Goal: Obtain resource: Download file/media

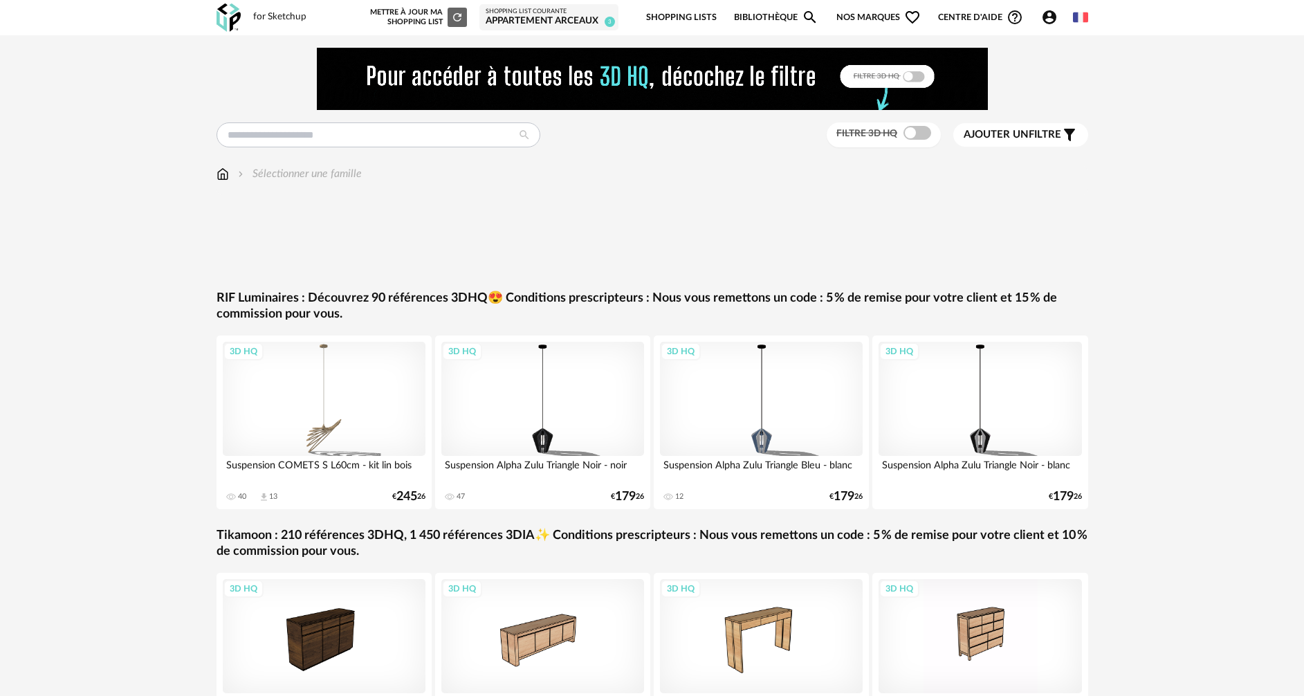
click at [262, 138] on input "text" at bounding box center [379, 134] width 324 height 25
type input "****"
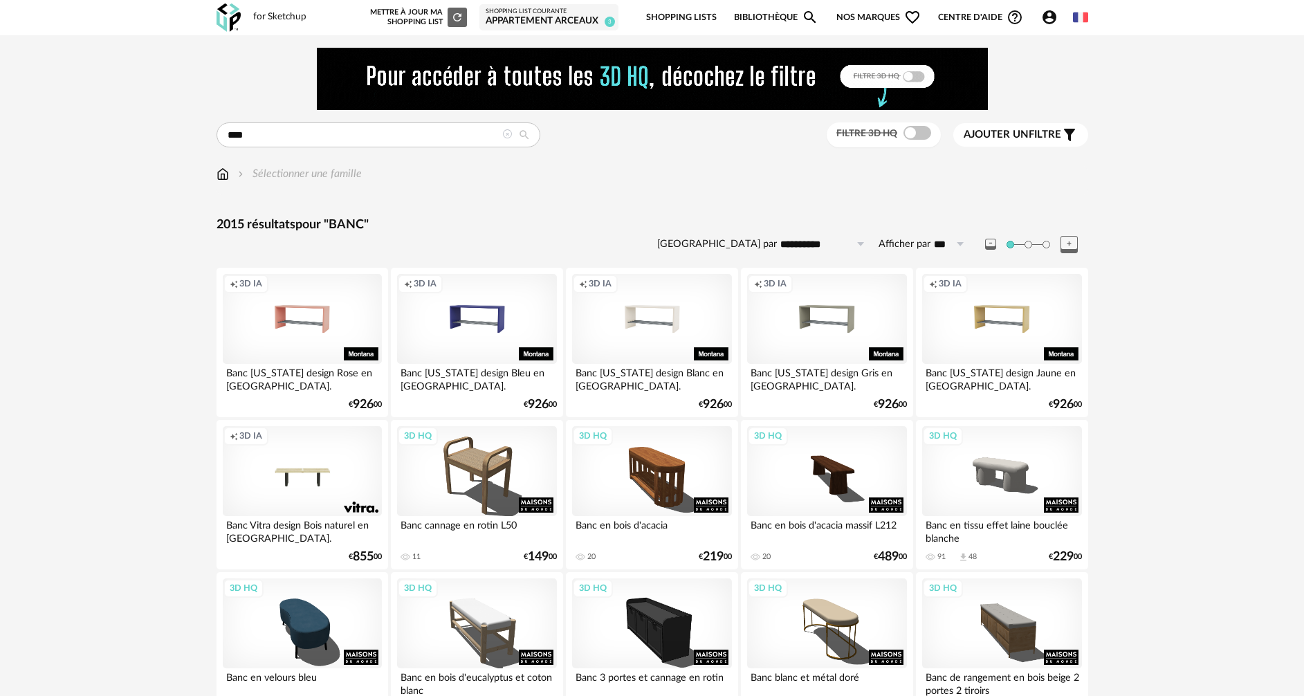
drag, startPoint x: 349, startPoint y: 138, endPoint x: 211, endPoint y: 138, distance: 137.7
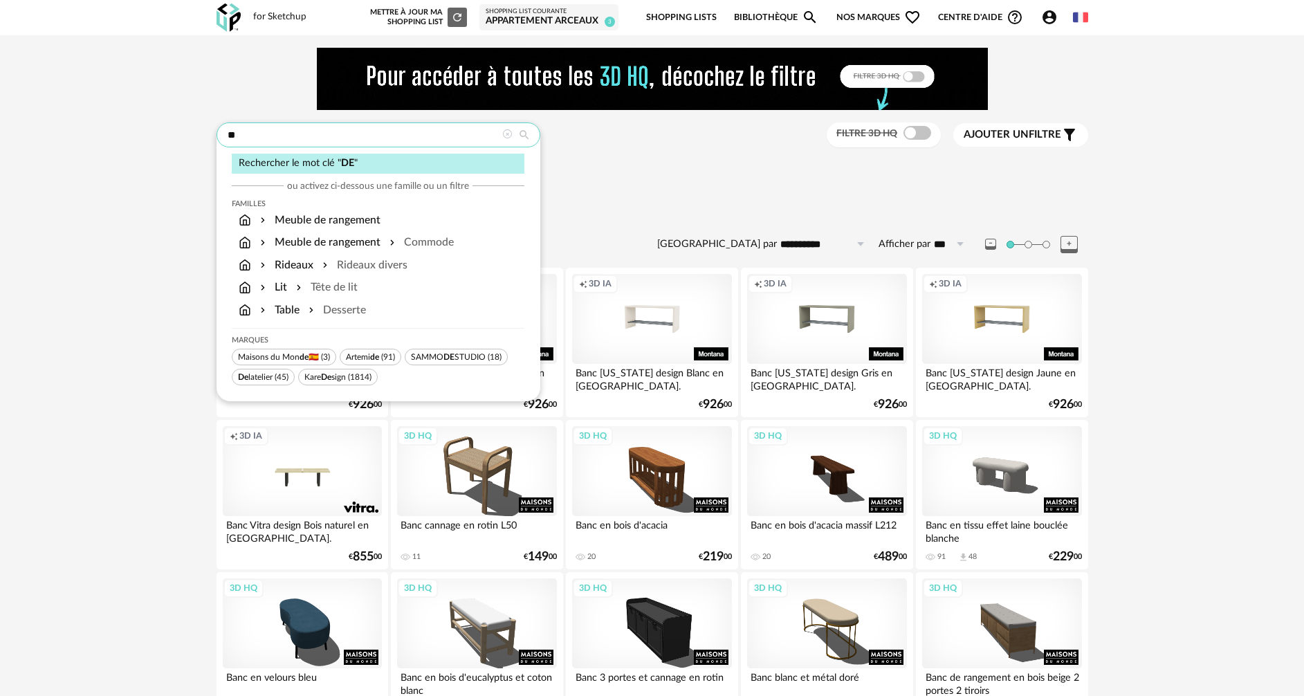
click at [266, 138] on input "**" at bounding box center [379, 134] width 324 height 25
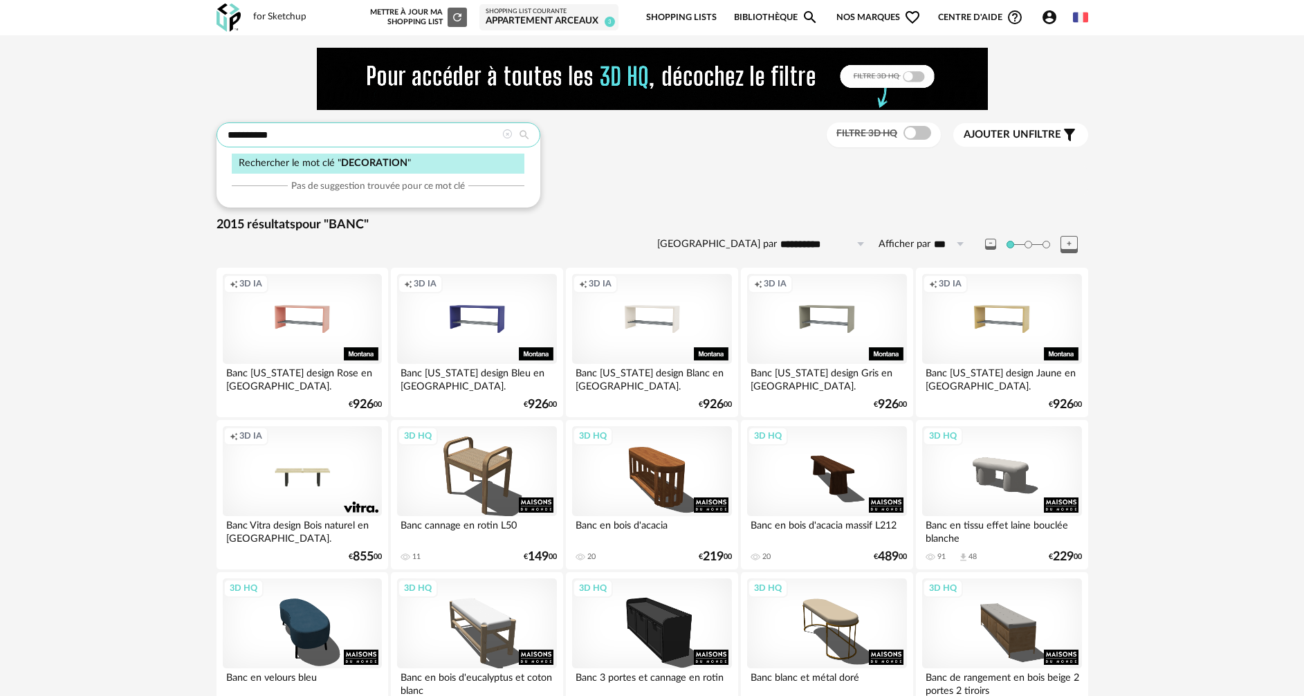
type input "**********"
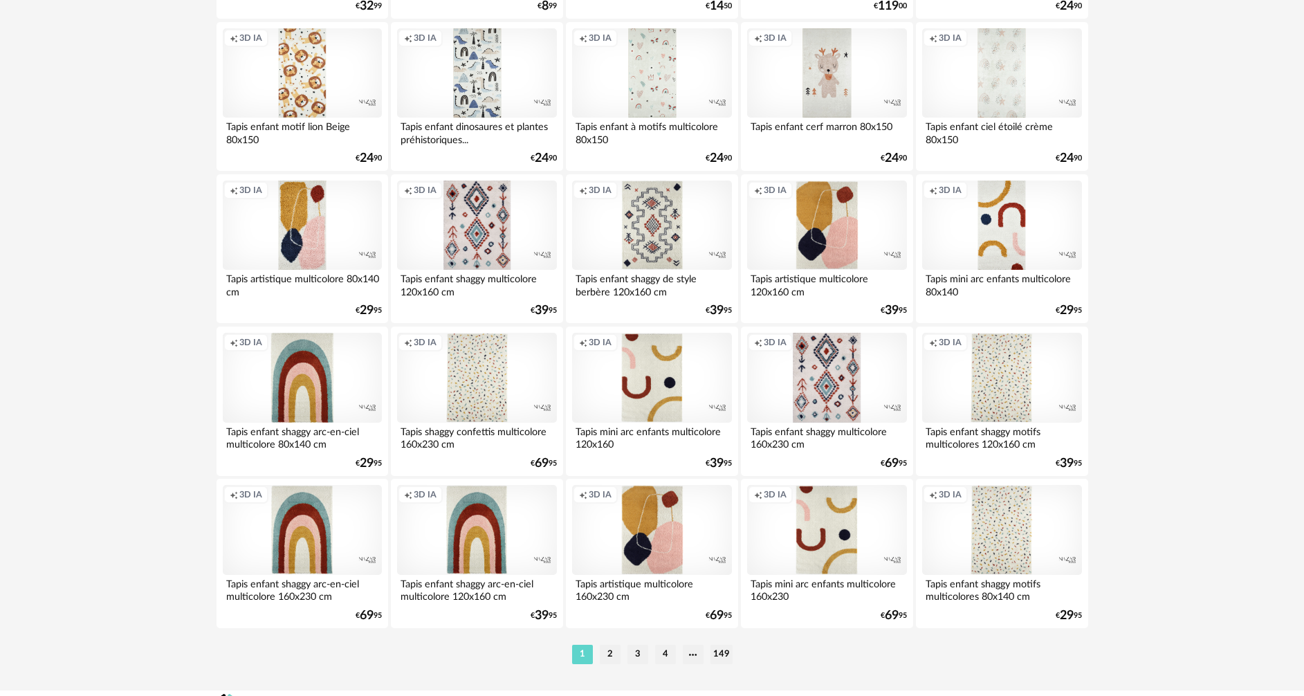
scroll to position [2708, 0]
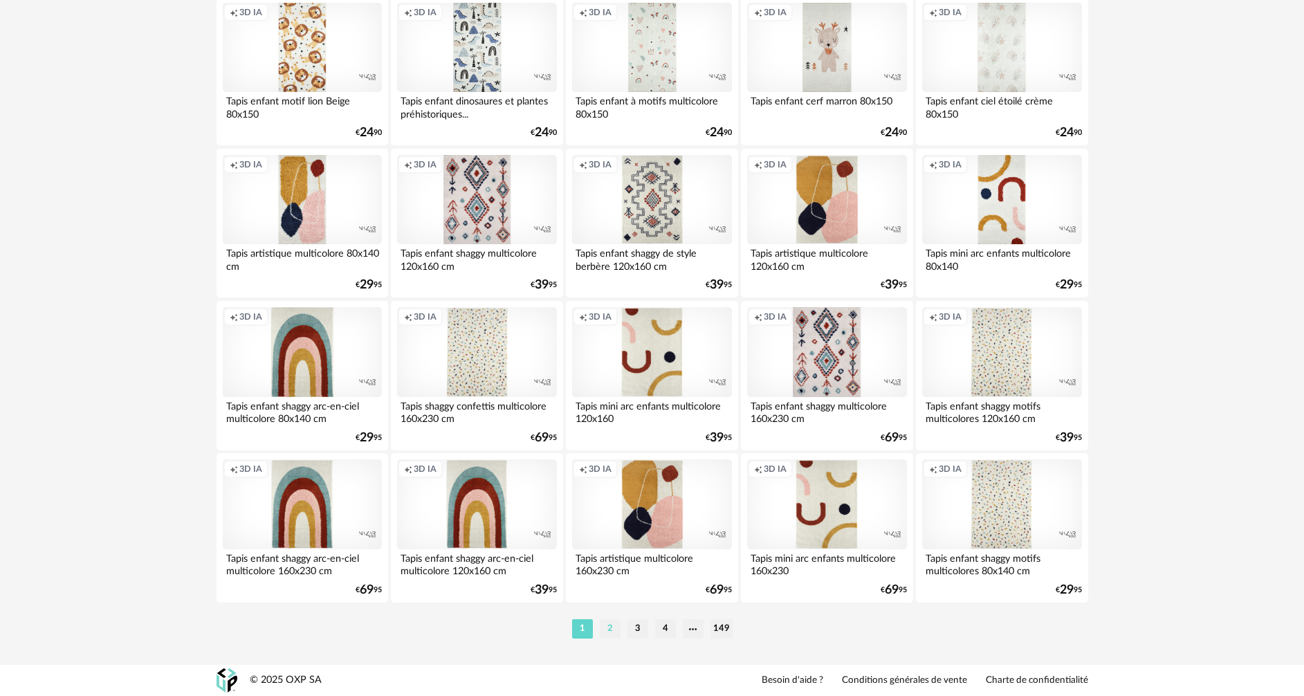
click at [612, 627] on li "2" at bounding box center [610, 628] width 21 height 19
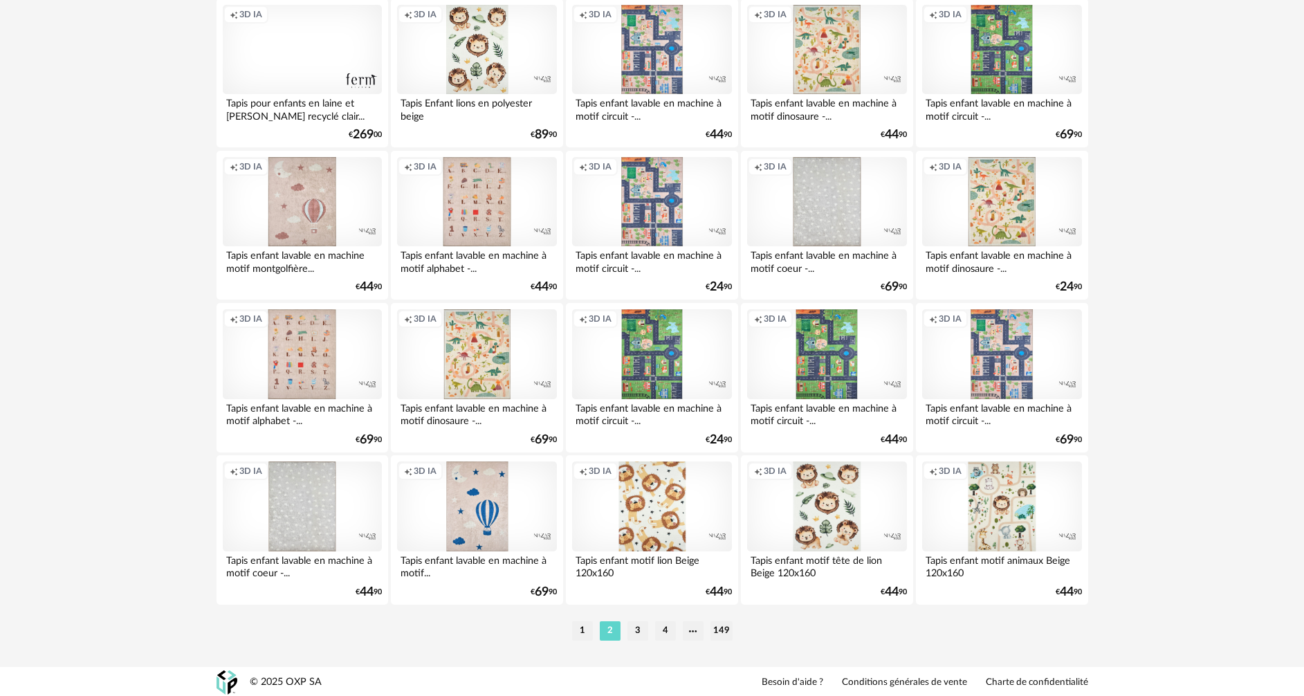
scroll to position [2708, 0]
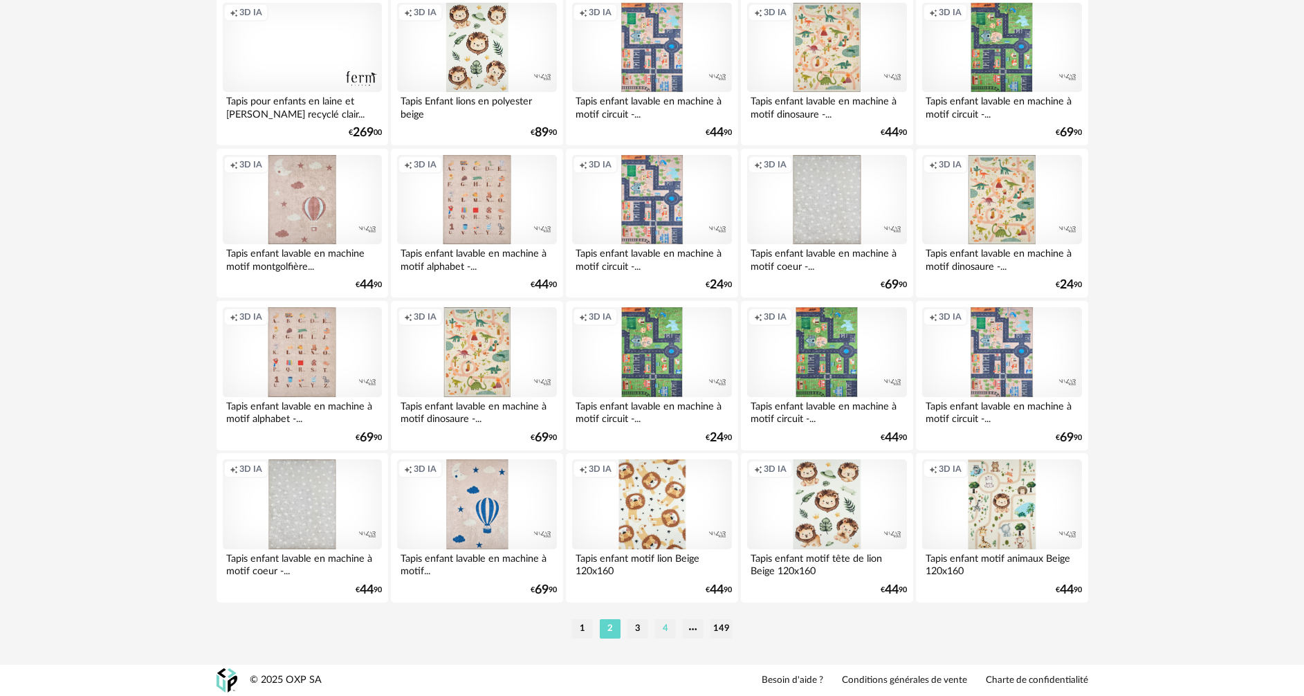
click at [669, 627] on li "4" at bounding box center [665, 628] width 21 height 19
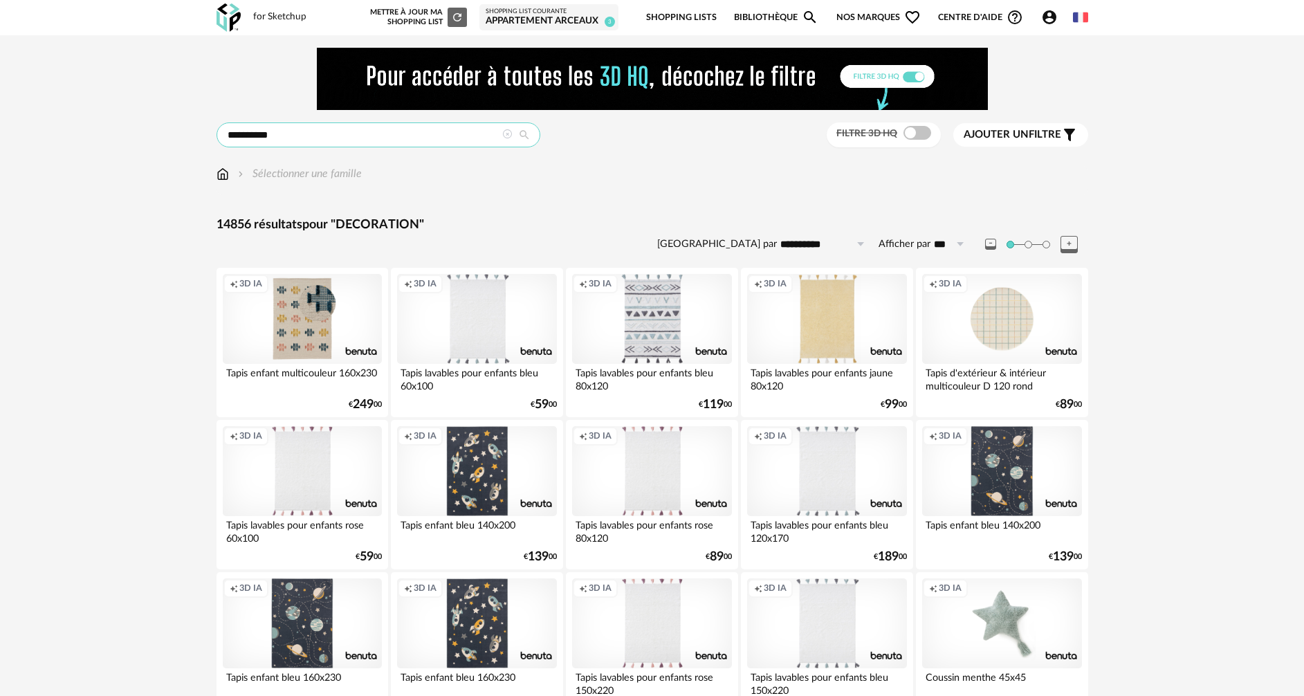
click at [426, 141] on input "**********" at bounding box center [379, 134] width 324 height 25
drag, startPoint x: 324, startPoint y: 130, endPoint x: 217, endPoint y: 110, distance: 108.4
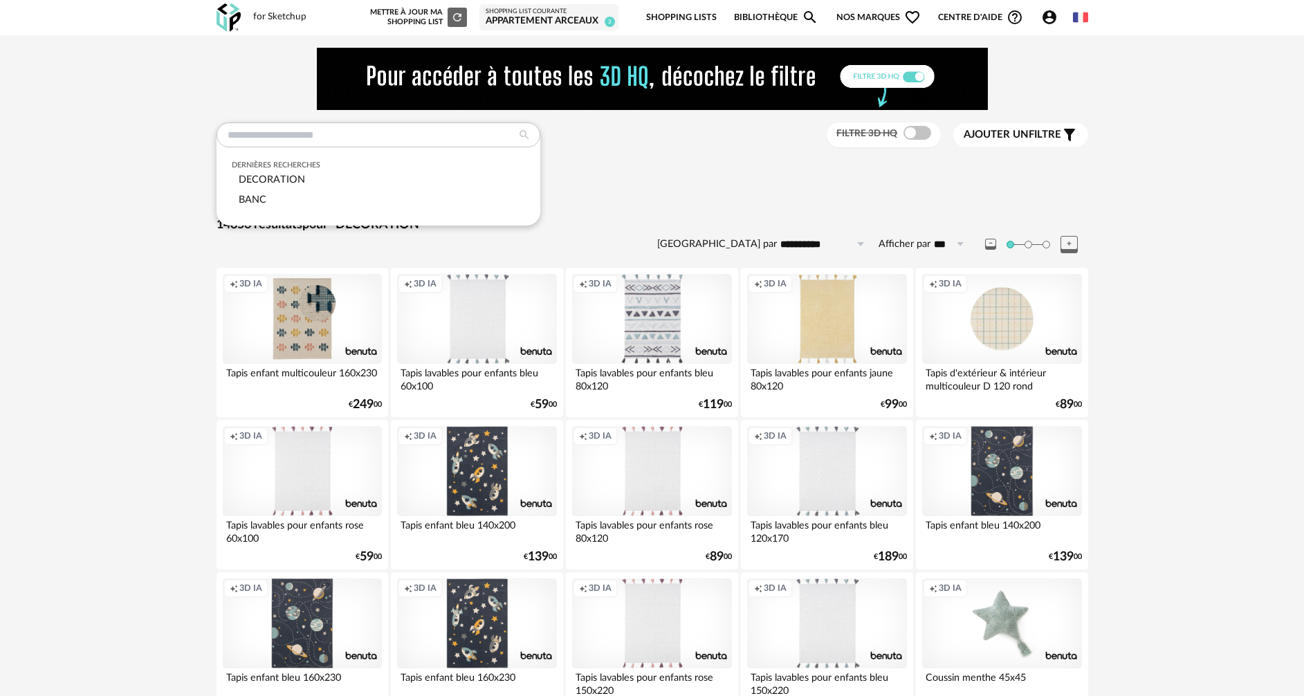
click at [755, 15] on link "Bibliothèque Magnify icon" at bounding box center [776, 17] width 84 height 33
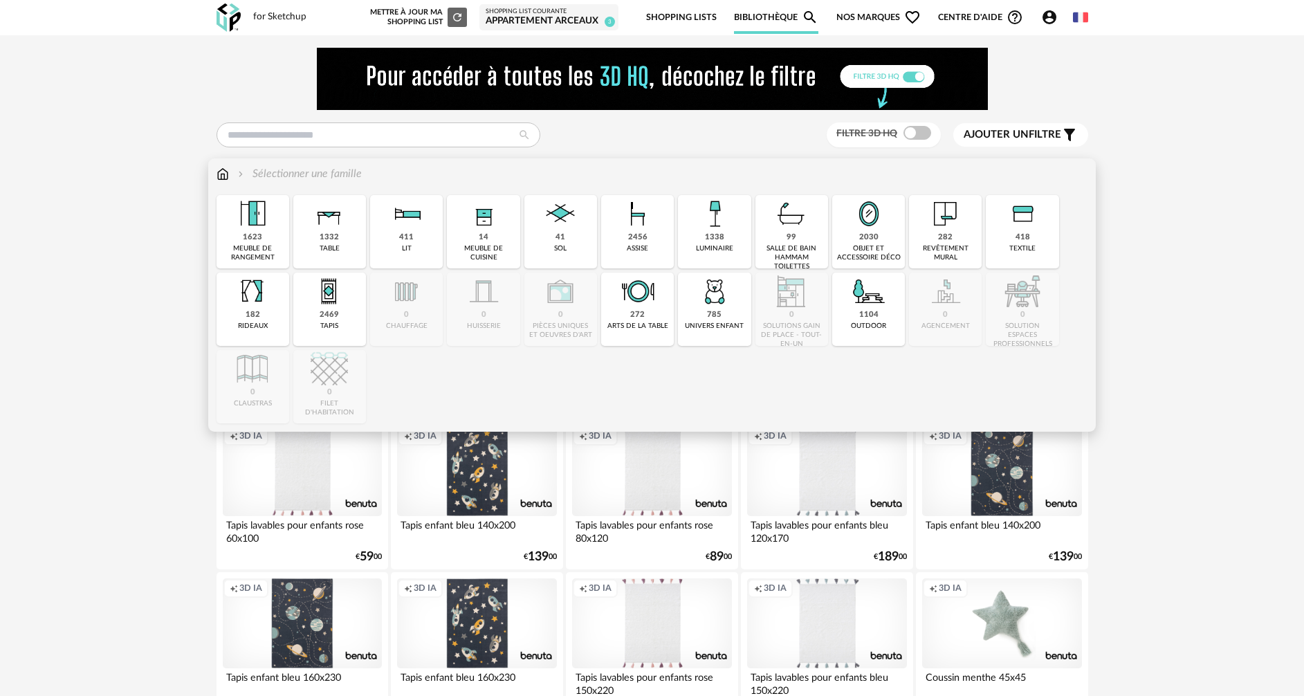
click at [219, 172] on img at bounding box center [223, 174] width 12 height 16
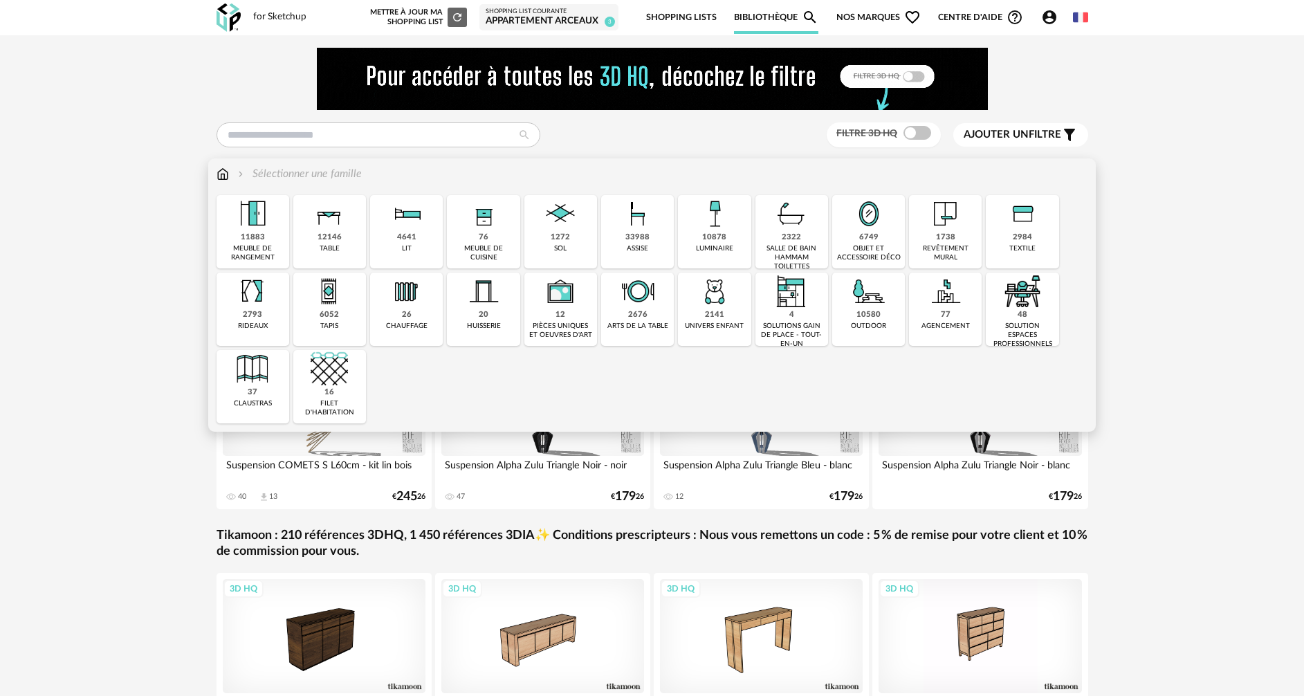
click at [876, 247] on div "objet et accessoire déco" at bounding box center [868, 253] width 64 height 18
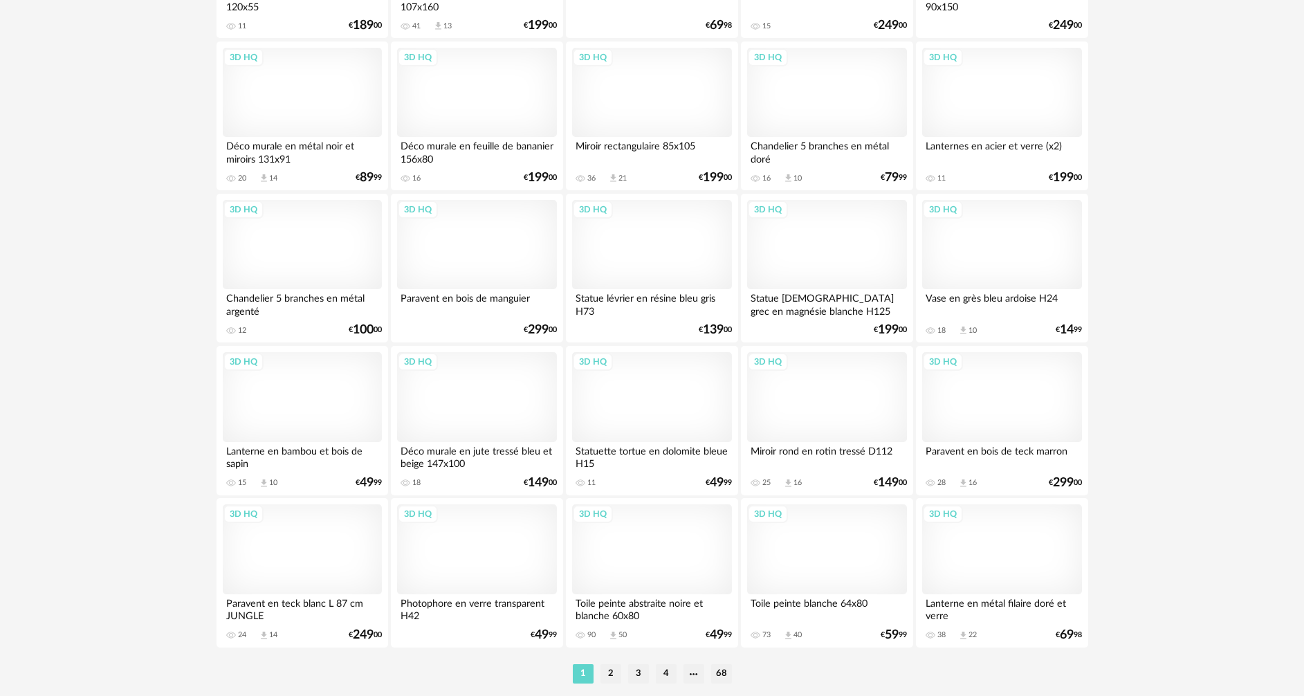
scroll to position [2708, 0]
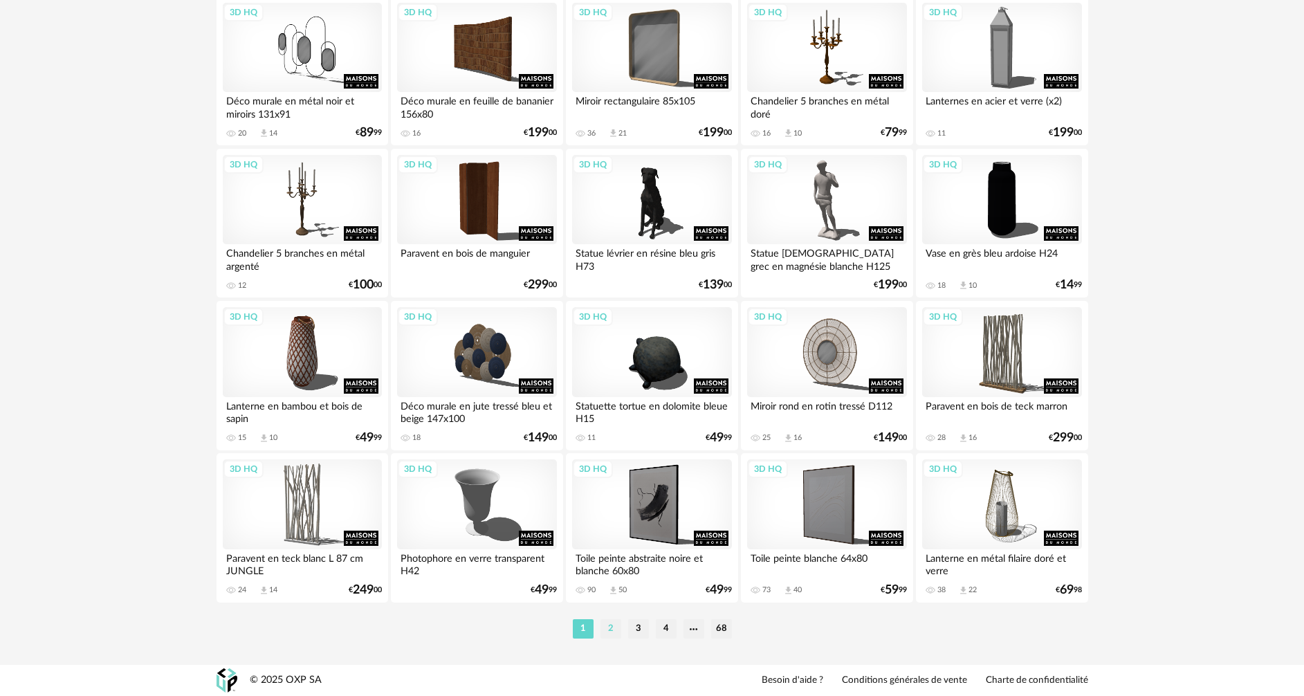
click at [612, 632] on li "2" at bounding box center [610, 628] width 21 height 19
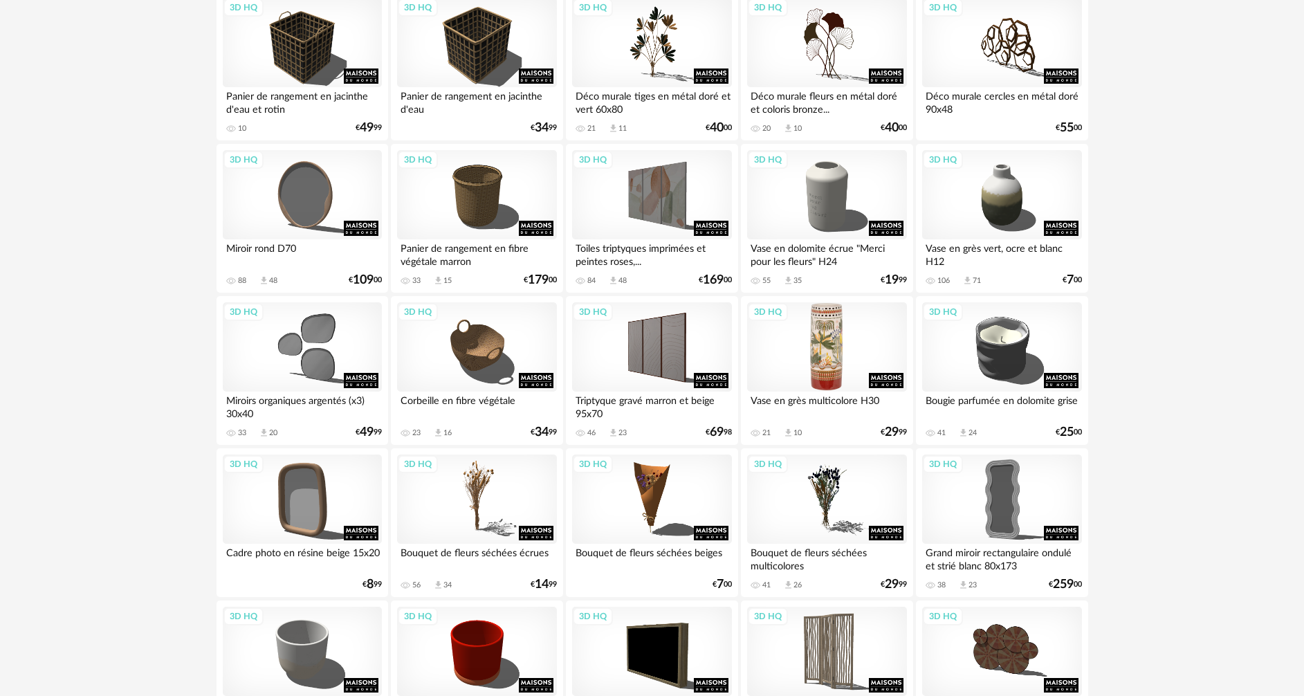
scroll to position [2283, 0]
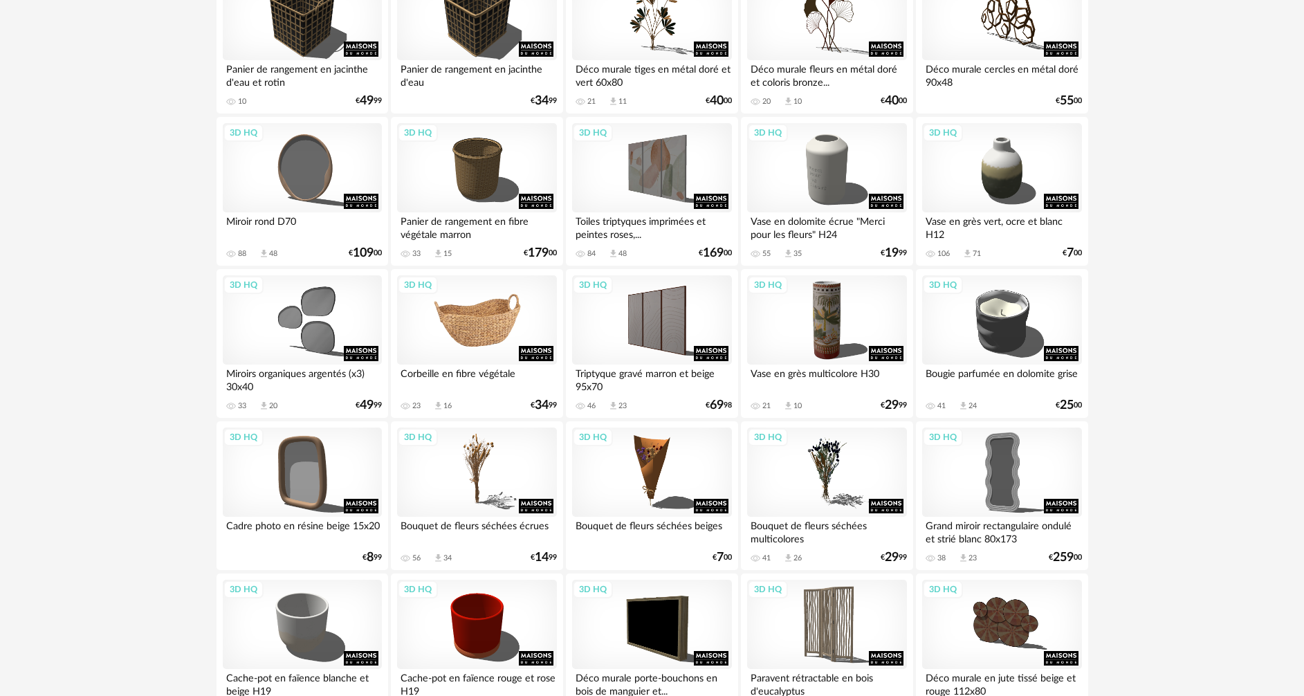
click at [502, 319] on div "3D HQ" at bounding box center [476, 320] width 159 height 90
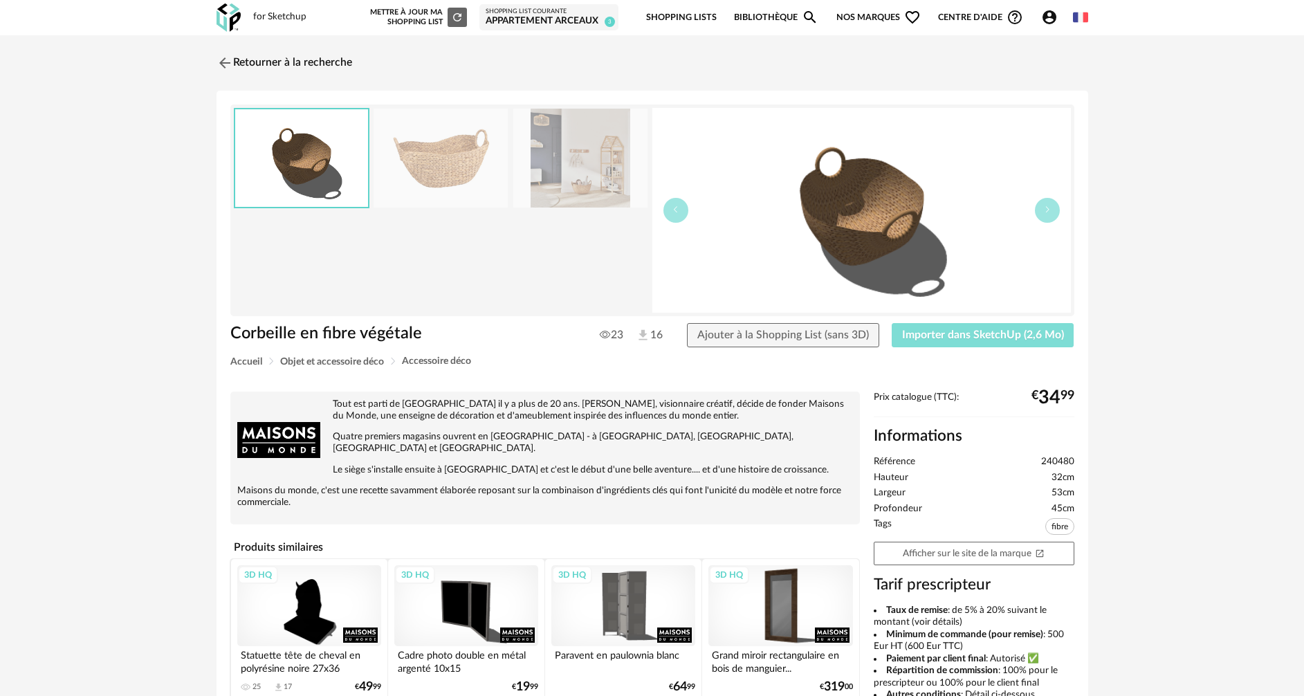
click at [964, 338] on span "Importer dans SketchUp (2,6 Mo)" at bounding box center [983, 334] width 162 height 11
click at [227, 57] on img at bounding box center [223, 63] width 20 height 20
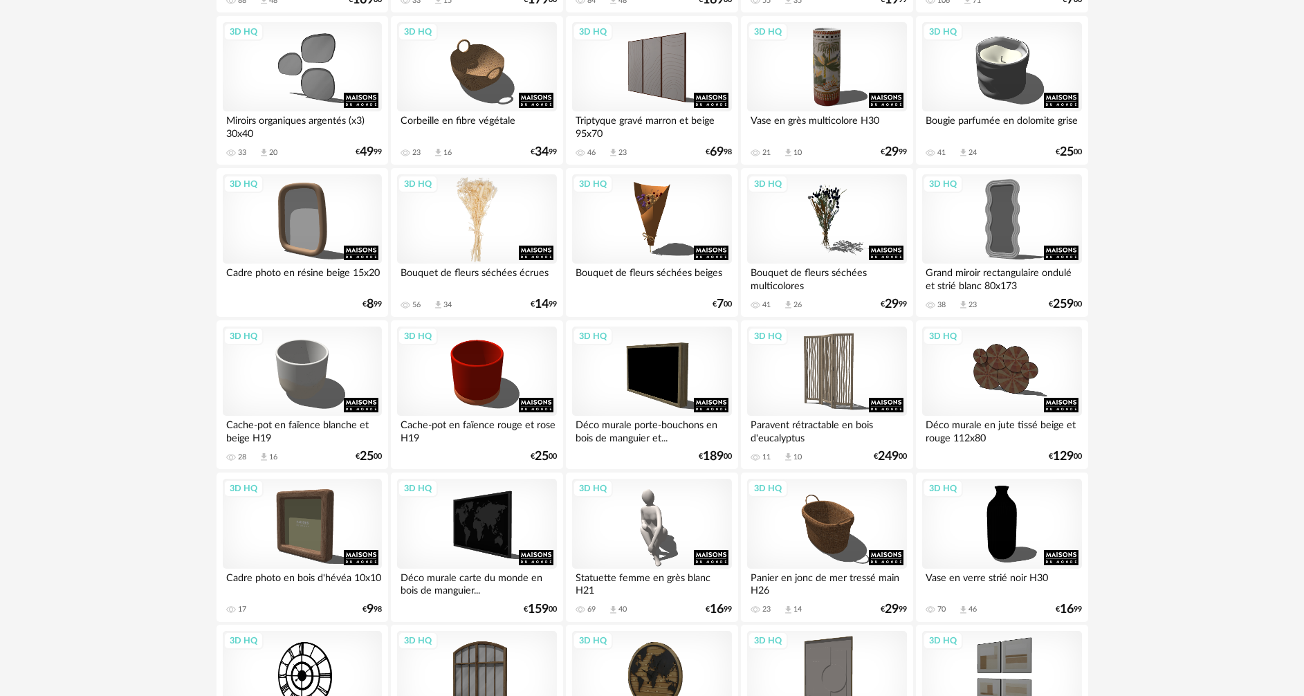
scroll to position [2467, 0]
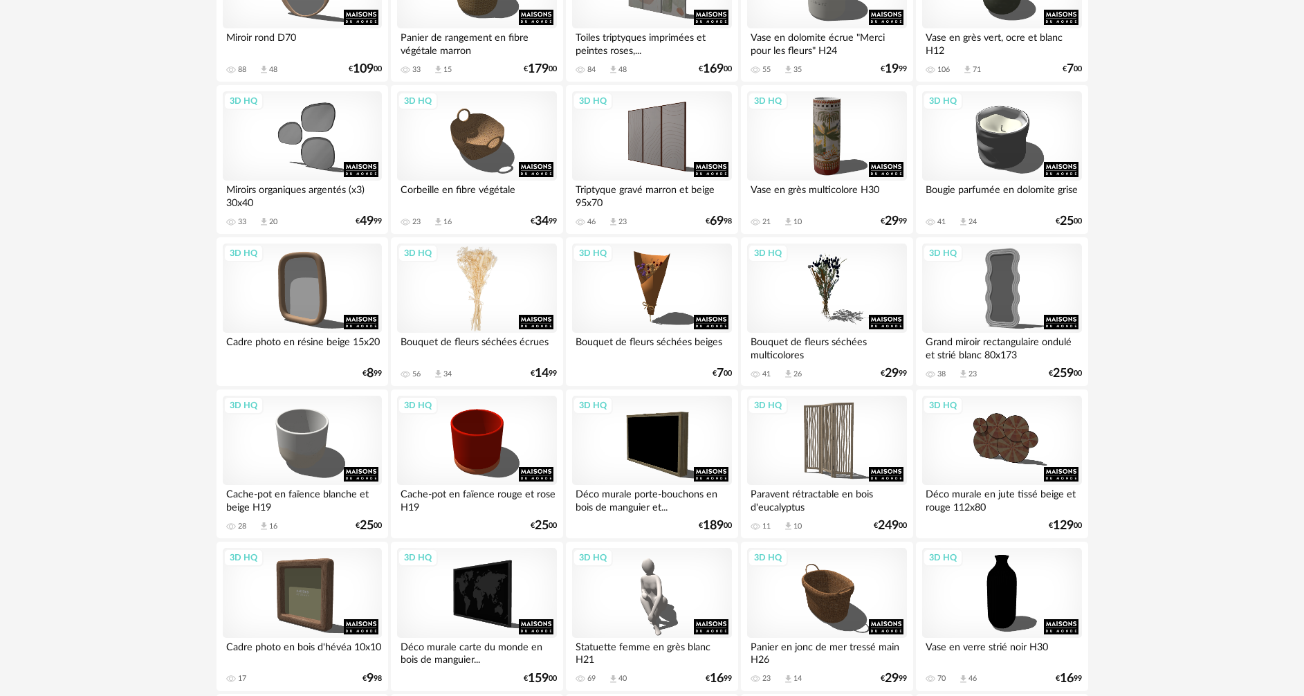
click at [495, 269] on div "3D HQ" at bounding box center [476, 289] width 159 height 90
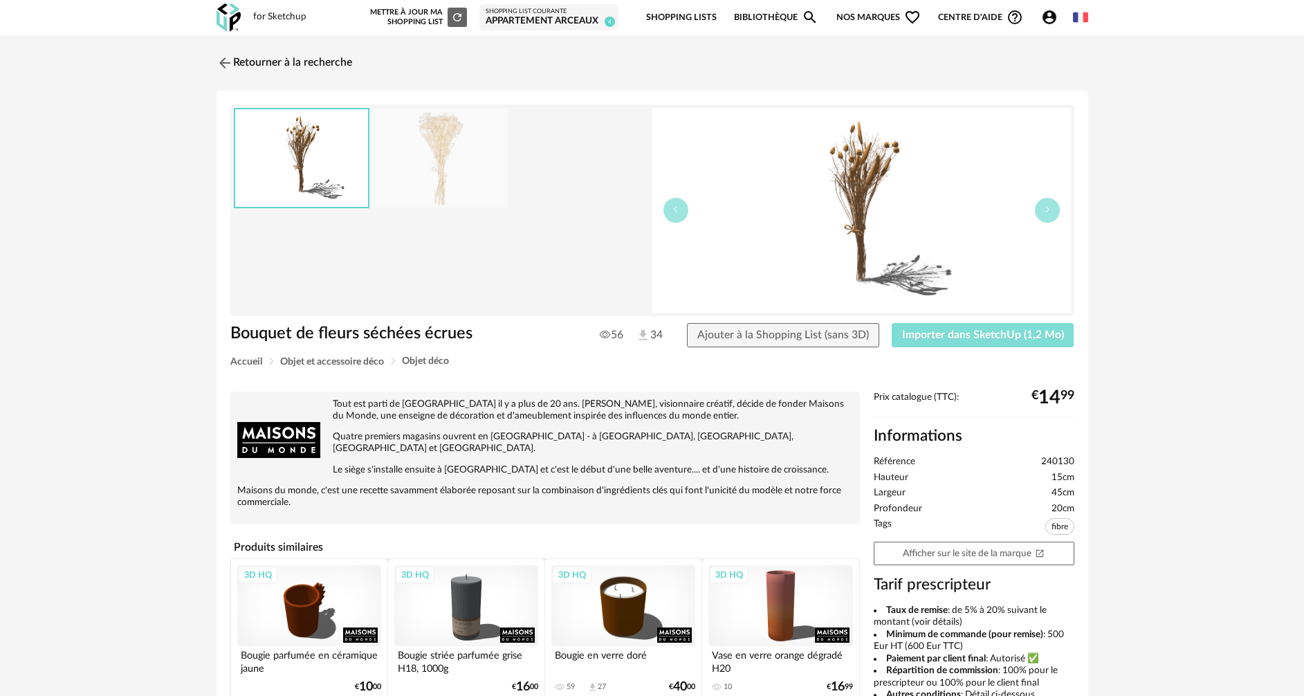
click at [918, 340] on button "Importer dans SketchUp (1,2 Mo)" at bounding box center [983, 335] width 183 height 25
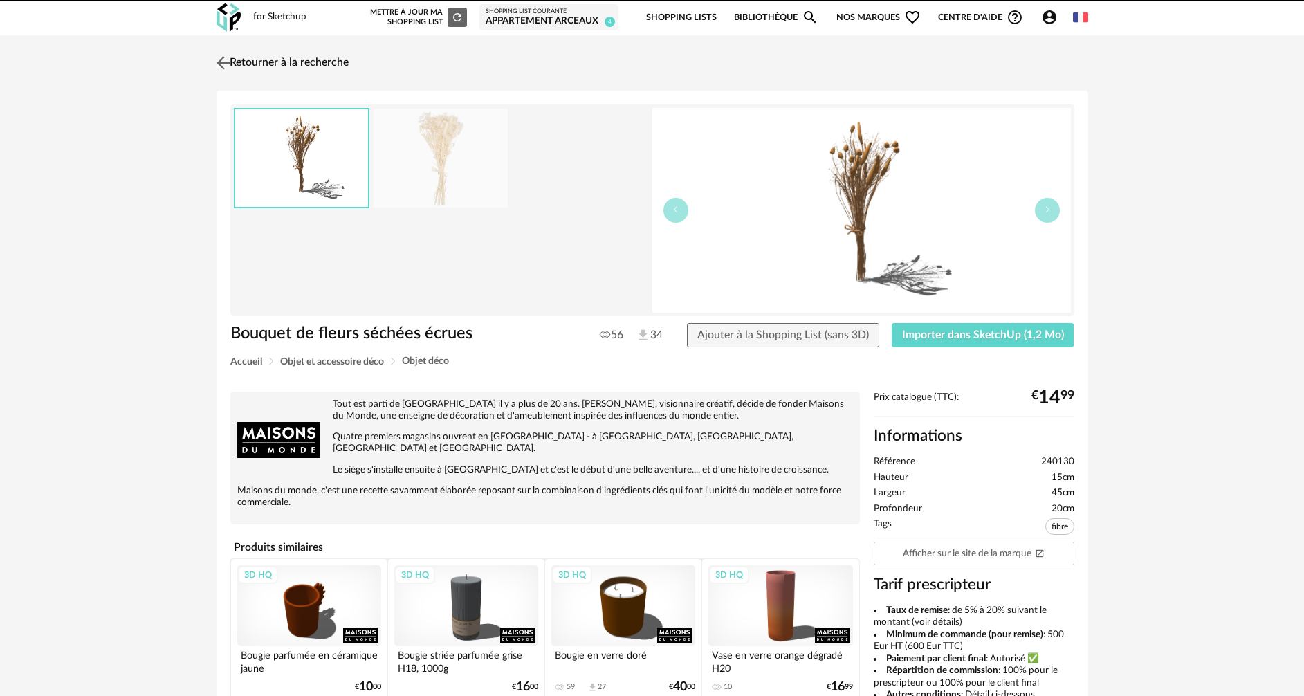
click at [226, 58] on img at bounding box center [223, 63] width 20 height 20
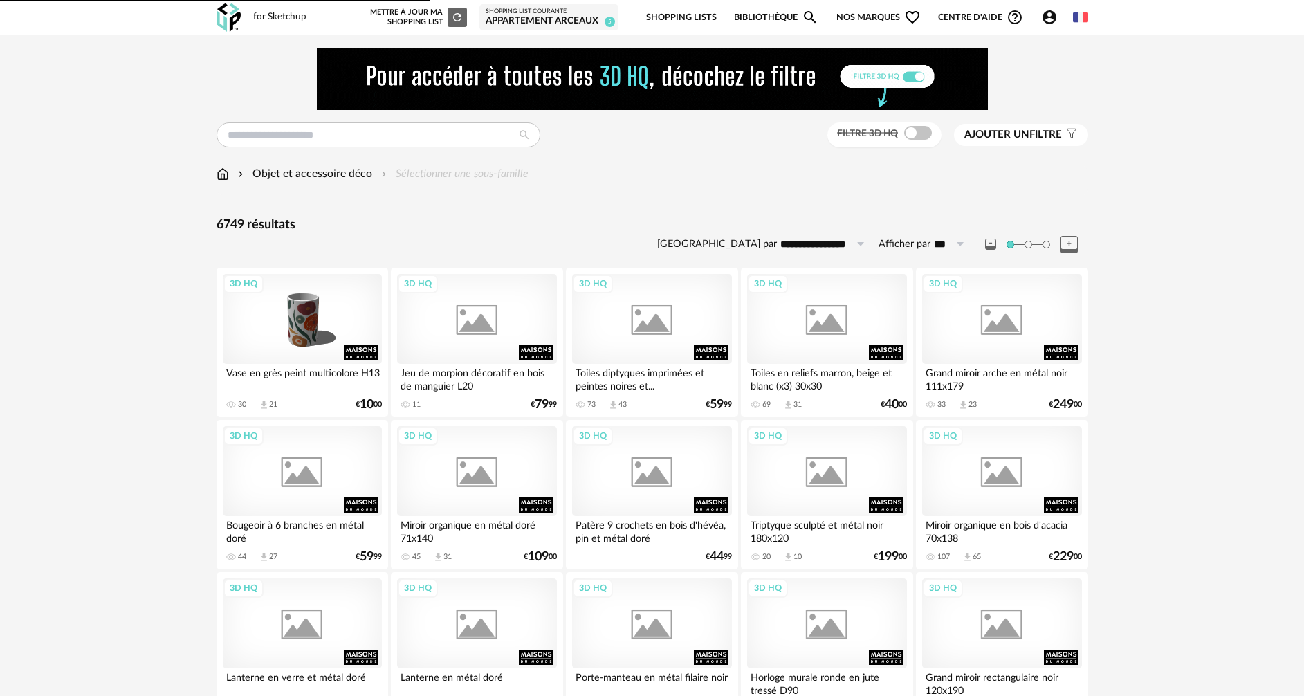
scroll to position [2467, 0]
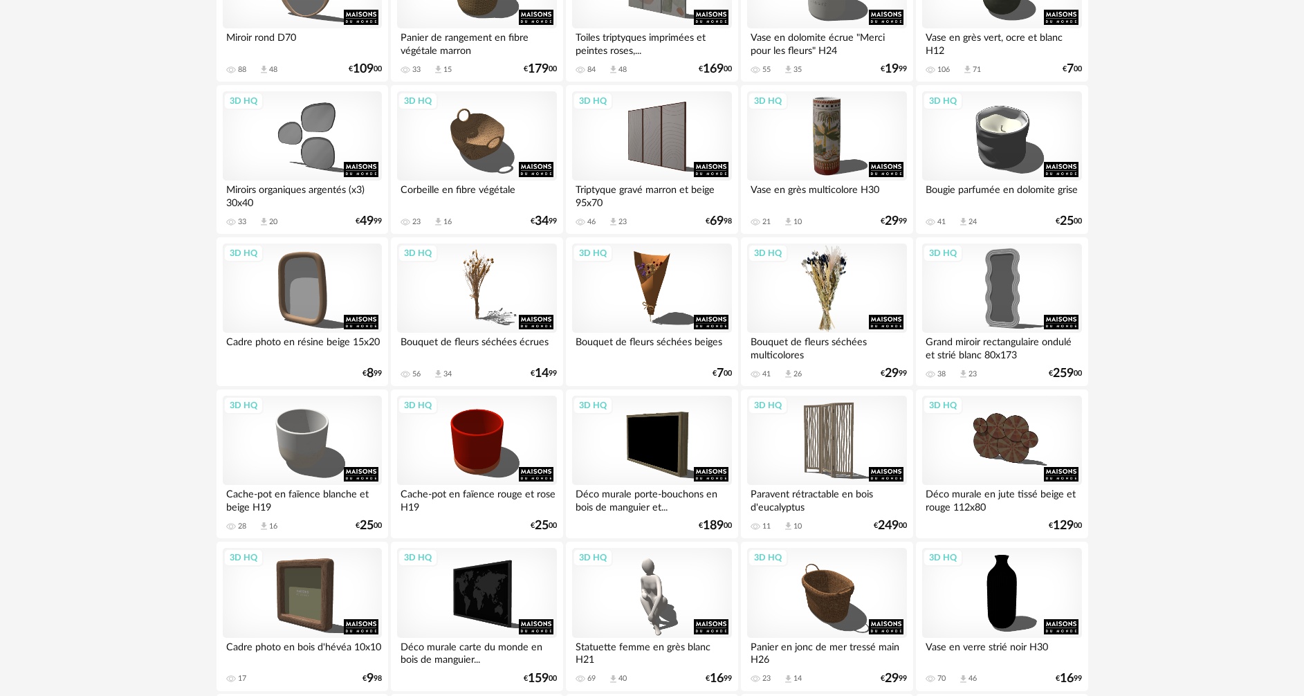
click at [846, 297] on div "3D HQ" at bounding box center [826, 289] width 159 height 90
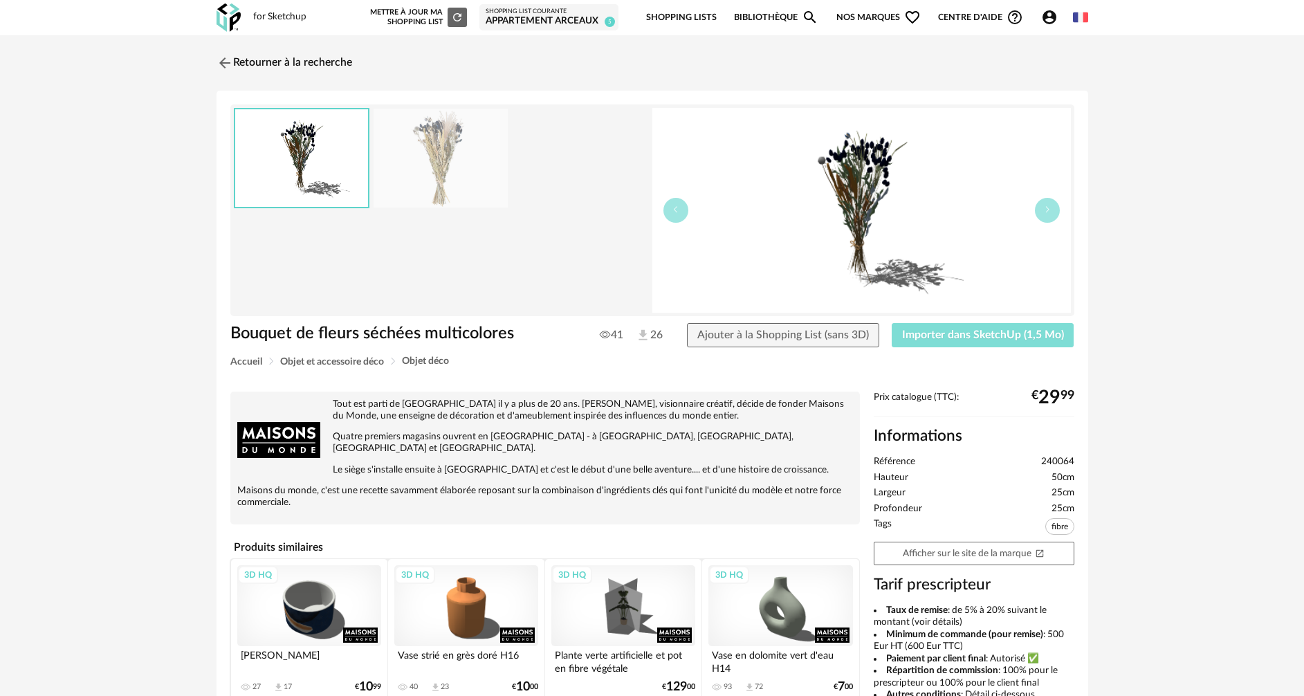
click at [912, 338] on span "Importer dans SketchUp (1,5 Mo)" at bounding box center [983, 334] width 162 height 11
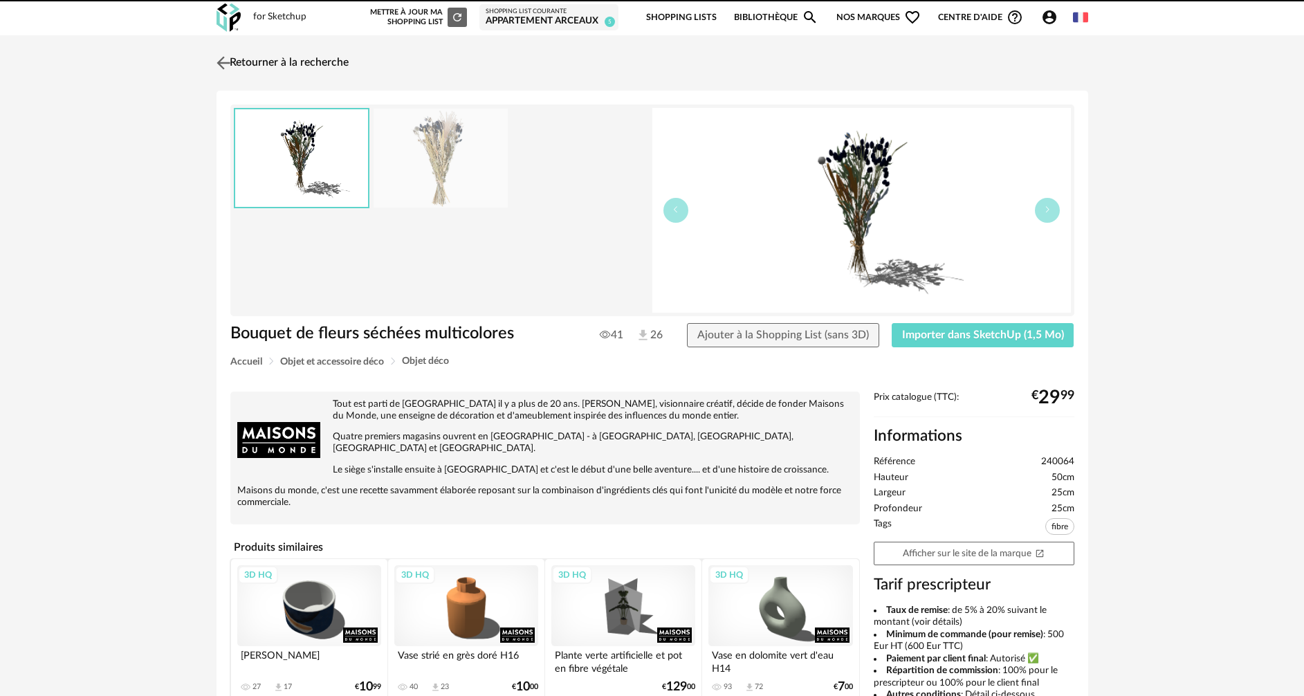
click at [228, 64] on img at bounding box center [223, 63] width 20 height 20
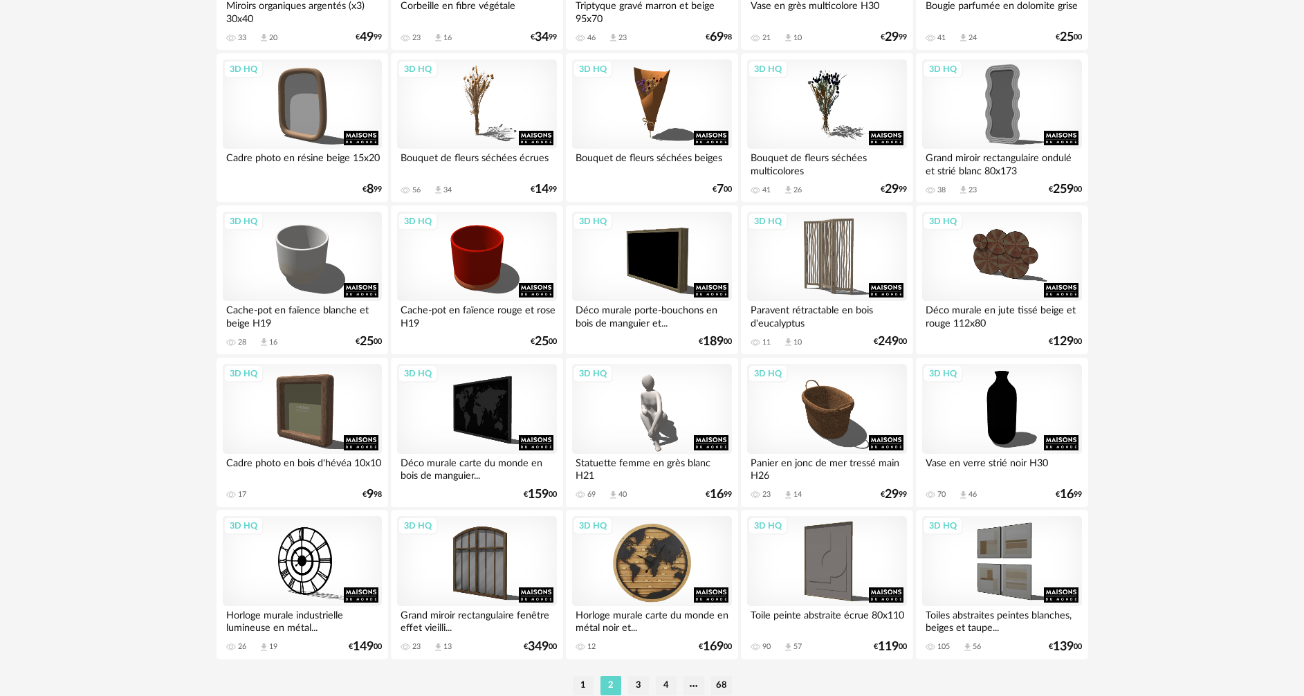
scroll to position [2708, 0]
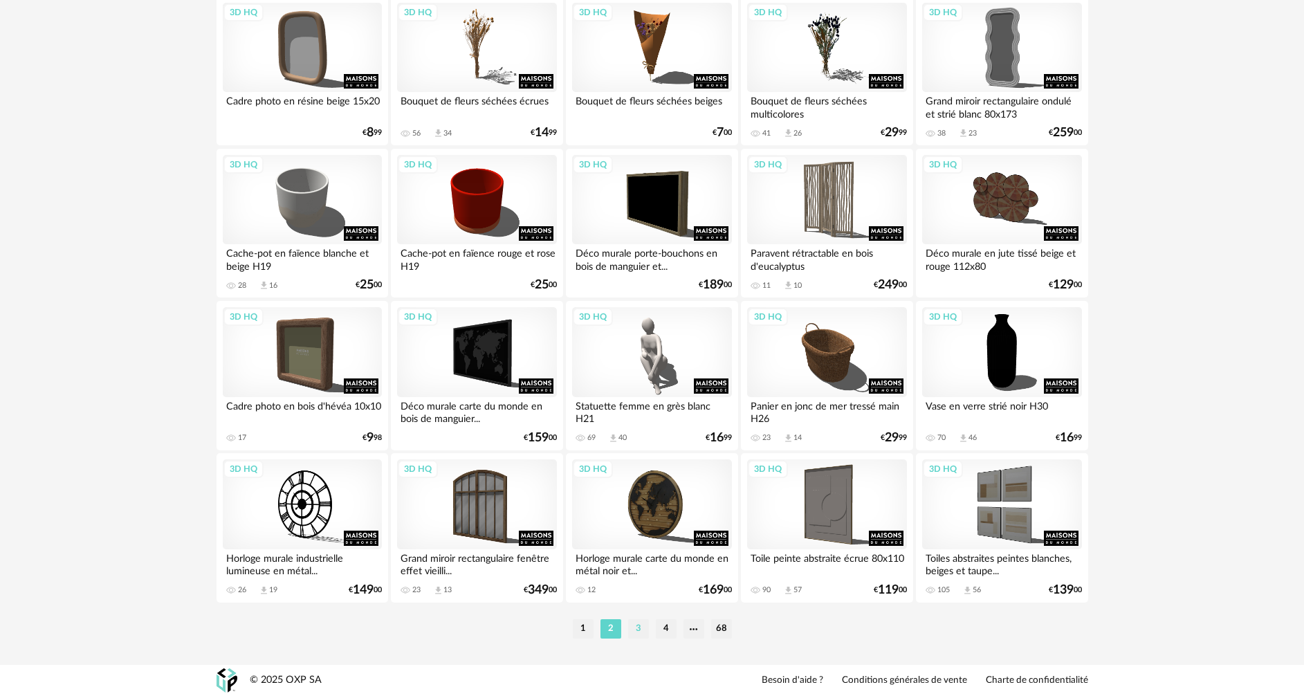
click at [645, 634] on li "3" at bounding box center [638, 628] width 21 height 19
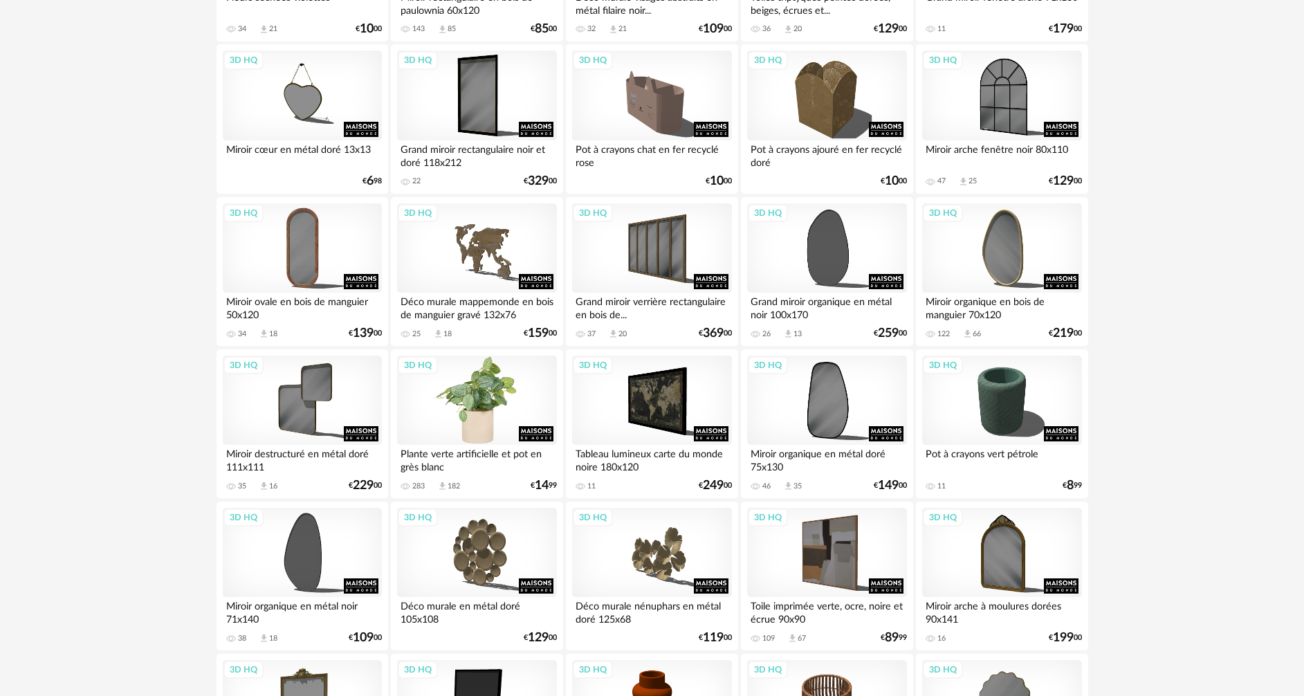
scroll to position [2075, 0]
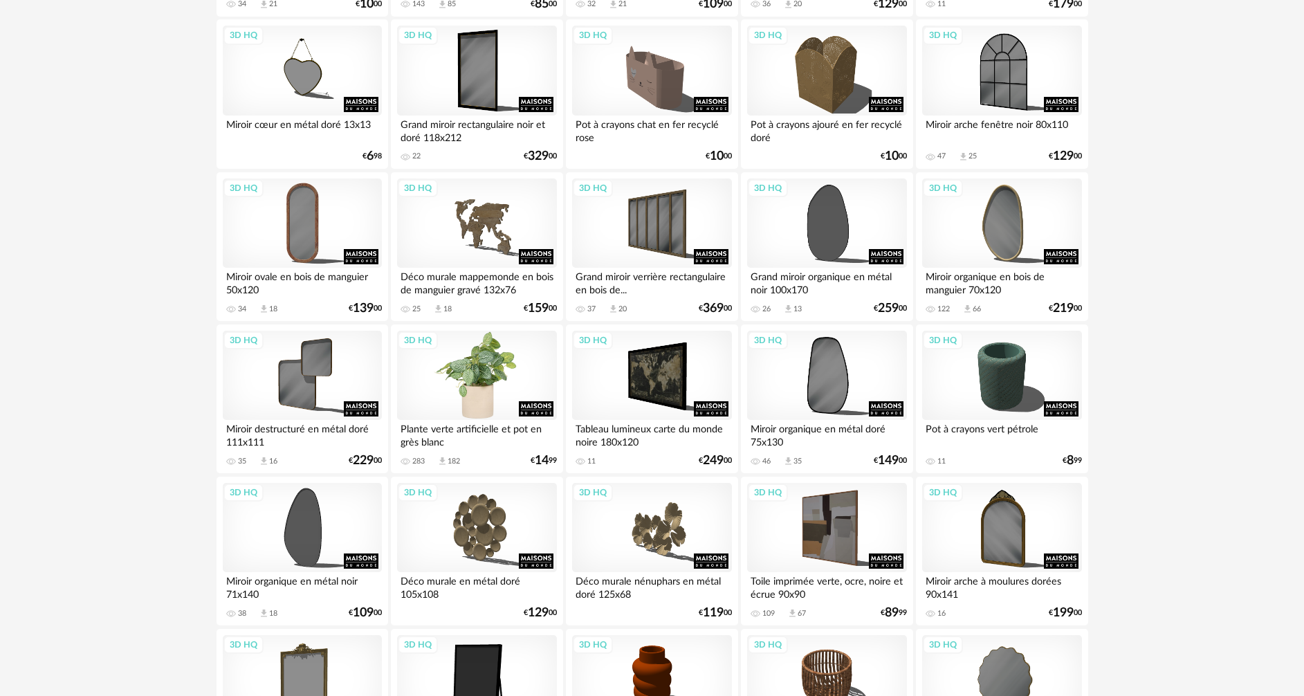
click at [482, 407] on div "3D HQ" at bounding box center [476, 376] width 159 height 90
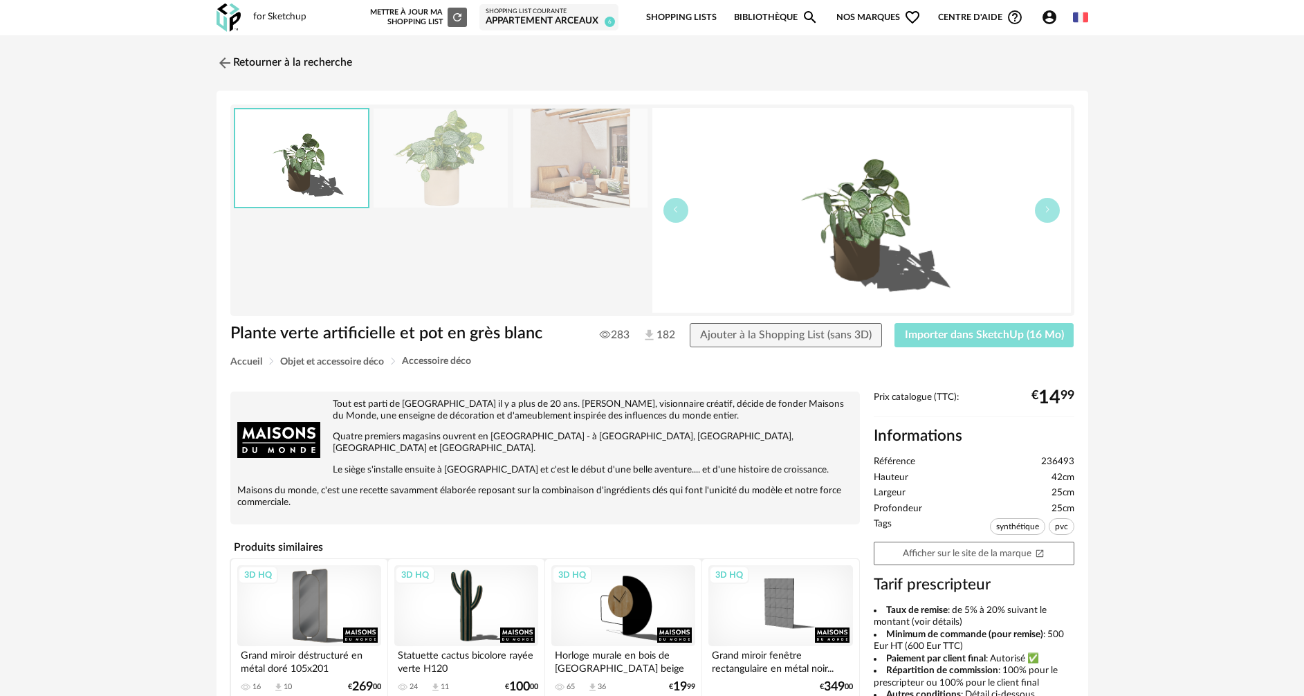
click at [991, 339] on span "Importer dans SketchUp (16 Mo)" at bounding box center [984, 334] width 159 height 11
click at [227, 65] on img at bounding box center [223, 63] width 20 height 20
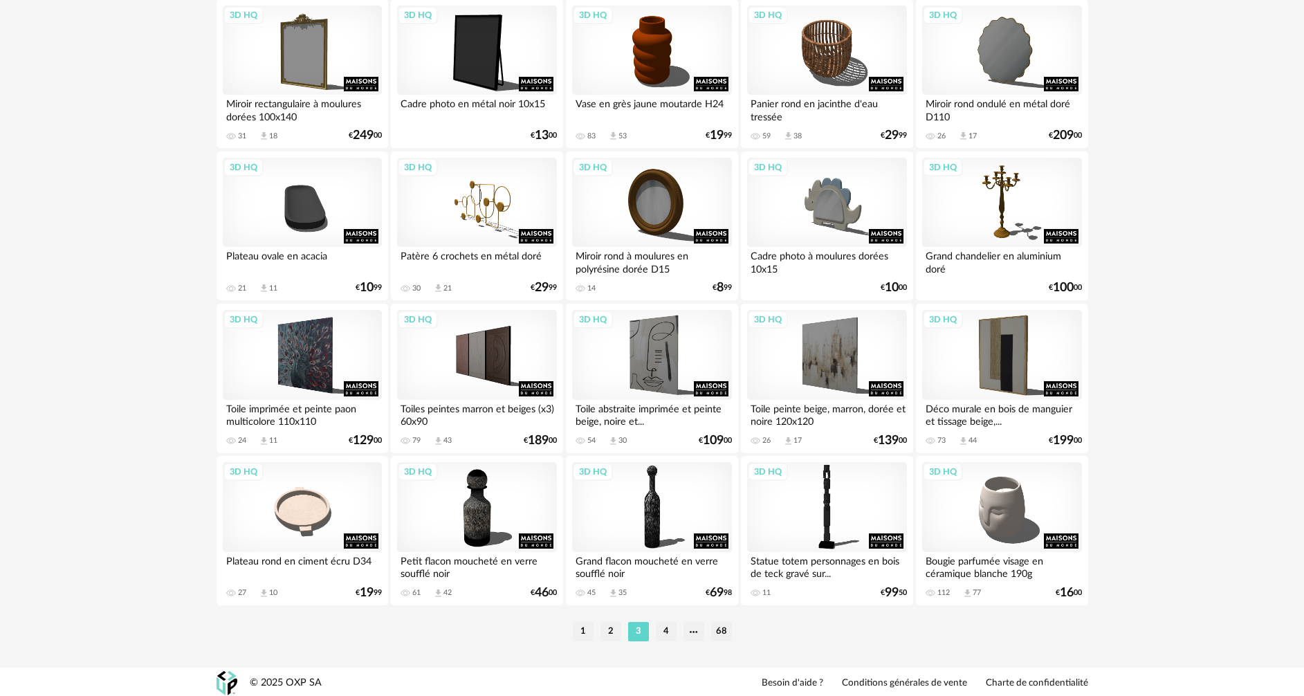
scroll to position [2708, 0]
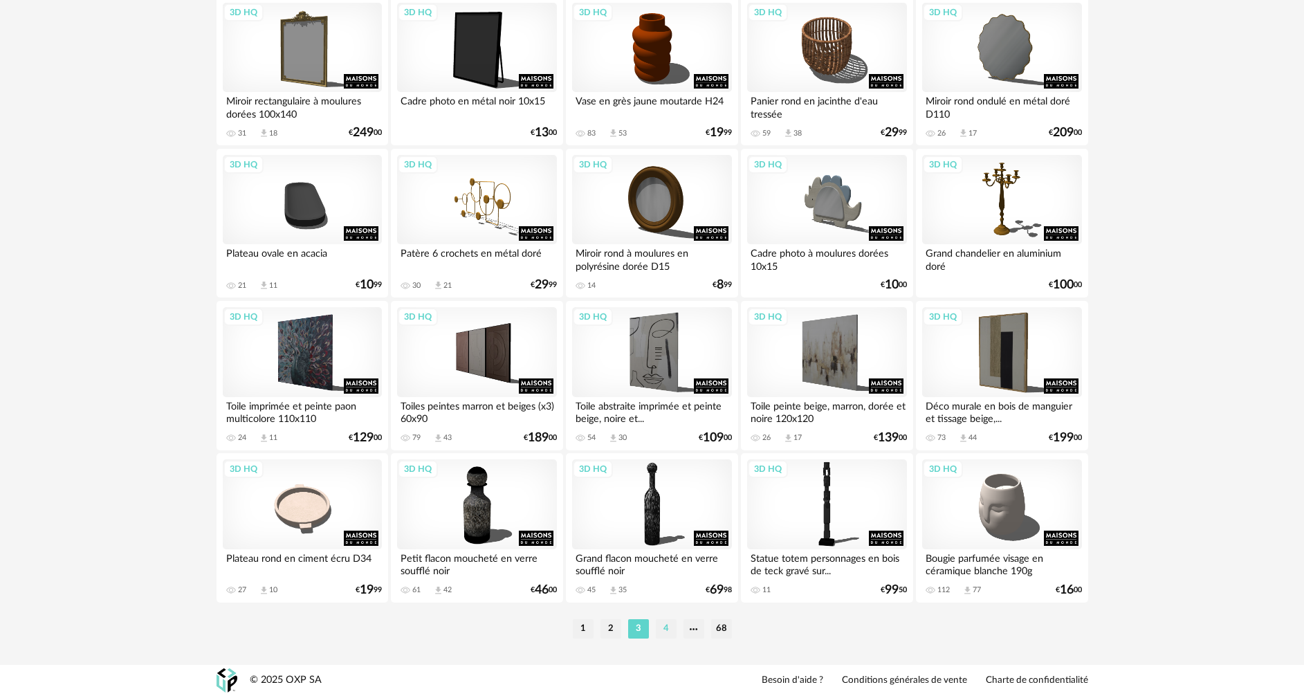
click at [669, 627] on li "4" at bounding box center [666, 628] width 21 height 19
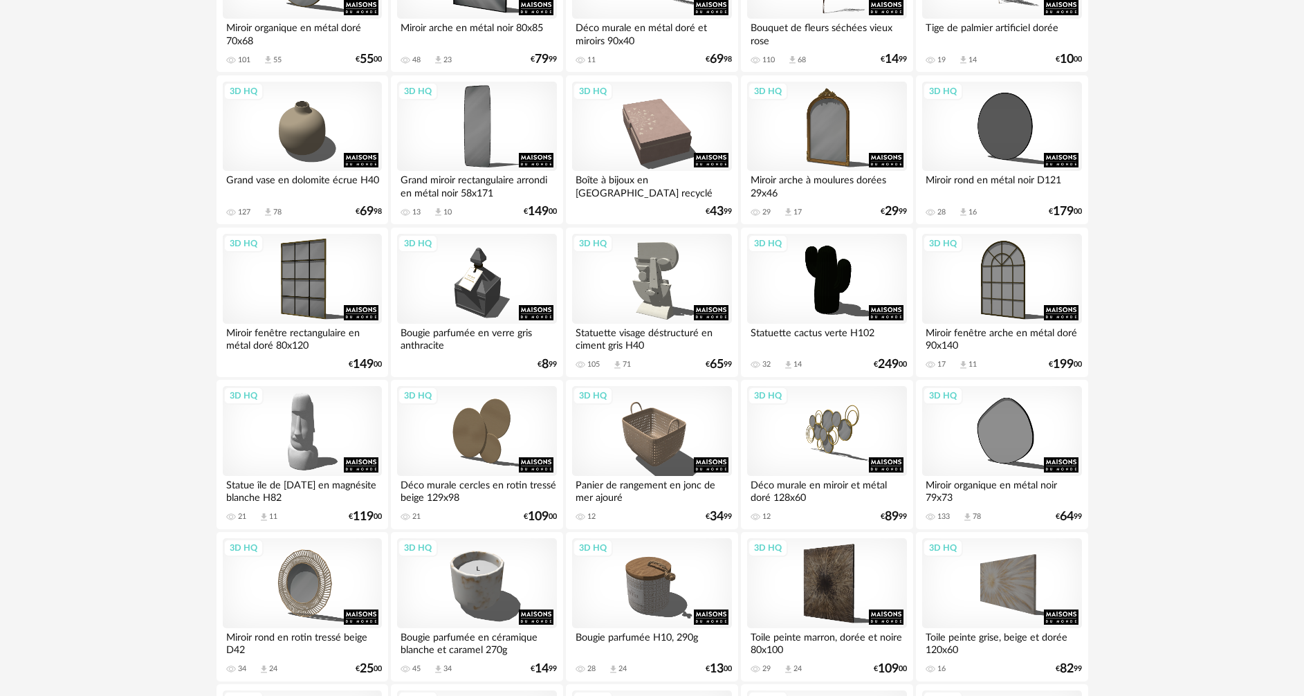
scroll to position [1107, 0]
click at [322, 142] on div "3D HQ" at bounding box center [302, 126] width 159 height 90
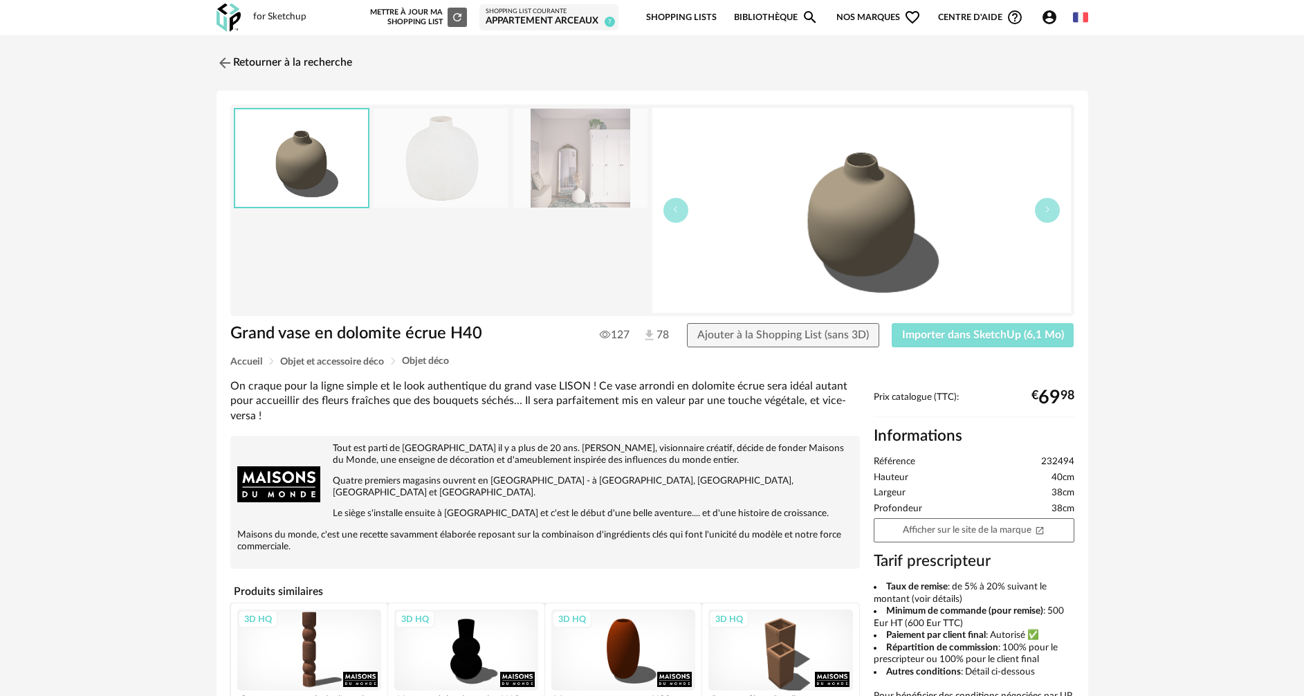
click at [933, 341] on button "Importer dans SketchUp (6,1 Mo)" at bounding box center [983, 335] width 183 height 25
click at [223, 64] on img at bounding box center [223, 63] width 20 height 20
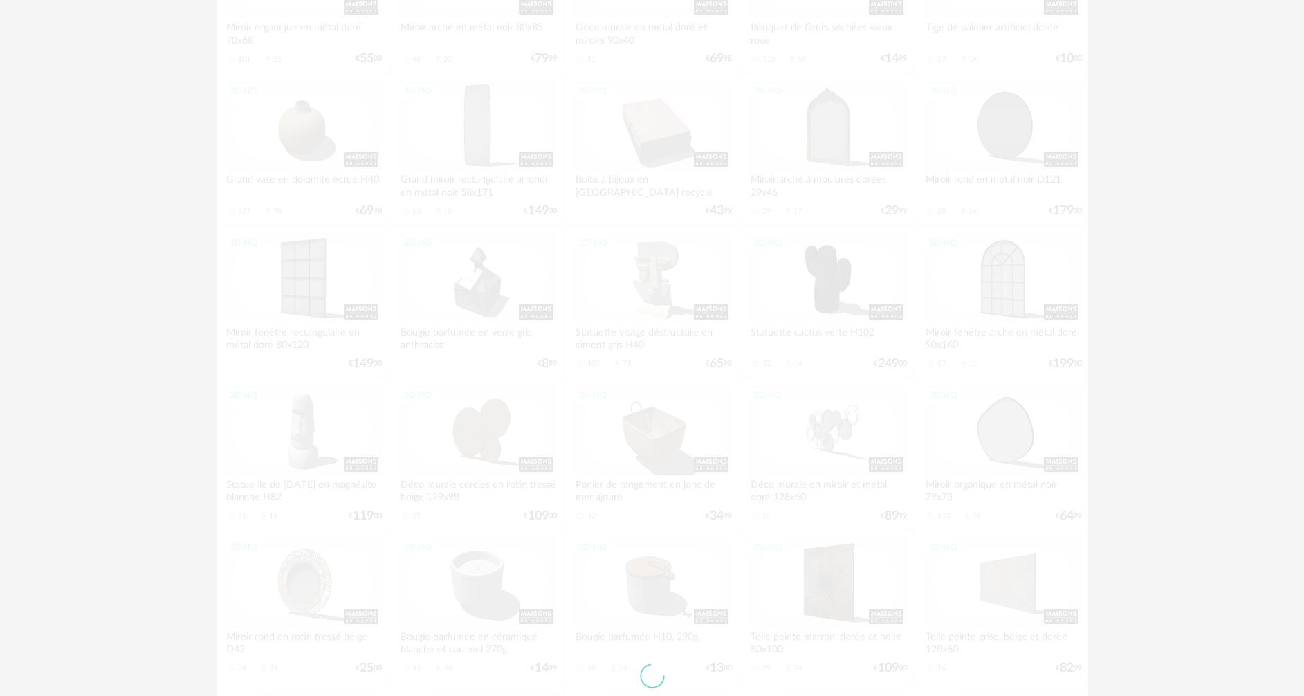
scroll to position [1153, 0]
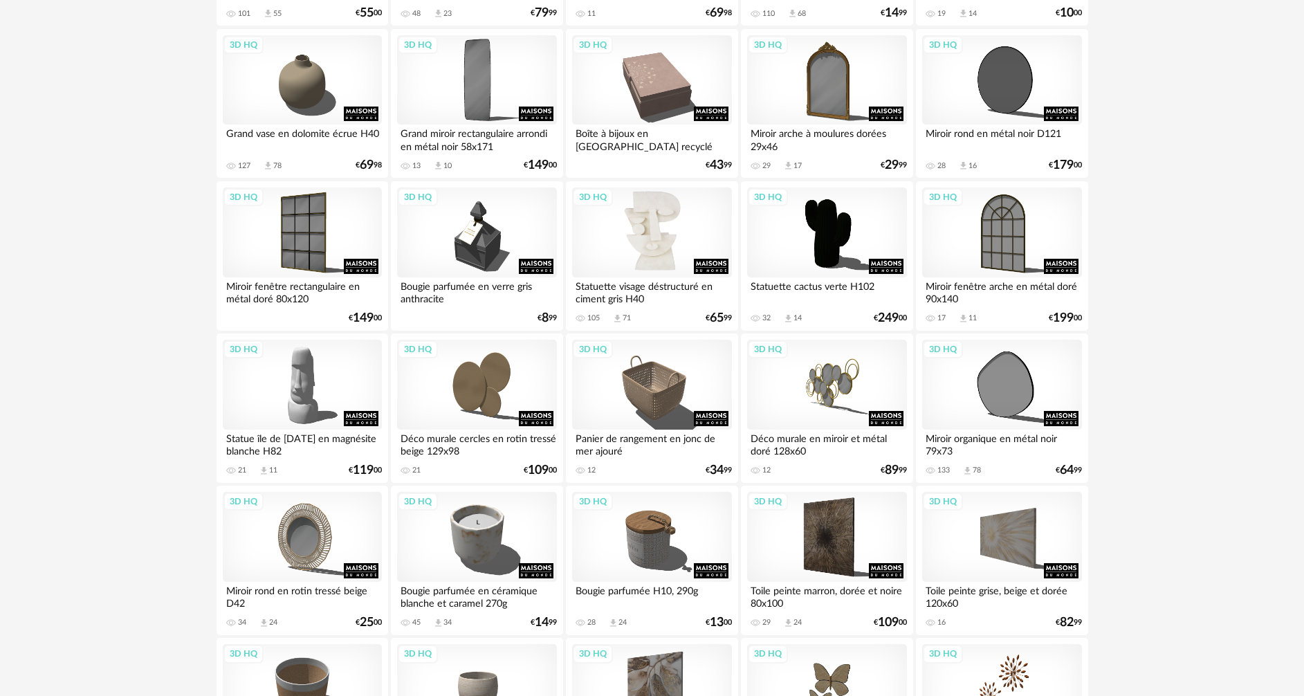
click at [650, 246] on div "3D HQ" at bounding box center [651, 232] width 159 height 90
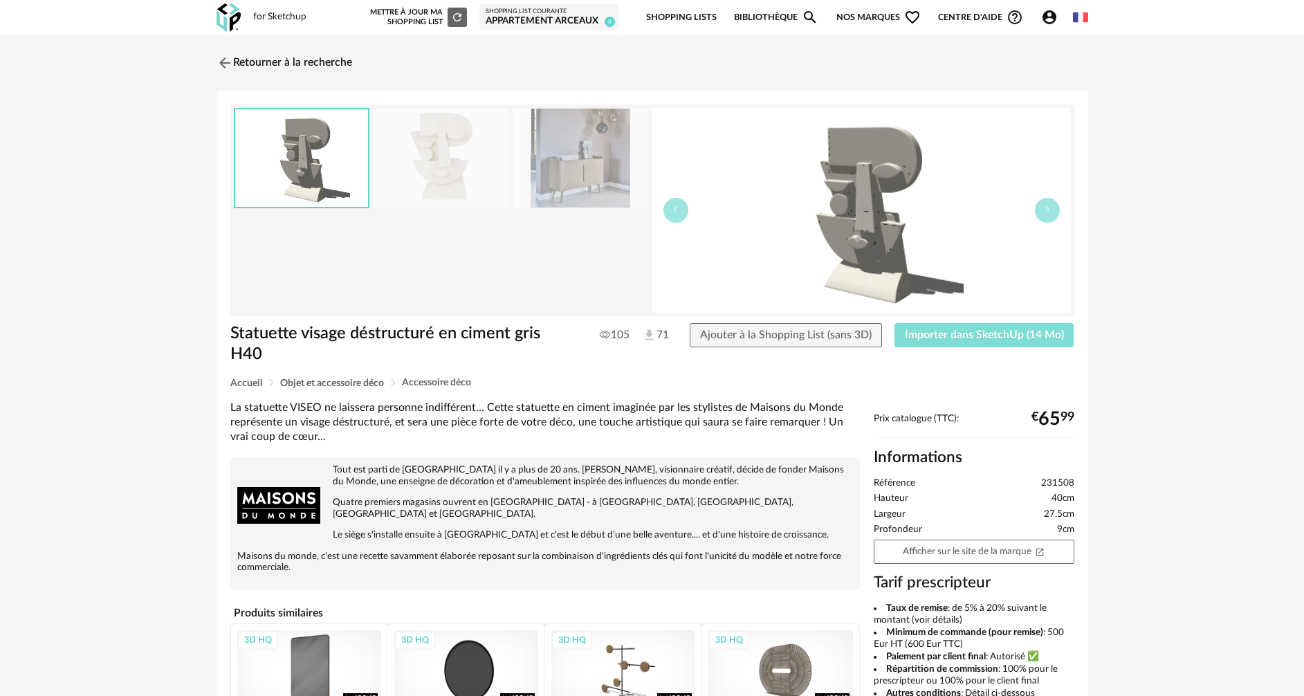
click at [955, 342] on button "Importer dans SketchUp (14 Mo)" at bounding box center [985, 335] width 180 height 25
drag, startPoint x: 219, startPoint y: 56, endPoint x: 223, endPoint y: 62, distance: 7.1
click at [219, 56] on img at bounding box center [223, 63] width 20 height 20
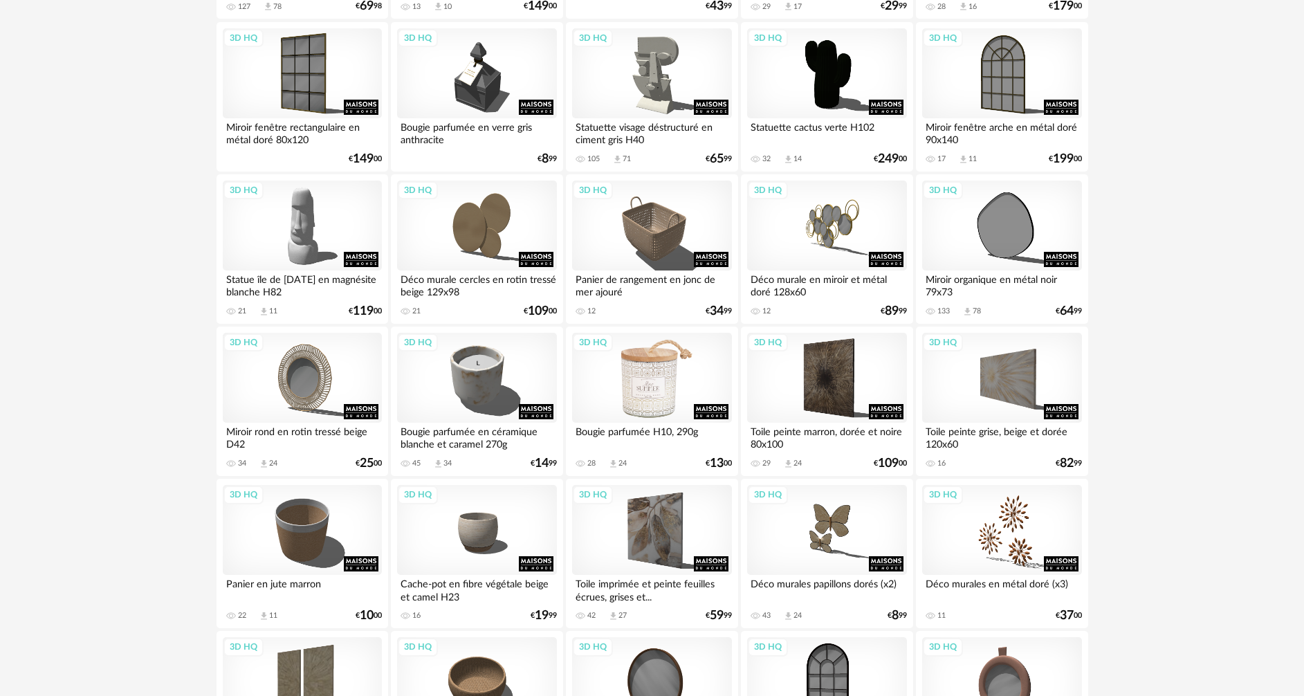
scroll to position [1337, 0]
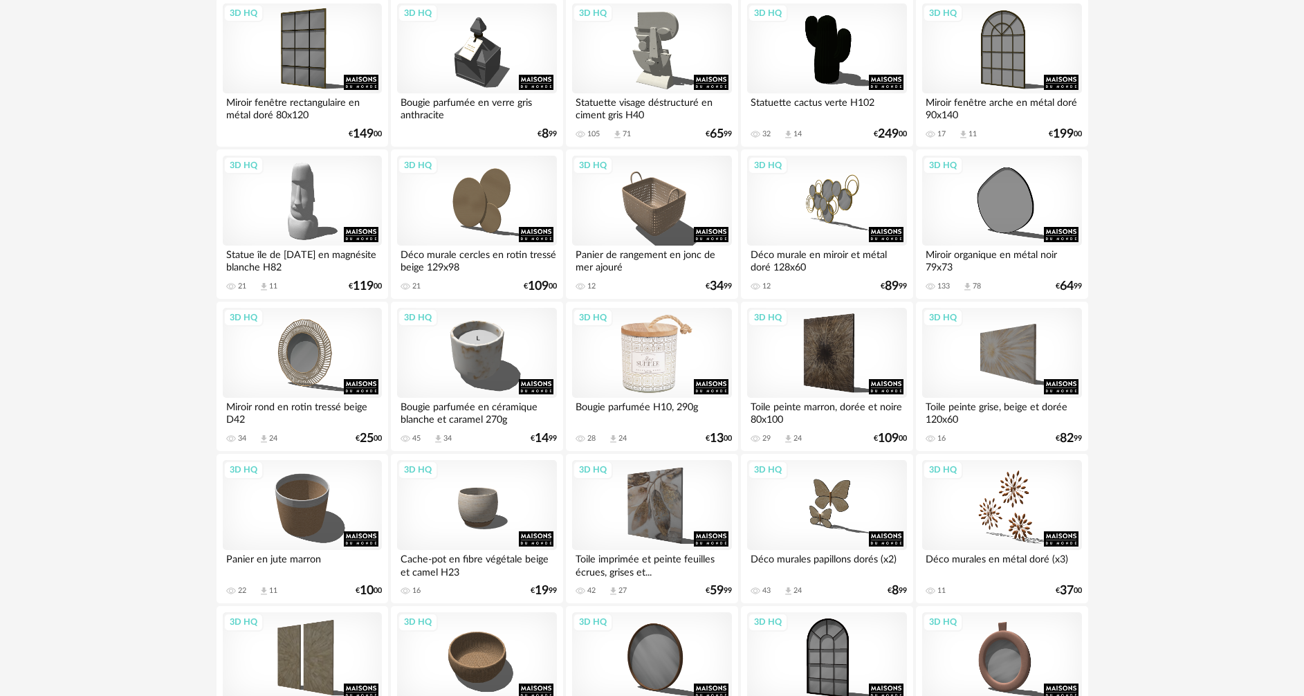
click at [652, 369] on div "3D HQ" at bounding box center [651, 353] width 159 height 90
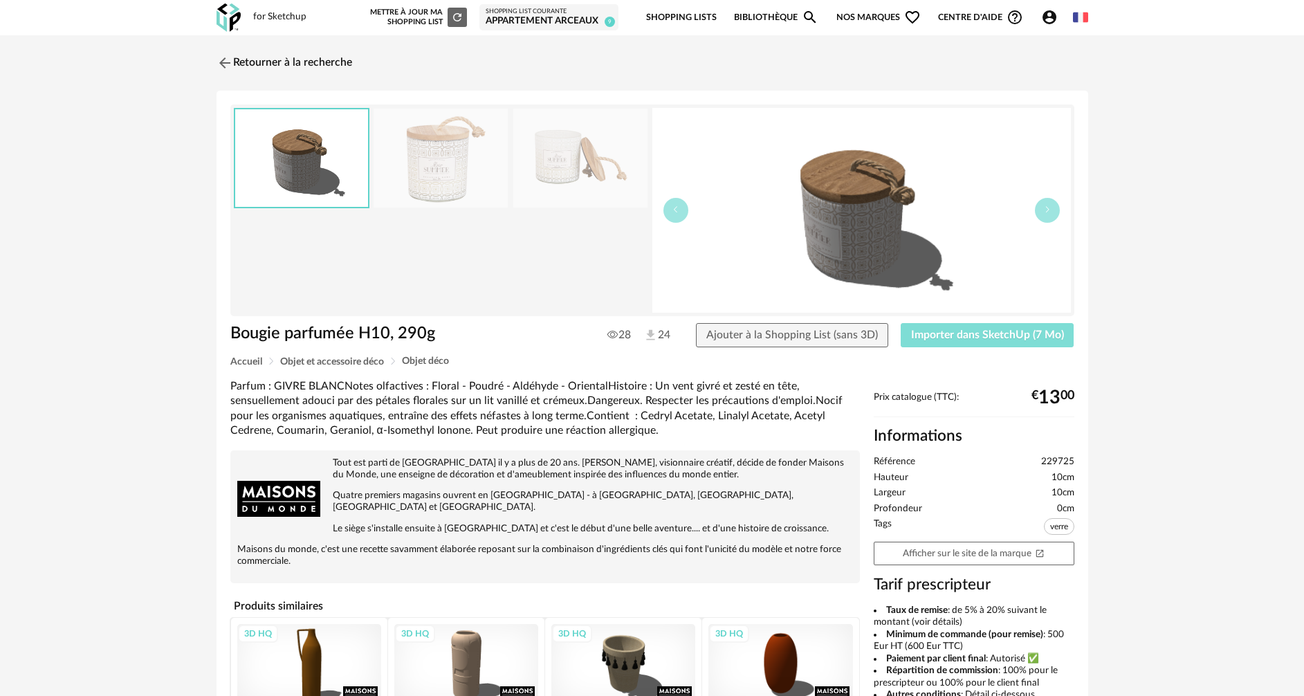
click at [949, 344] on button "Importer dans SketchUp (7 Mo)" at bounding box center [988, 335] width 174 height 25
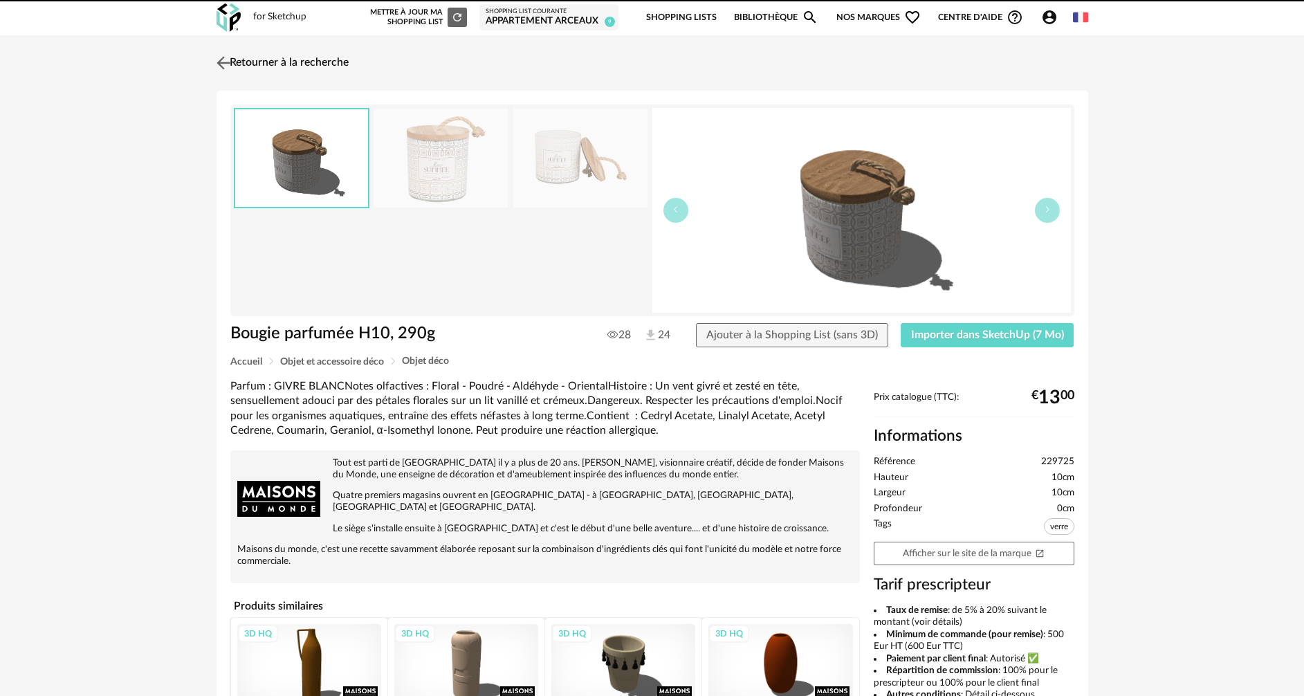
click at [224, 64] on img at bounding box center [223, 63] width 20 height 20
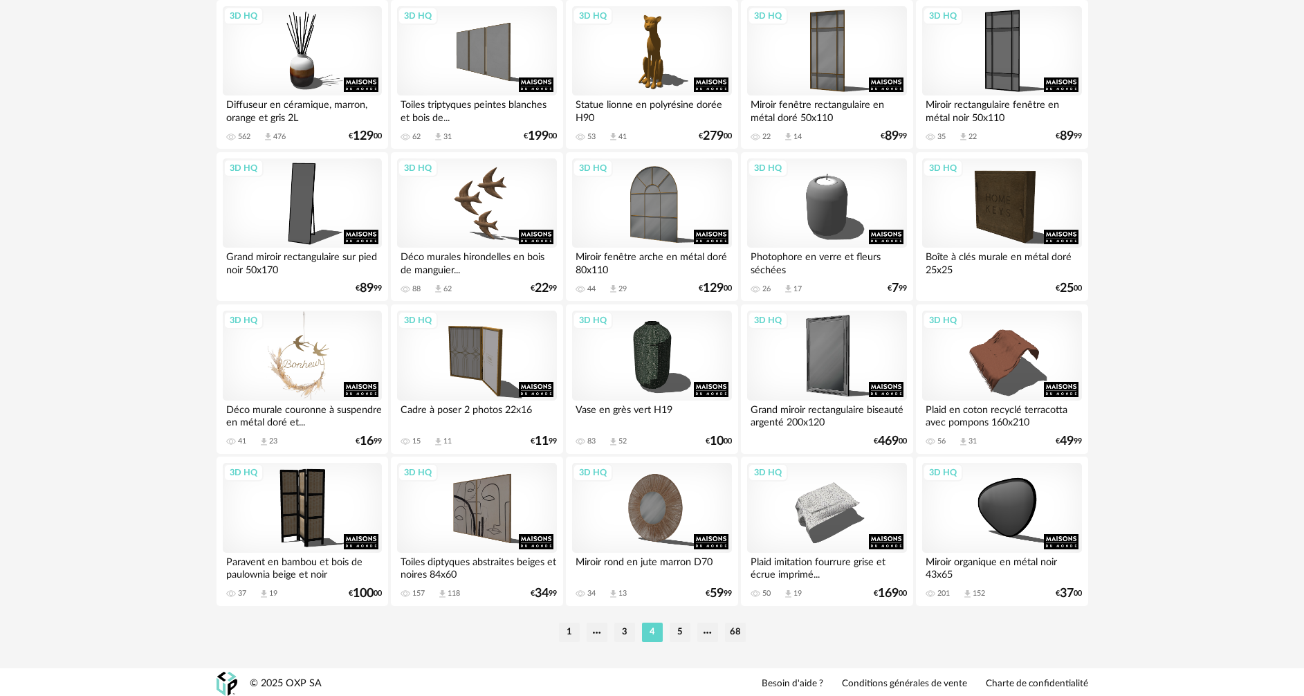
scroll to position [2708, 0]
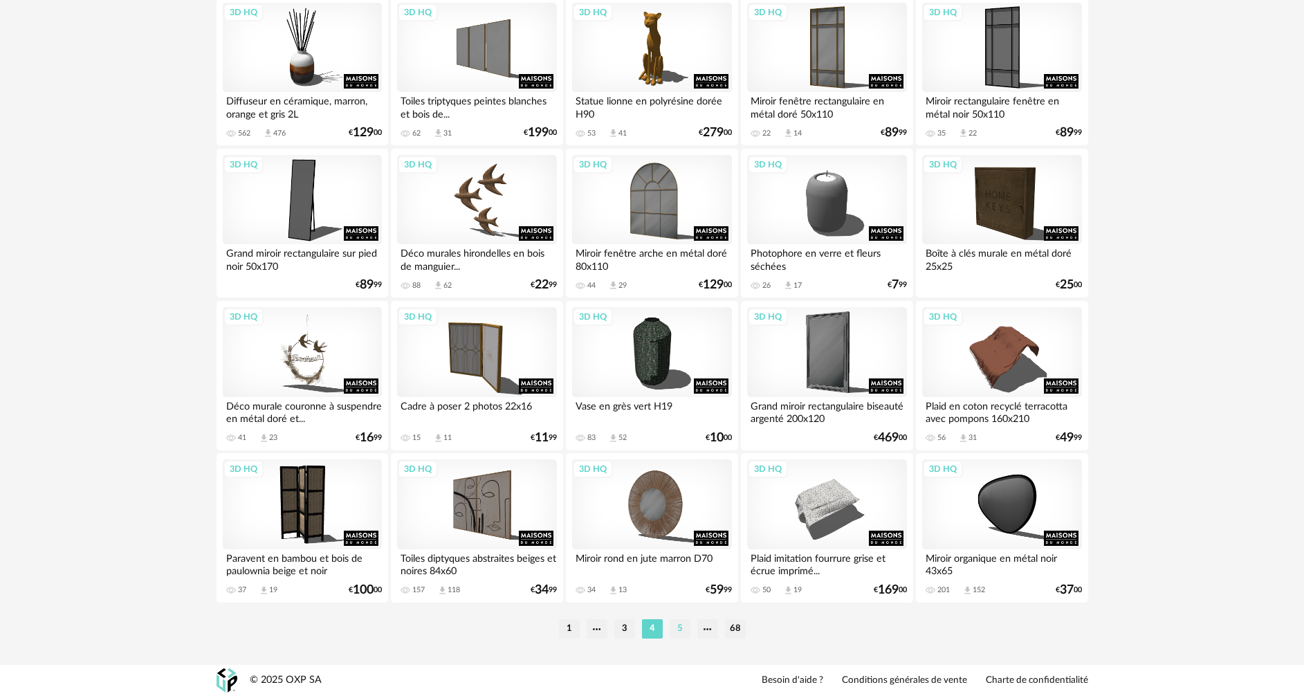
click at [676, 626] on li "5" at bounding box center [680, 628] width 21 height 19
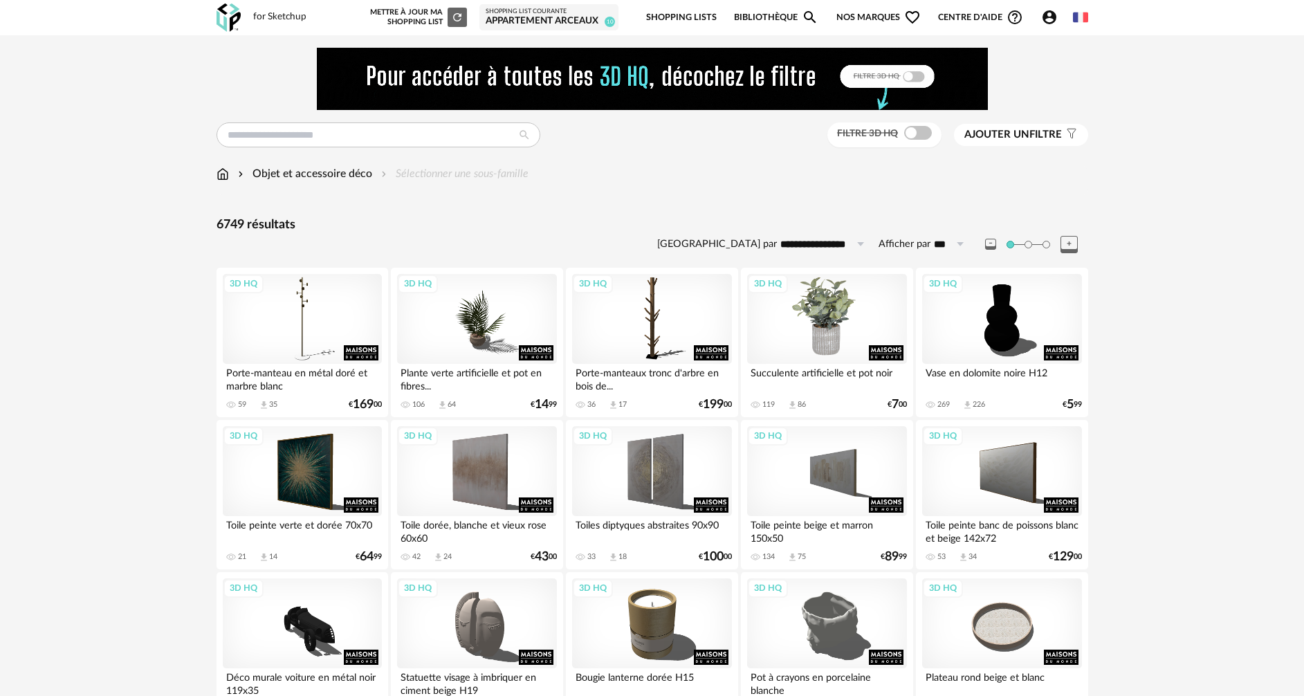
click at [816, 320] on div "3D HQ" at bounding box center [826, 319] width 159 height 90
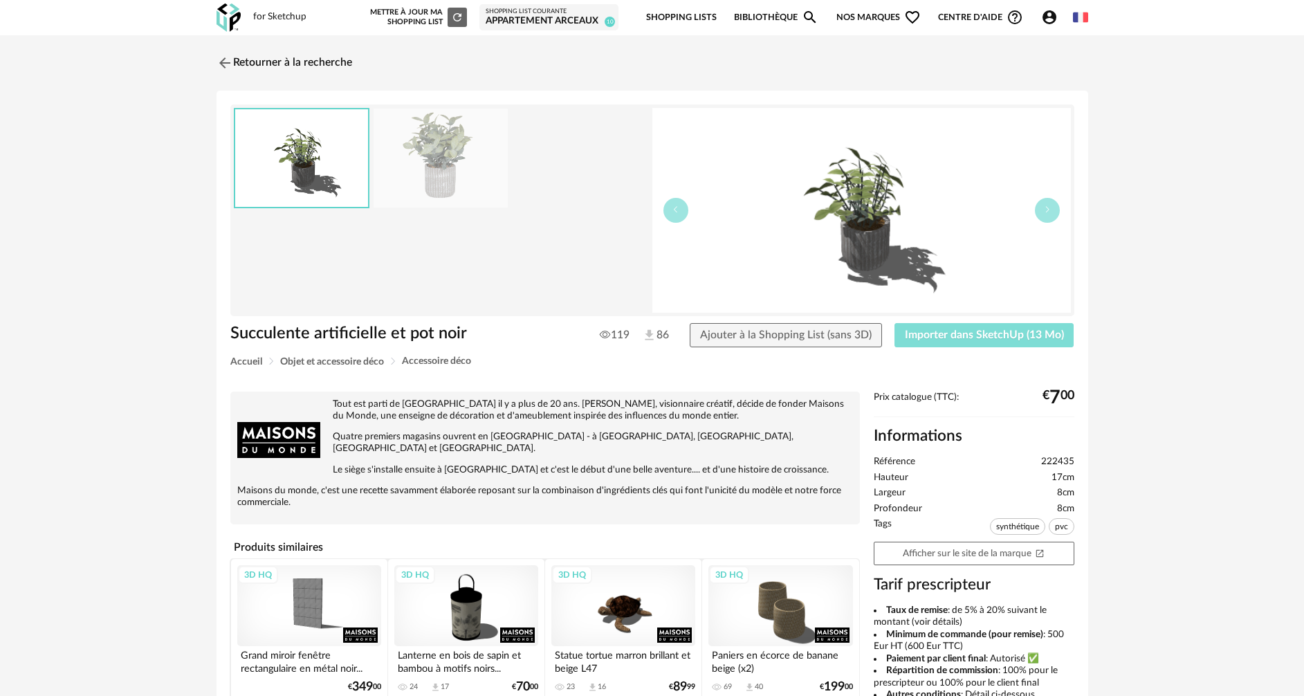
click at [910, 336] on span "Importer dans SketchUp (13 Mo)" at bounding box center [984, 334] width 159 height 11
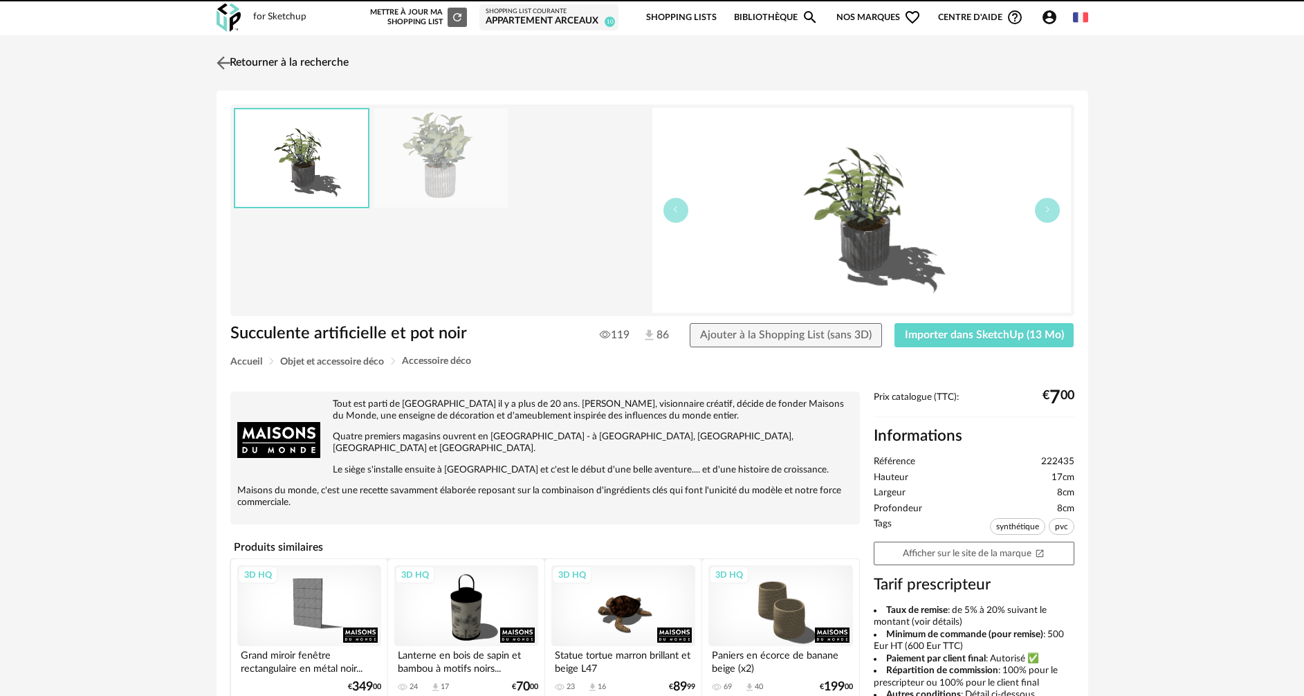
click at [227, 64] on img at bounding box center [223, 63] width 20 height 20
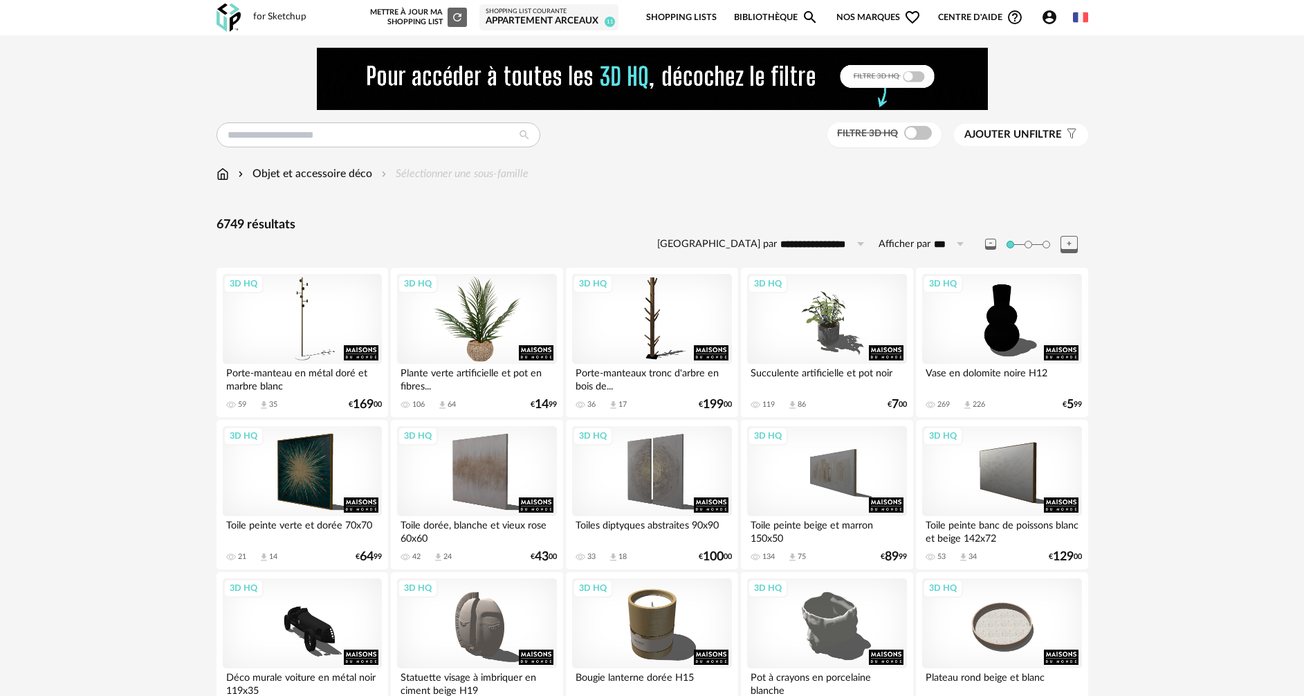
click at [467, 331] on div "3D HQ" at bounding box center [476, 319] width 159 height 90
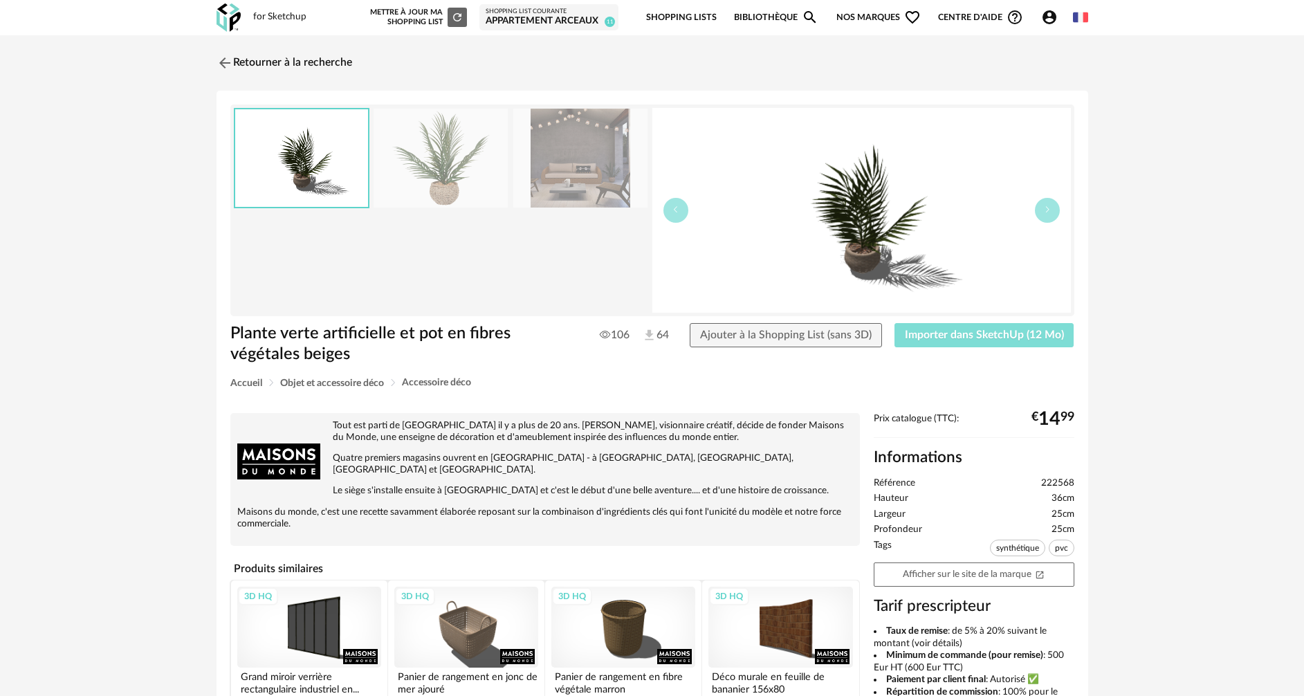
click at [920, 340] on span "Importer dans SketchUp (12 Mo)" at bounding box center [984, 334] width 159 height 11
click at [223, 58] on img at bounding box center [223, 63] width 20 height 20
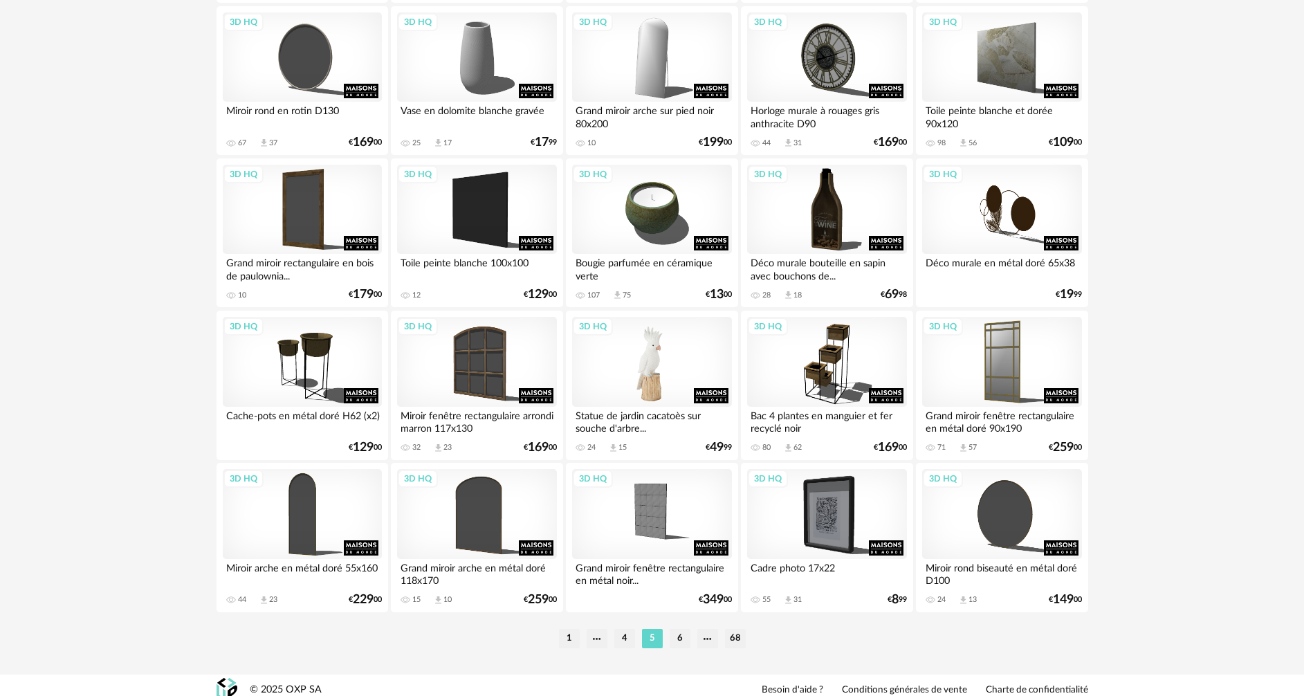
scroll to position [2708, 0]
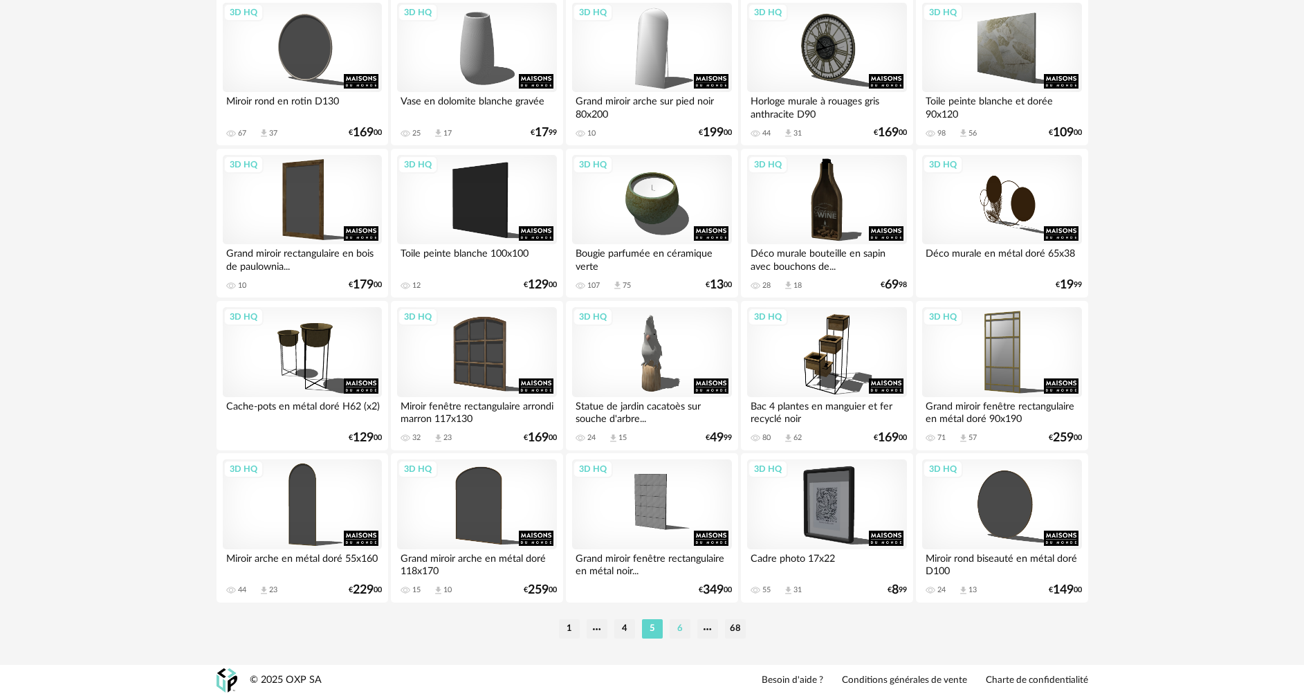
click at [675, 623] on li "6" at bounding box center [680, 628] width 21 height 19
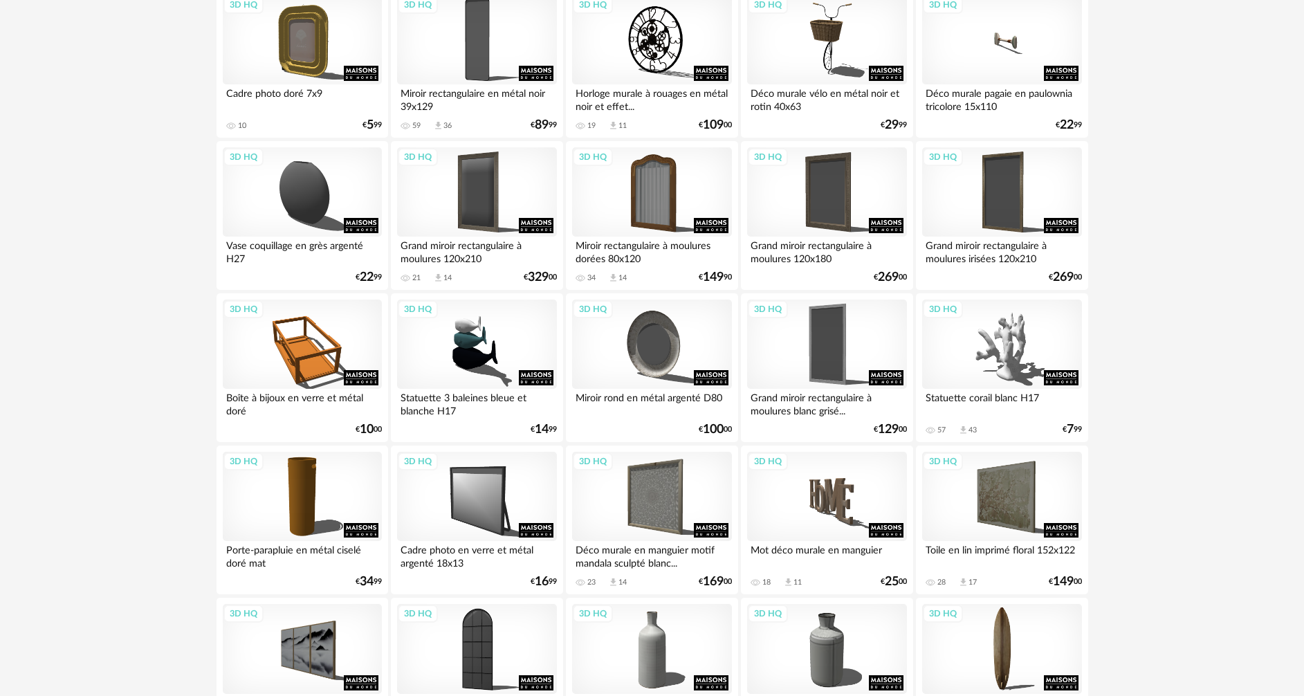
scroll to position [761, 0]
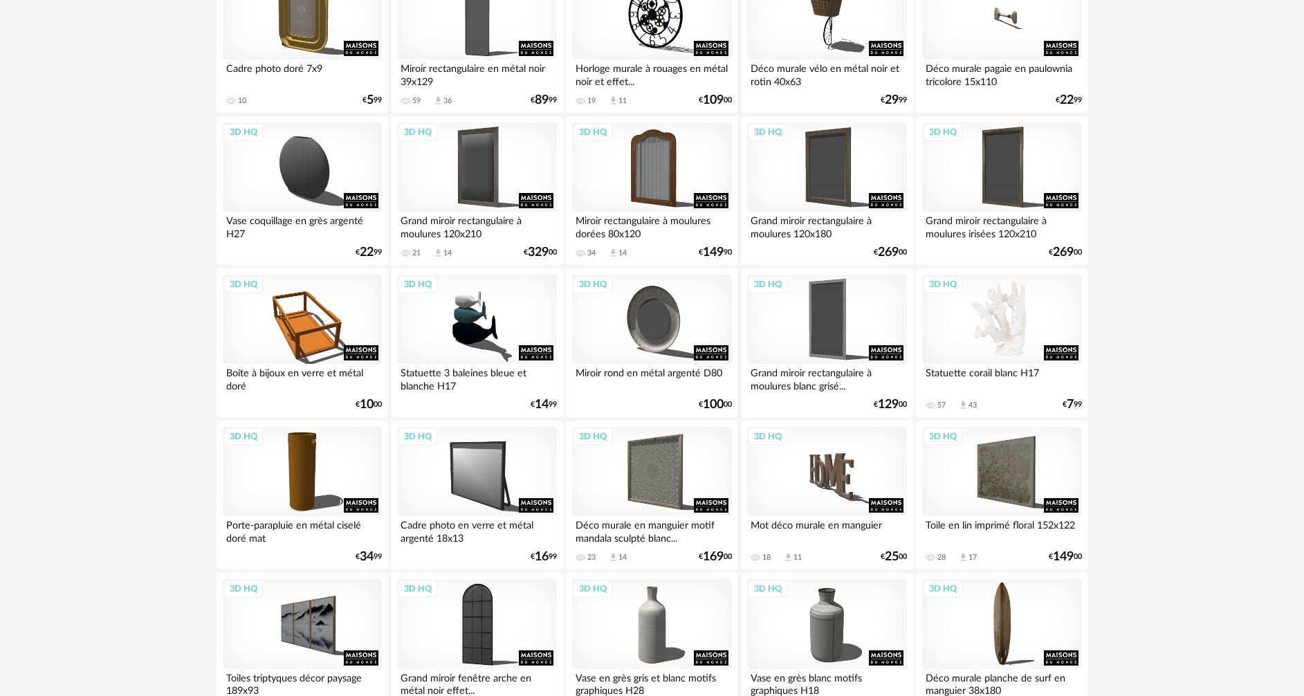
click at [985, 327] on div "3D HQ" at bounding box center [1001, 320] width 159 height 90
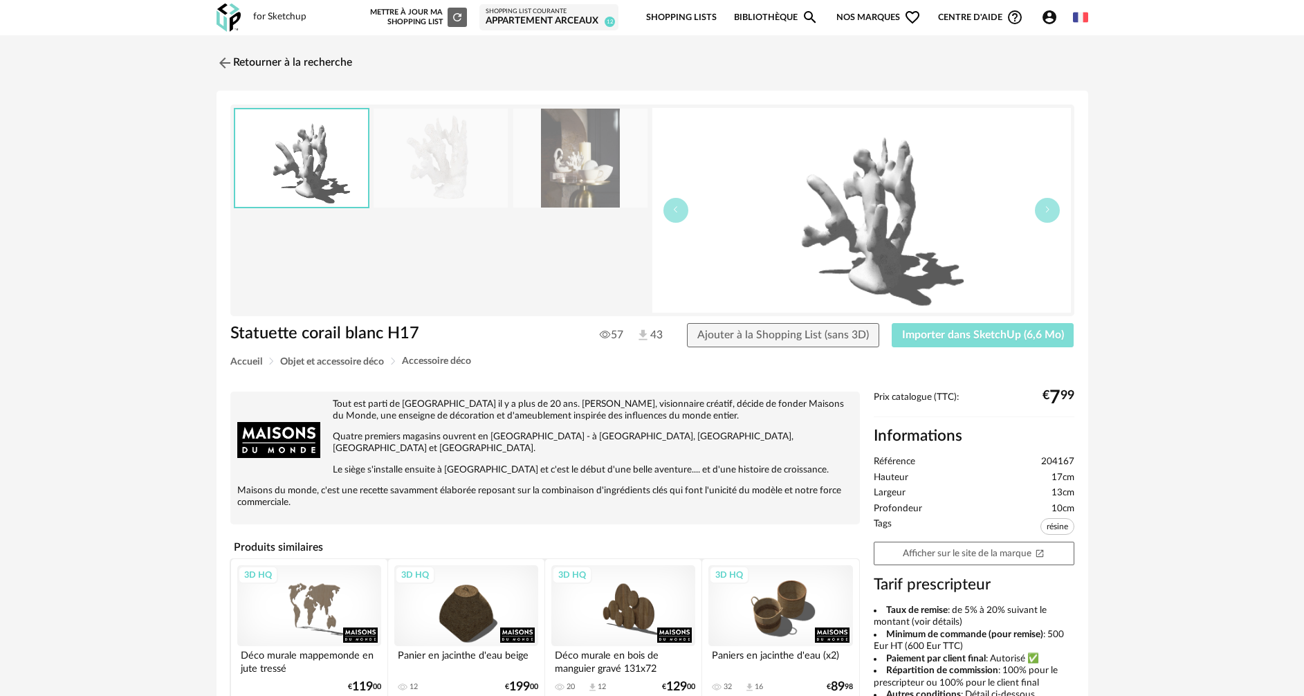
click at [908, 338] on span "Importer dans SketchUp (6,6 Mo)" at bounding box center [983, 334] width 162 height 11
click at [217, 60] on img at bounding box center [223, 63] width 20 height 20
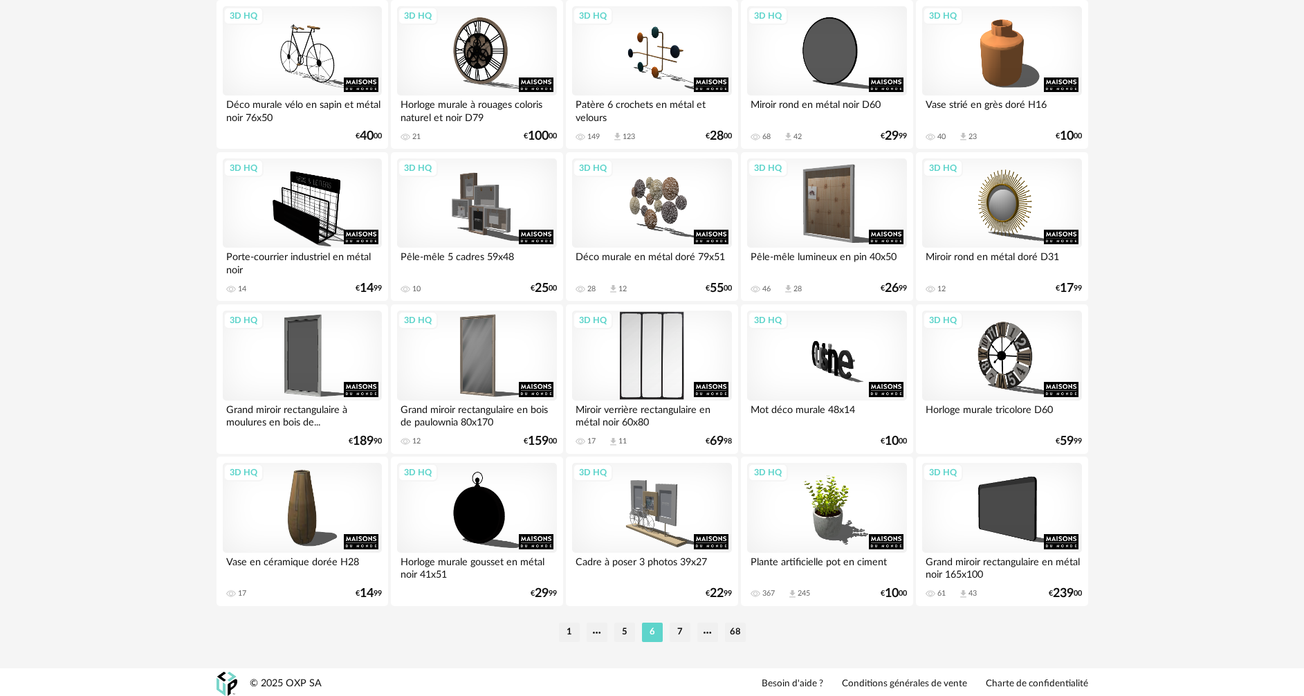
scroll to position [2708, 0]
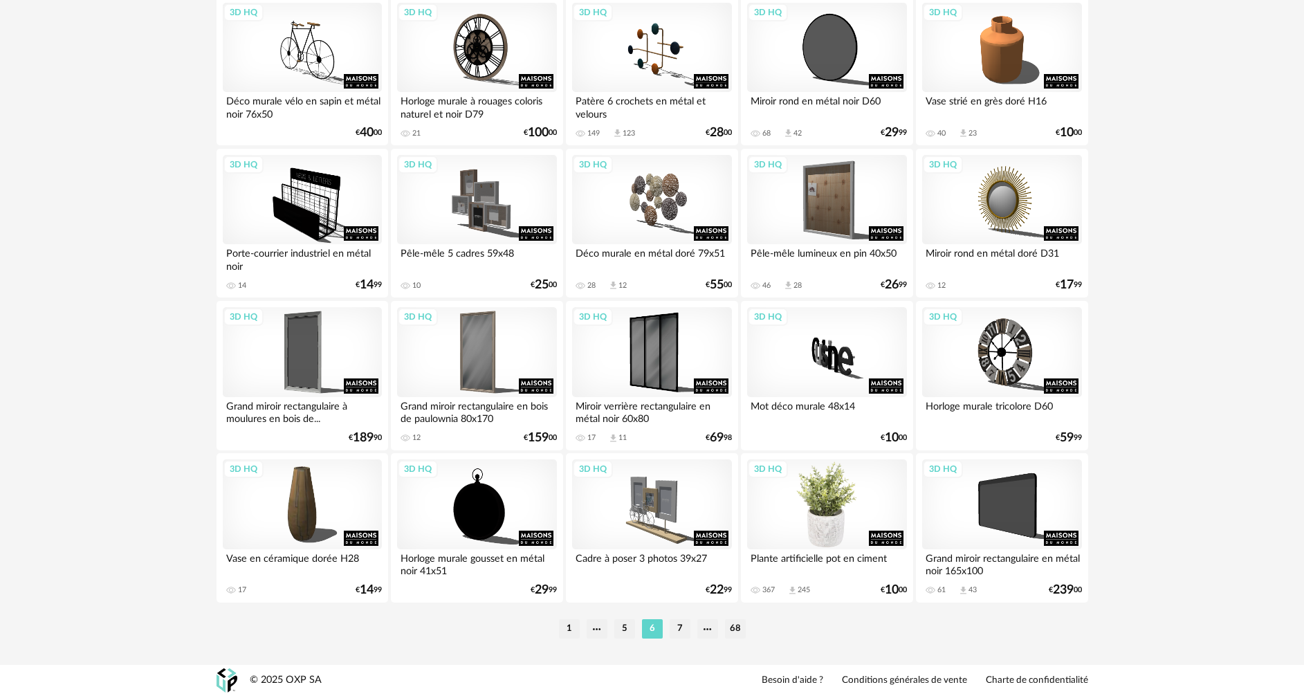
click at [832, 531] on div "3D HQ" at bounding box center [826, 504] width 159 height 90
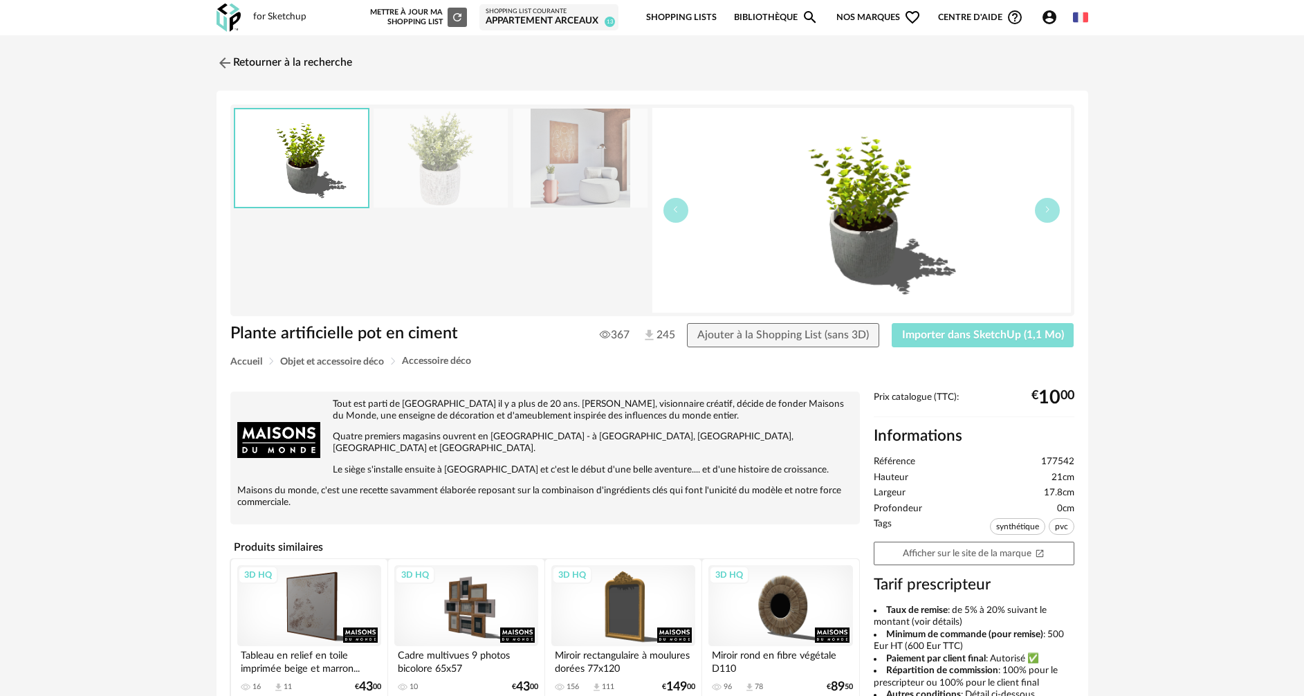
click at [945, 340] on span "Importer dans SketchUp (1,1 Mo)" at bounding box center [983, 334] width 162 height 11
click at [219, 59] on img at bounding box center [223, 63] width 20 height 20
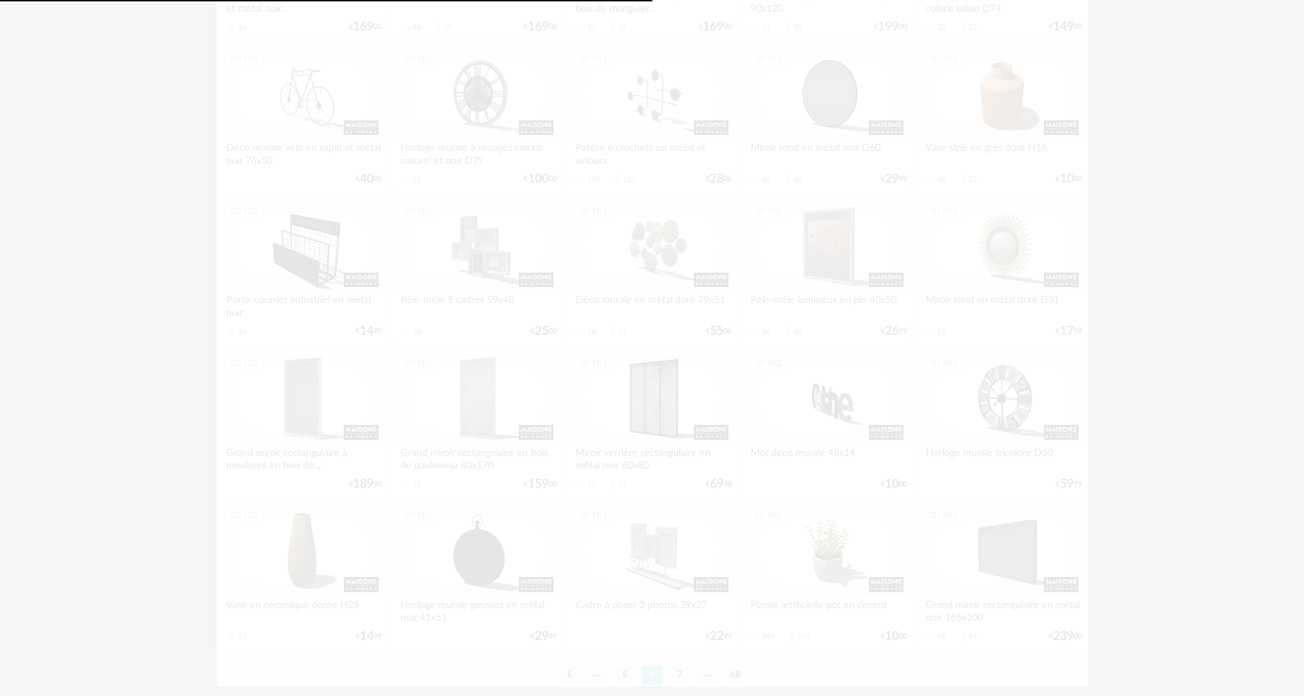
scroll to position [2708, 0]
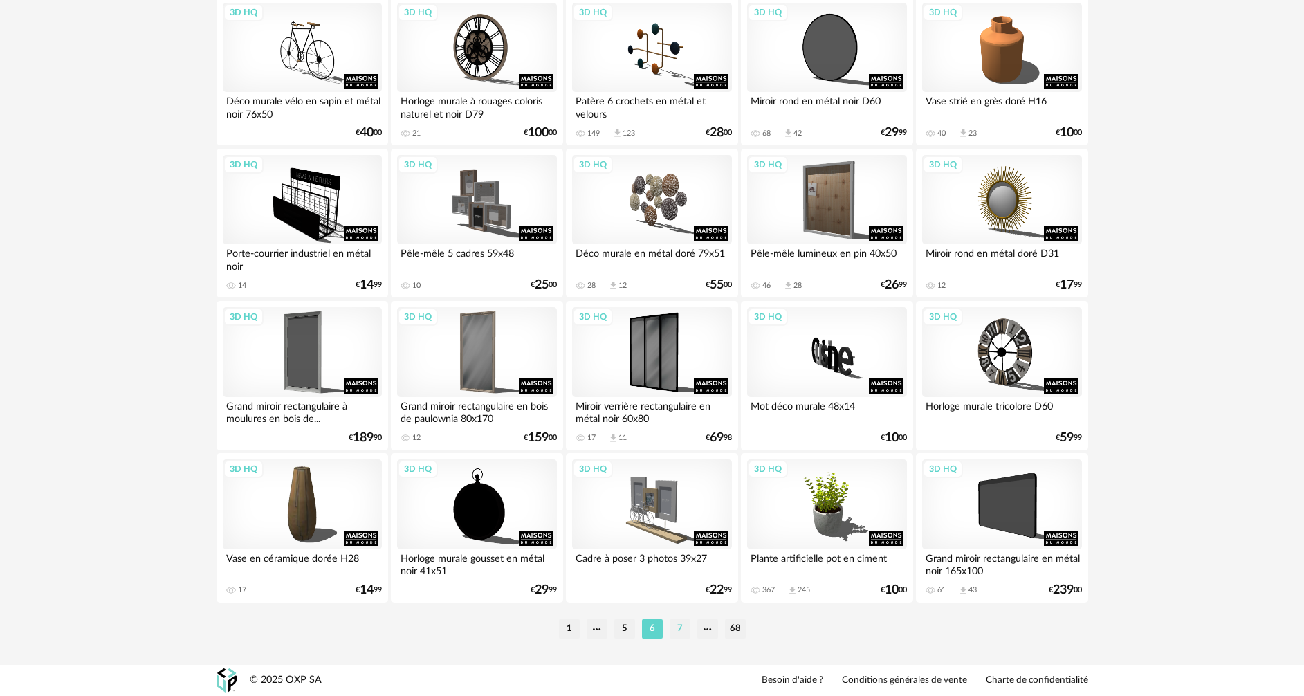
click at [677, 632] on li "7" at bounding box center [680, 628] width 21 height 19
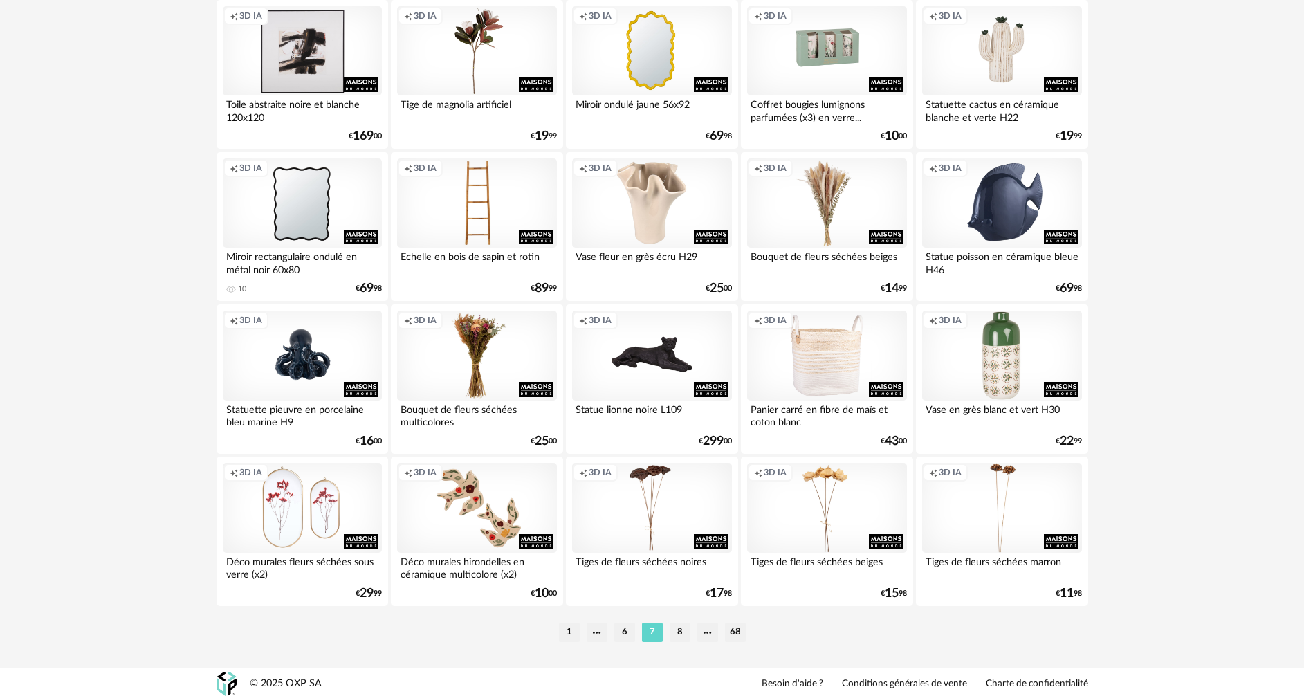
scroll to position [2708, 0]
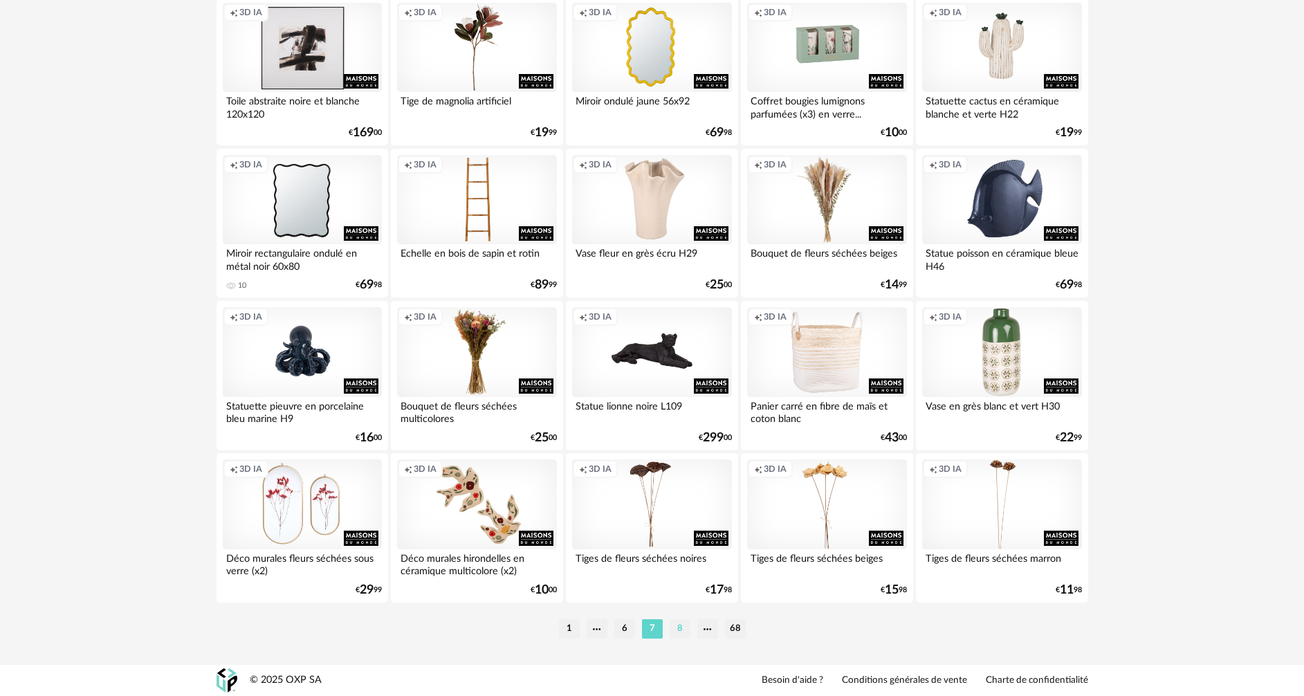
click at [677, 630] on li "8" at bounding box center [680, 628] width 21 height 19
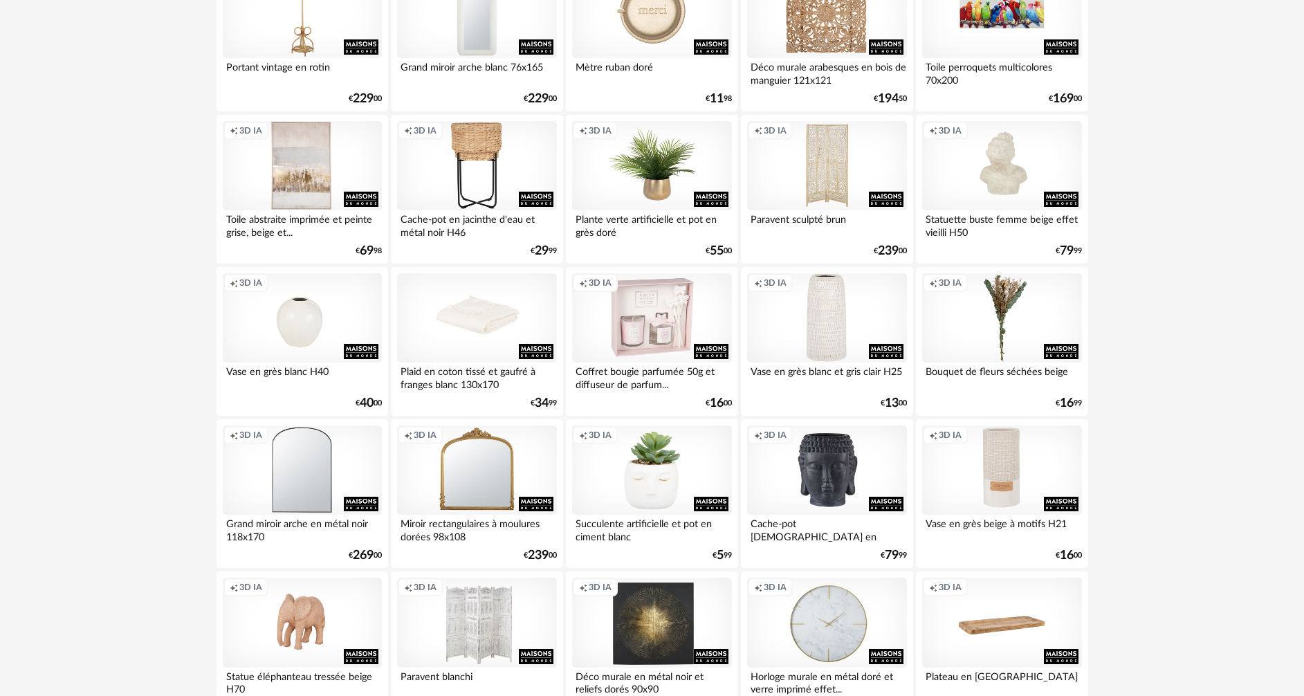
scroll to position [761, 0]
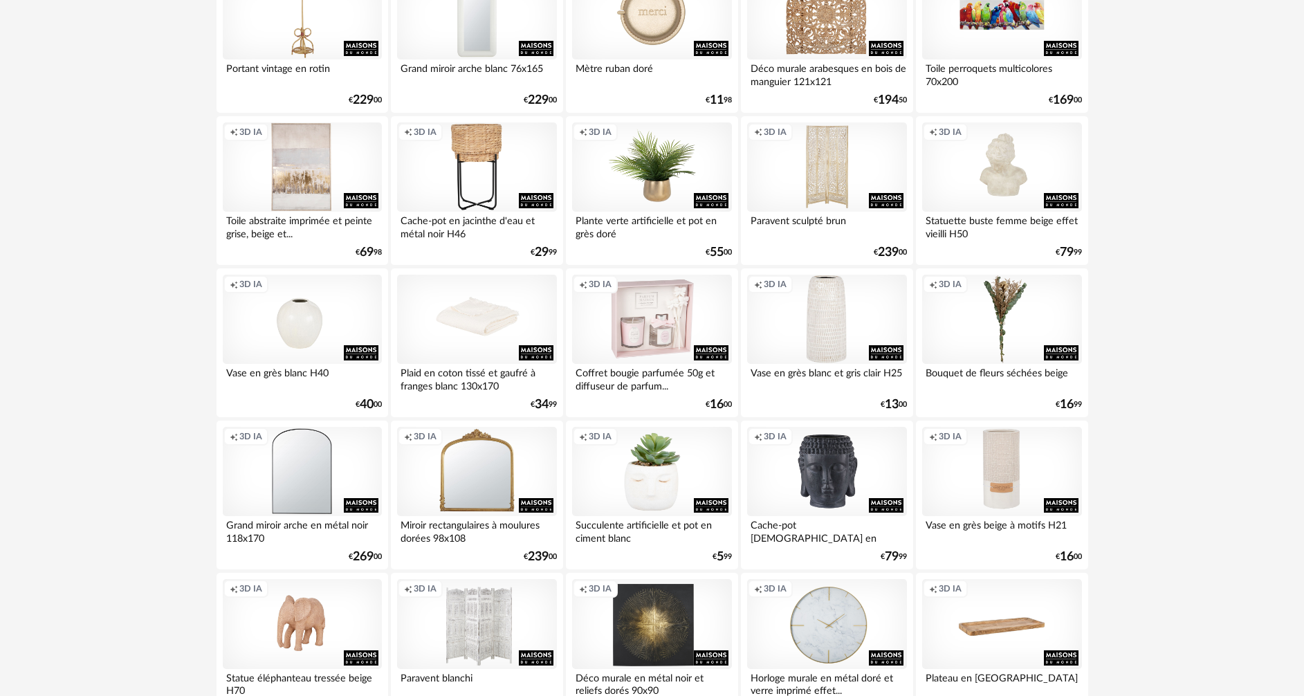
click at [661, 193] on div "Creation icon 3D IA" at bounding box center [651, 167] width 159 height 90
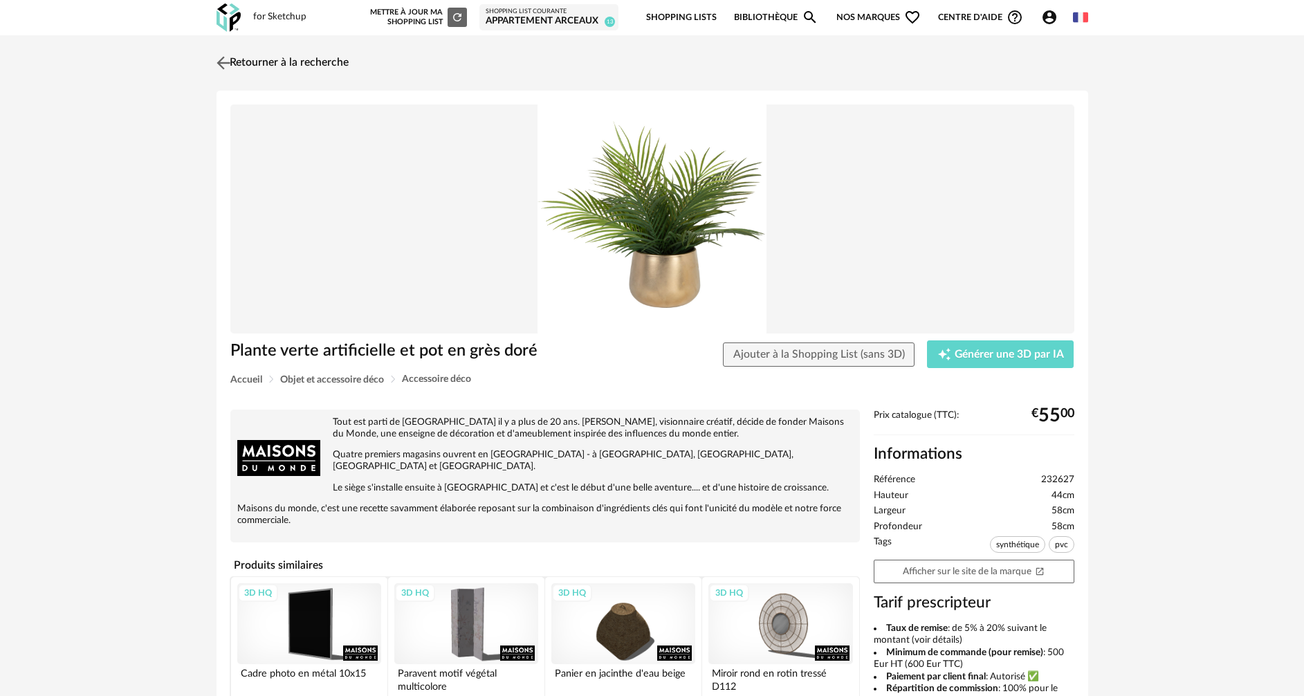
click at [235, 59] on link "Retourner à la recherche" at bounding box center [281, 63] width 136 height 30
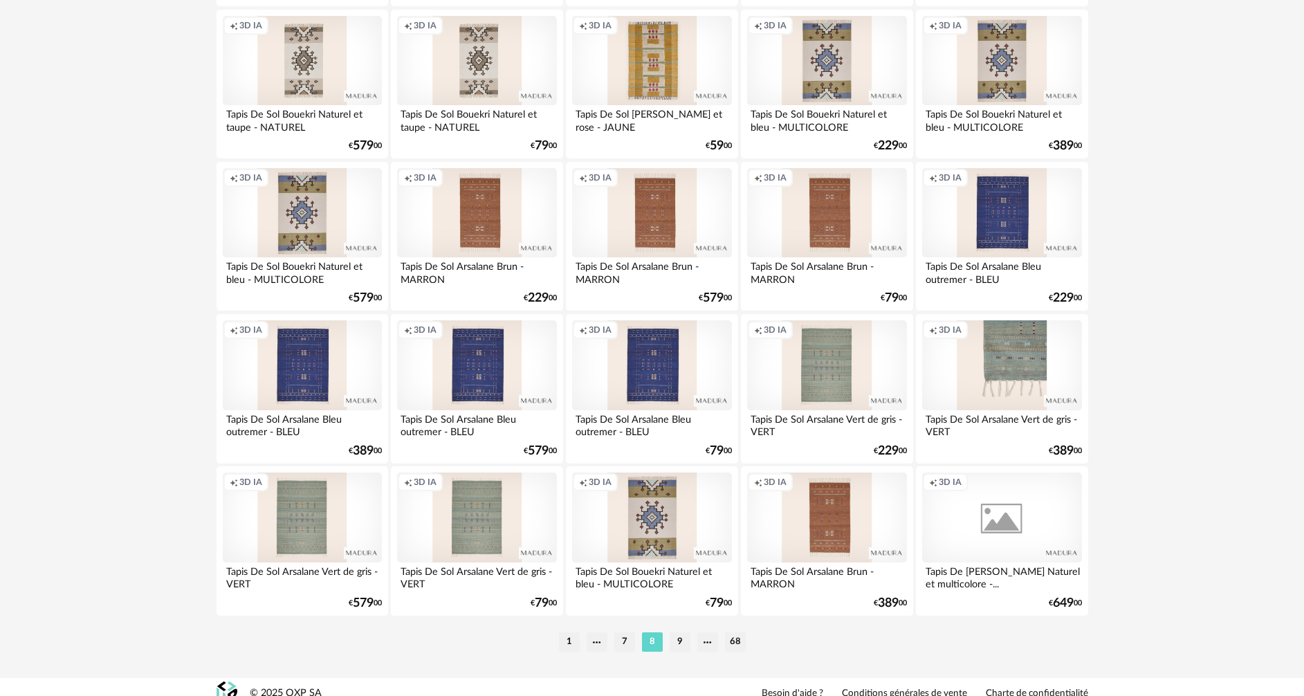
scroll to position [2708, 0]
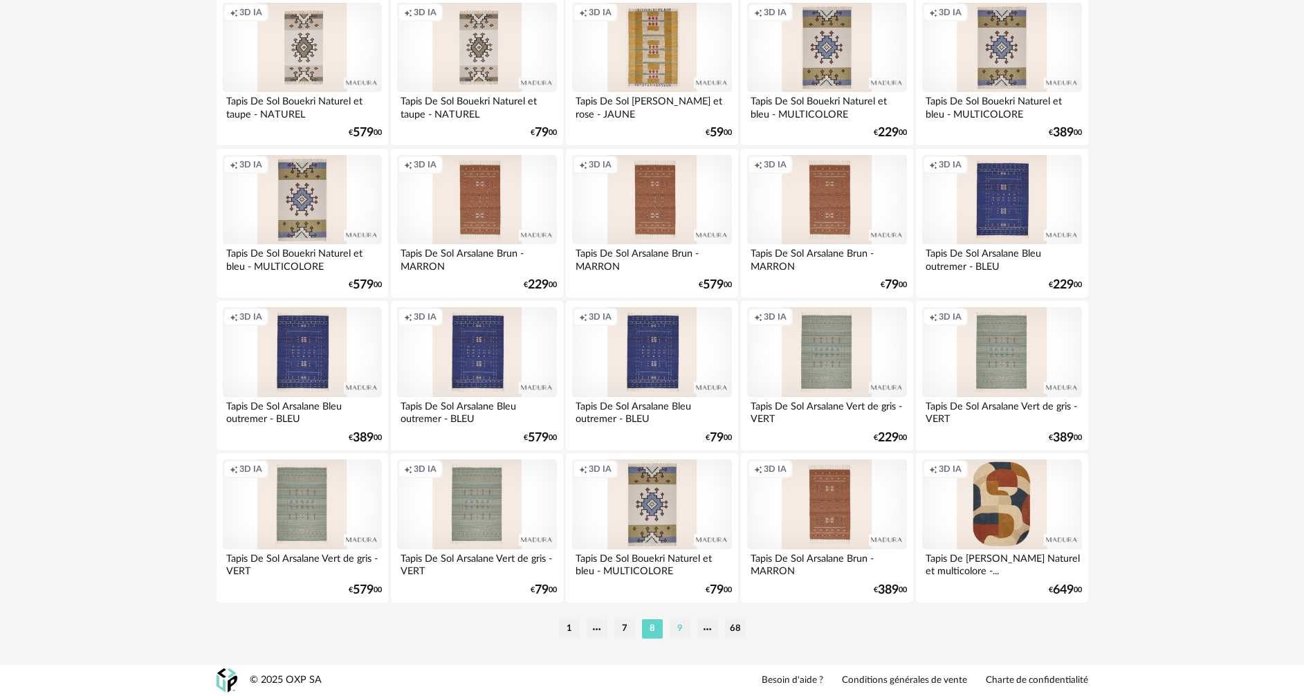
click at [675, 632] on li "9" at bounding box center [680, 628] width 21 height 19
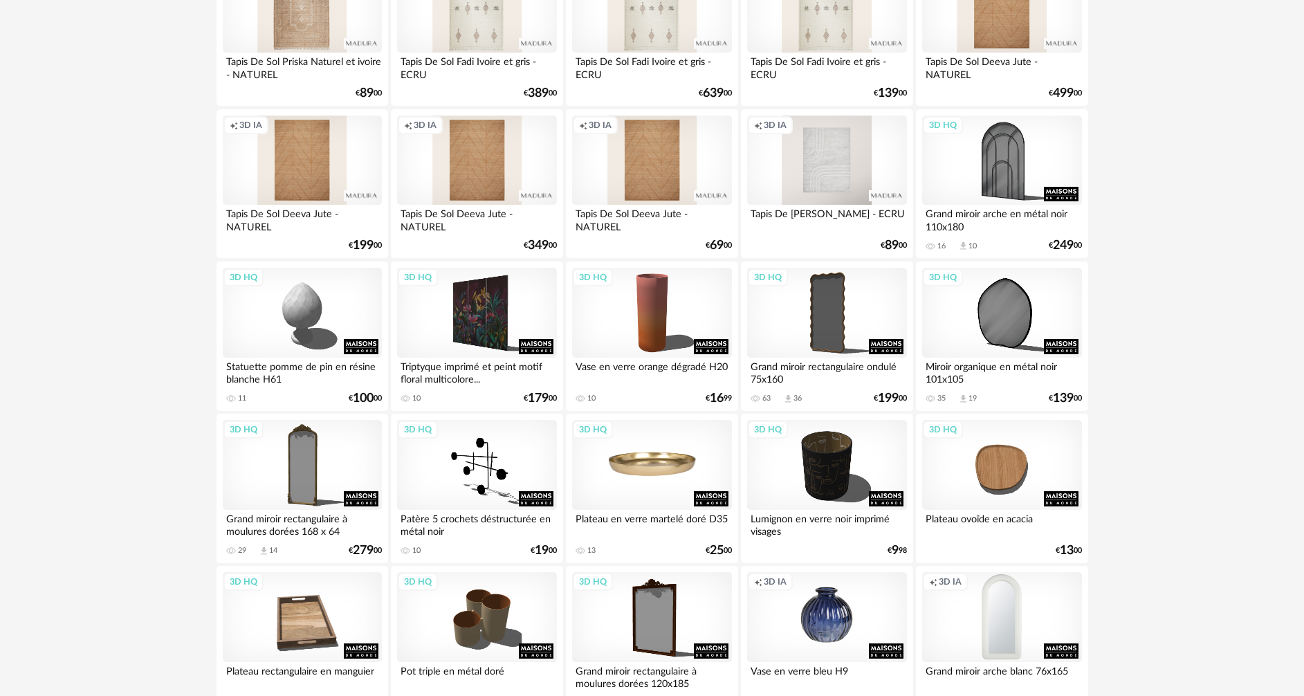
scroll to position [1245, 0]
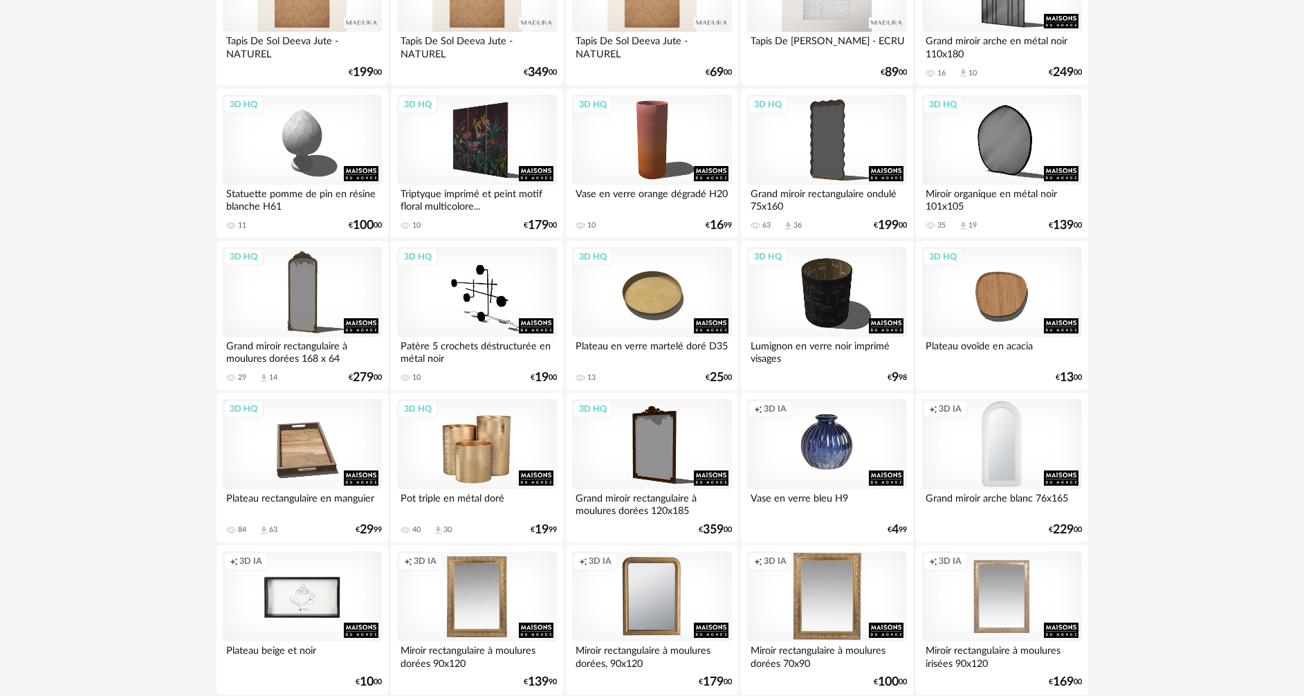
click at [489, 436] on div "3D HQ" at bounding box center [476, 444] width 159 height 90
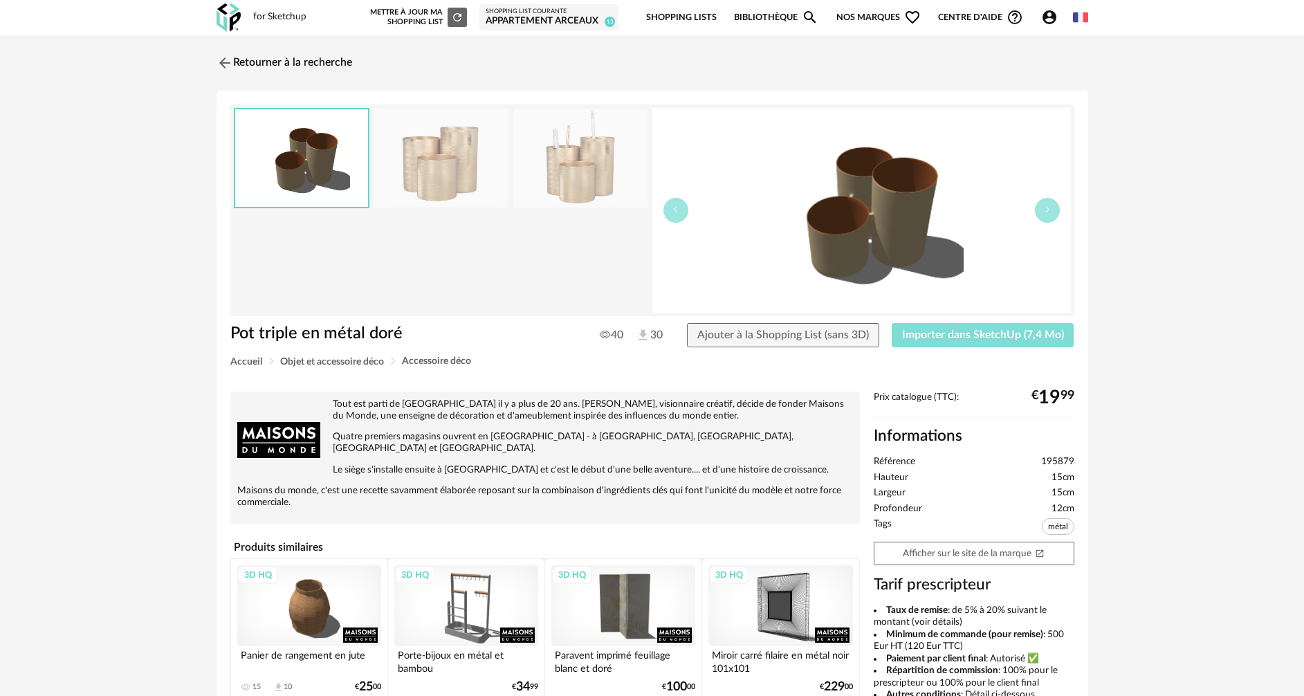
click at [985, 331] on span "Importer dans SketchUp (7,4 Mo)" at bounding box center [983, 334] width 162 height 11
click at [221, 61] on img at bounding box center [223, 63] width 20 height 20
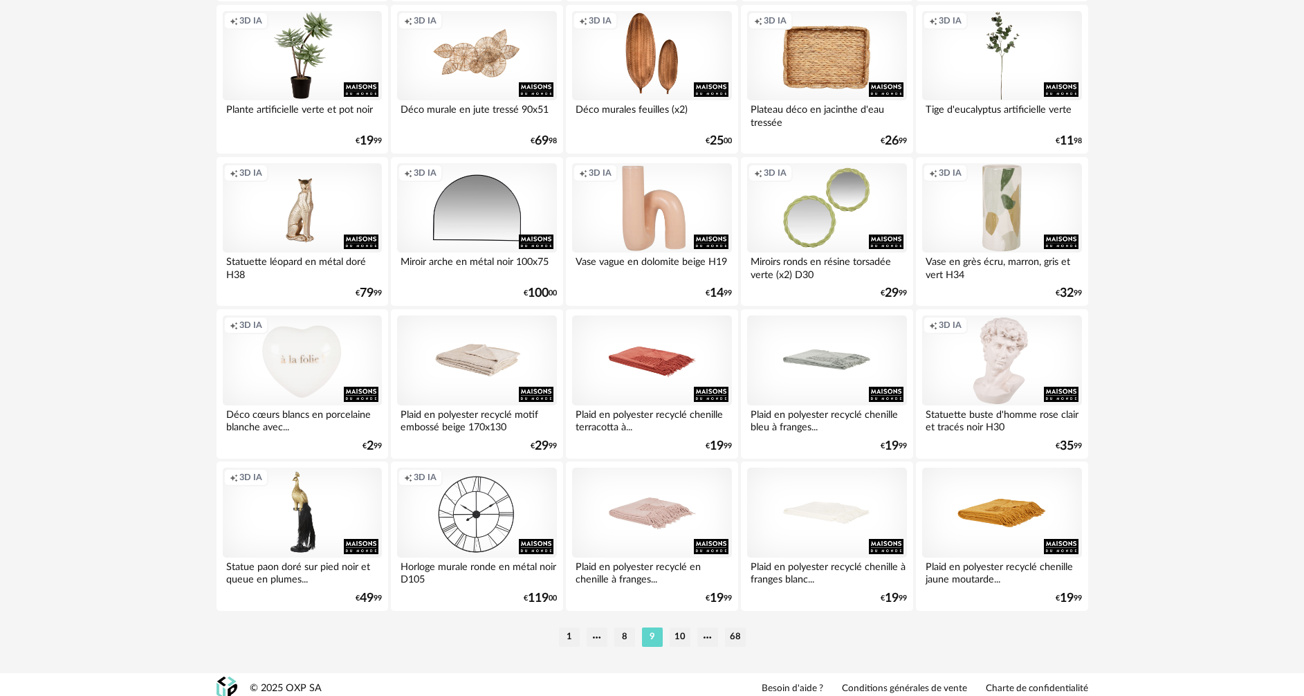
scroll to position [2708, 0]
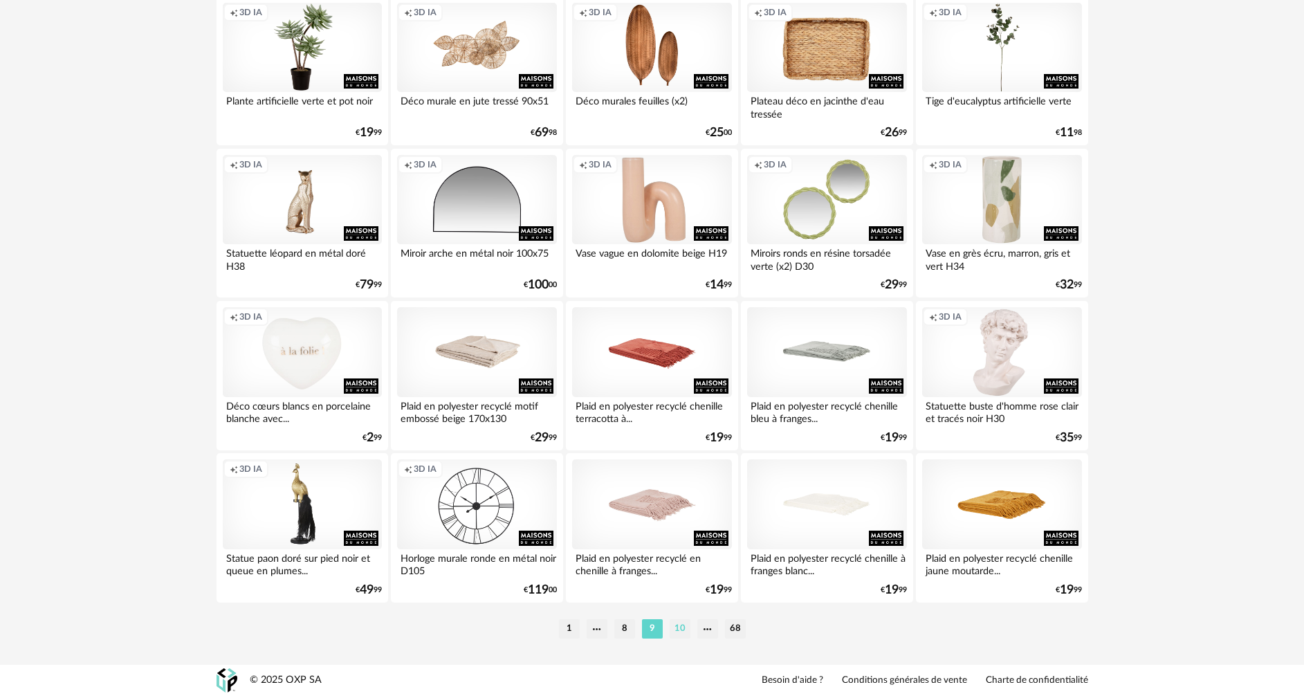
click at [680, 632] on li "10" at bounding box center [680, 628] width 21 height 19
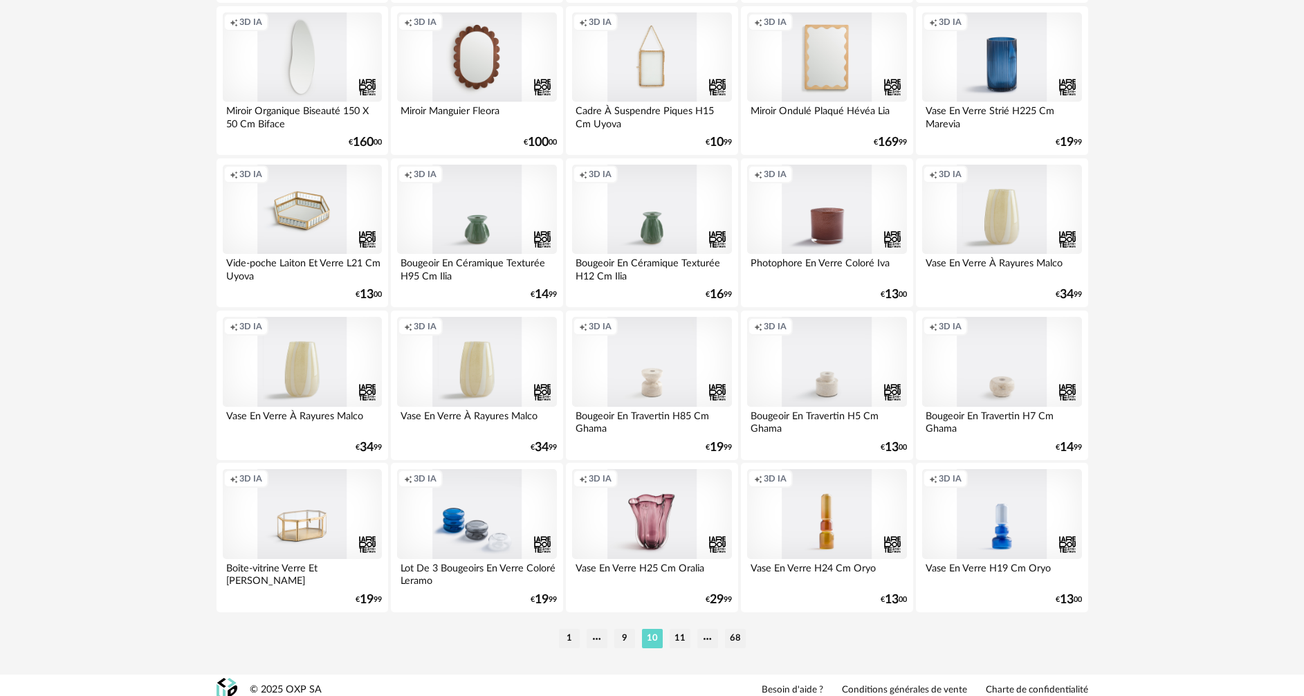
scroll to position [2708, 0]
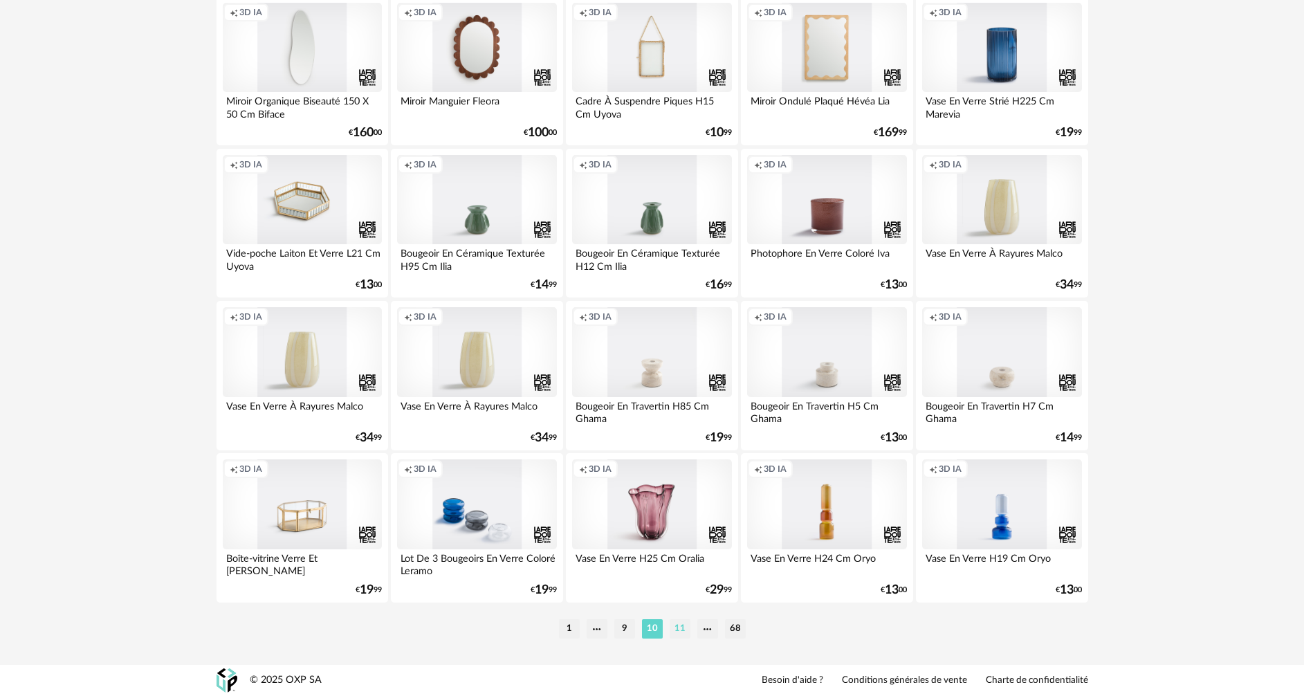
click at [677, 628] on li "11" at bounding box center [680, 628] width 21 height 19
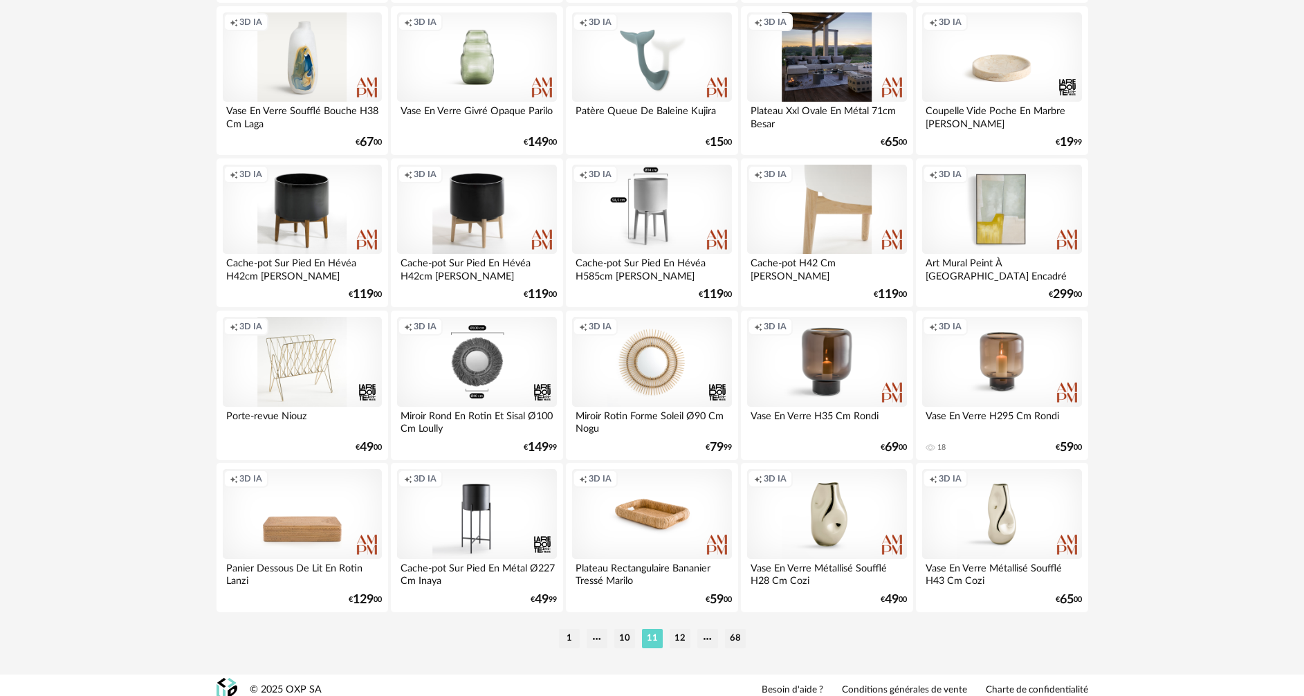
scroll to position [2708, 0]
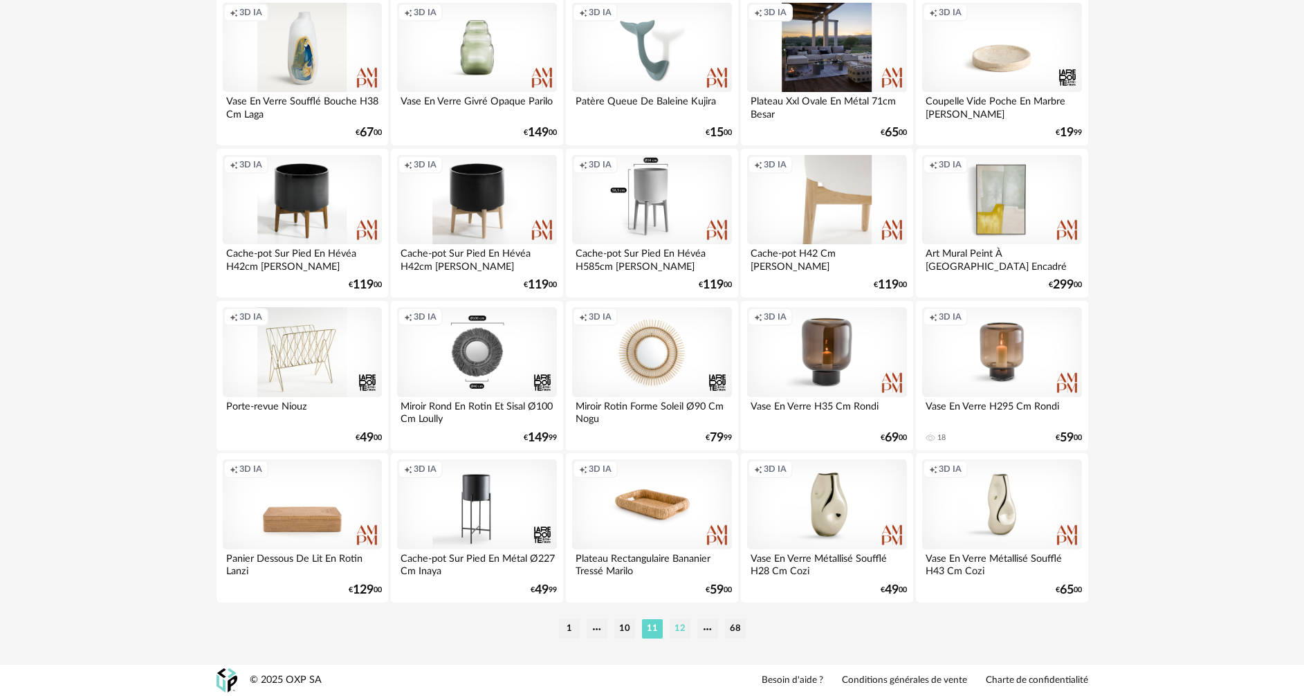
click at [688, 634] on li "12" at bounding box center [680, 628] width 21 height 19
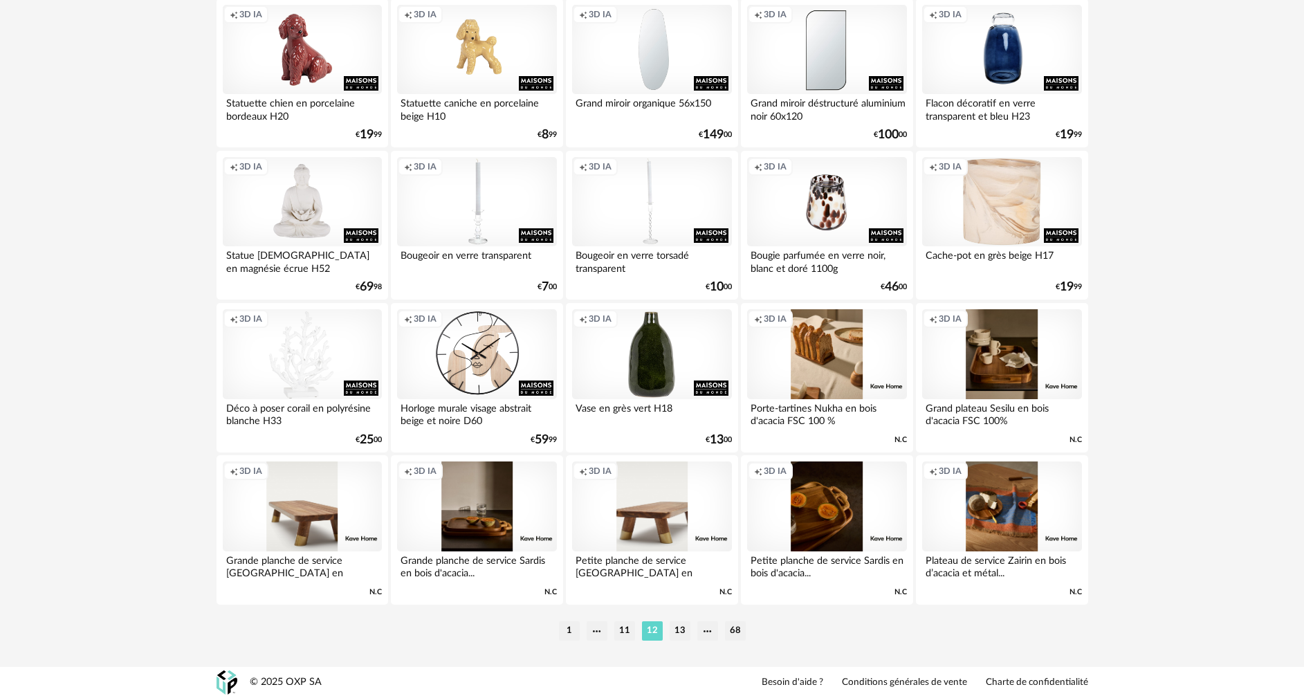
scroll to position [2708, 0]
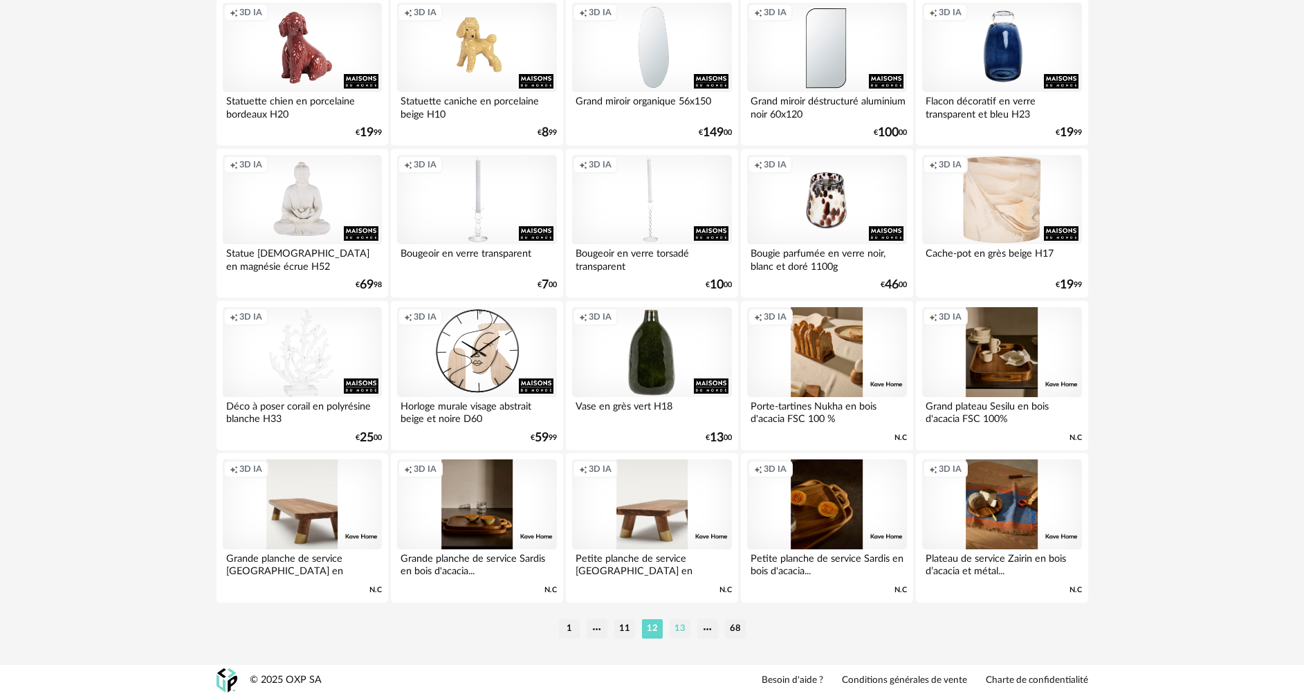
click at [679, 626] on li "13" at bounding box center [680, 628] width 21 height 19
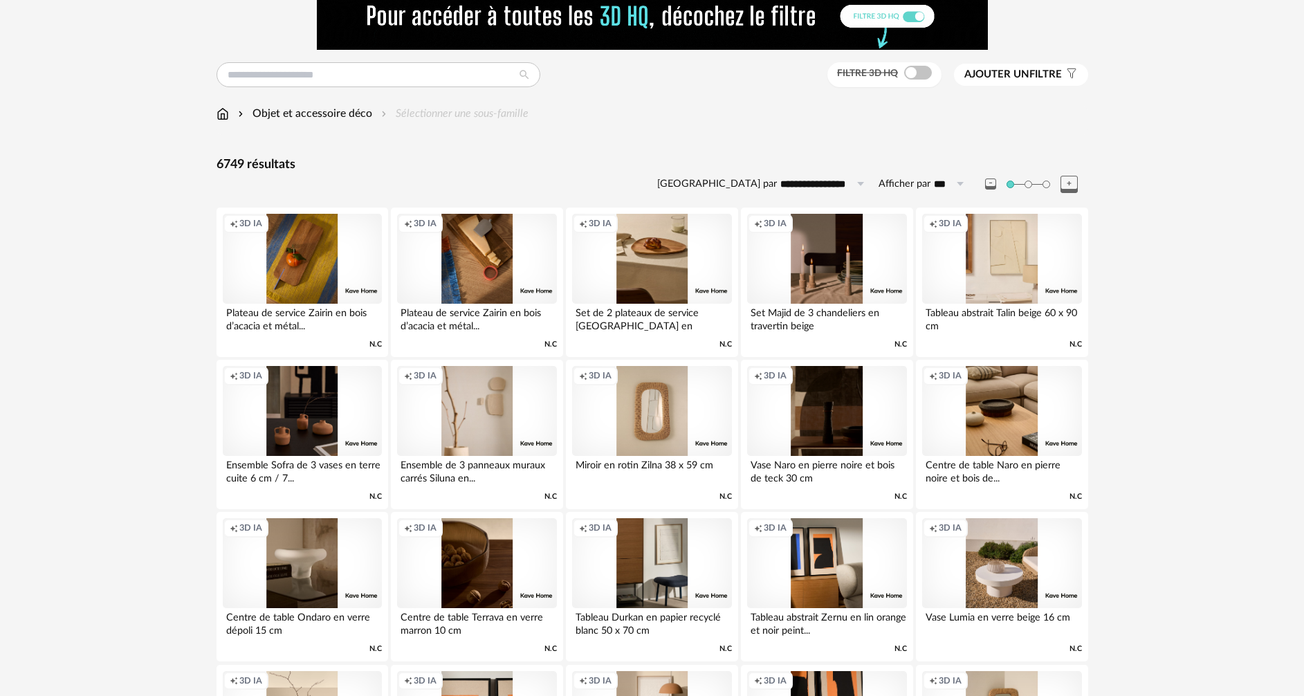
scroll to position [69, 0]
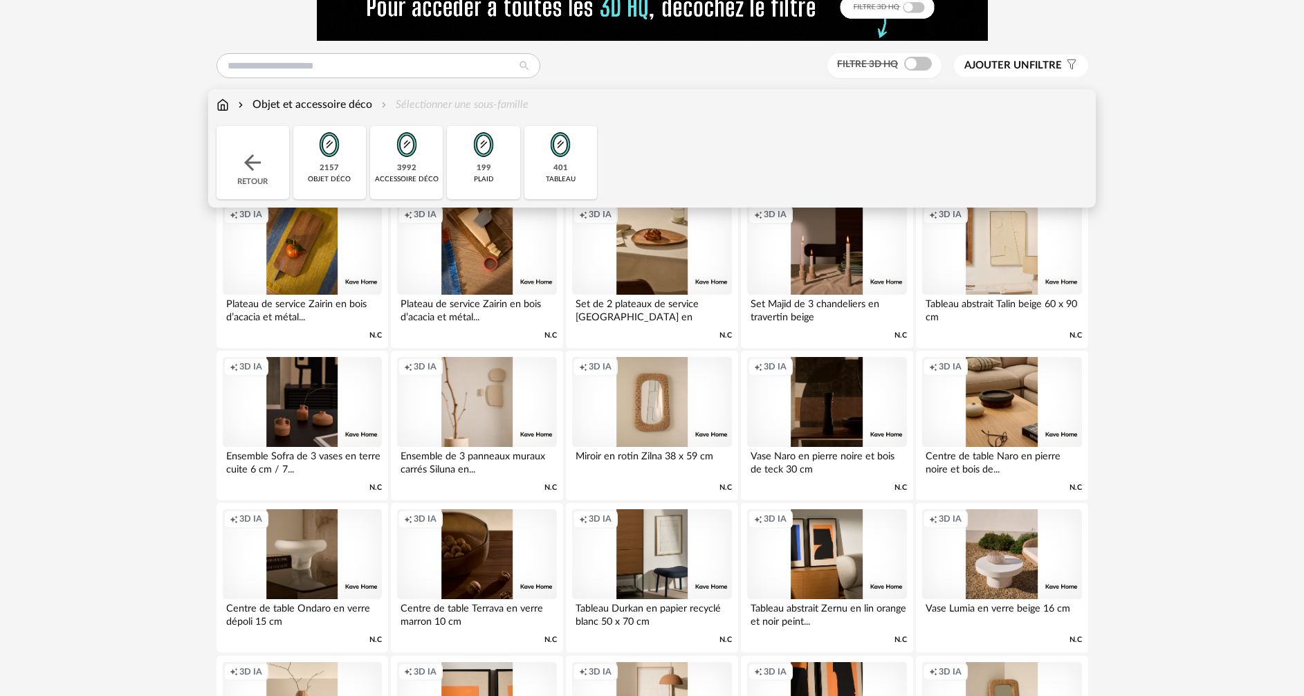
click at [223, 107] on img at bounding box center [223, 105] width 12 height 16
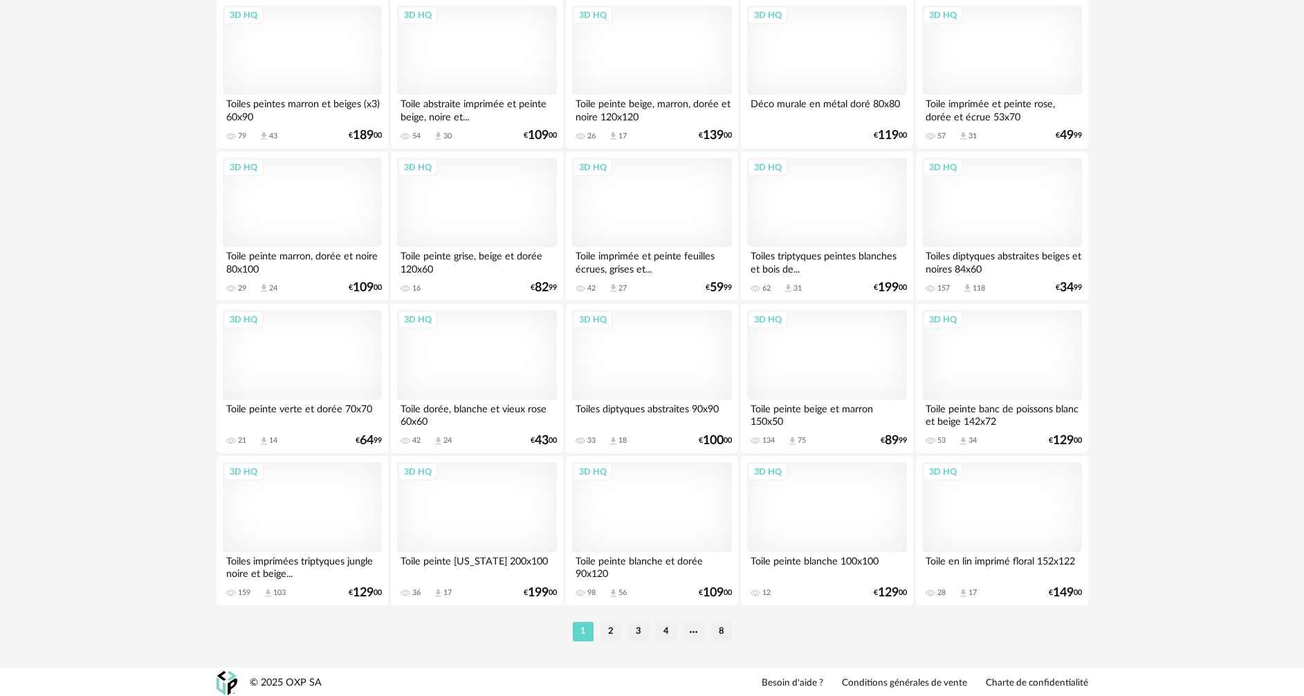
scroll to position [2708, 0]
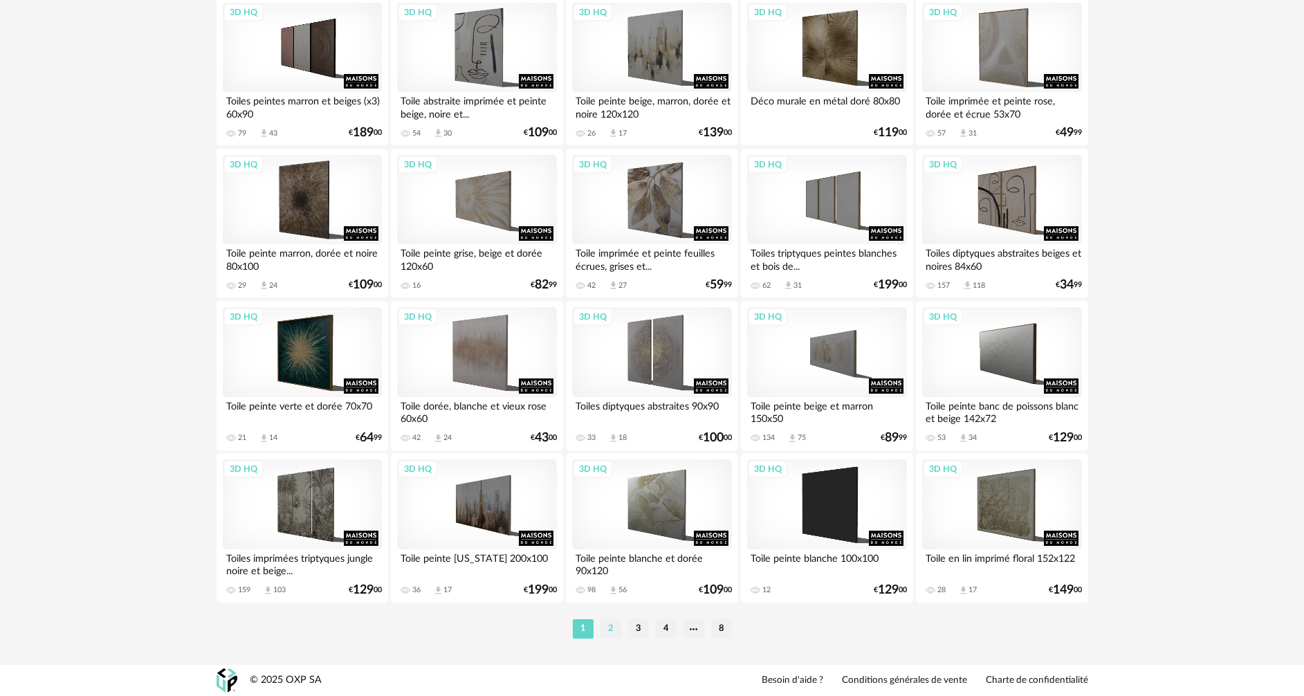
click at [613, 630] on li "2" at bounding box center [610, 628] width 21 height 19
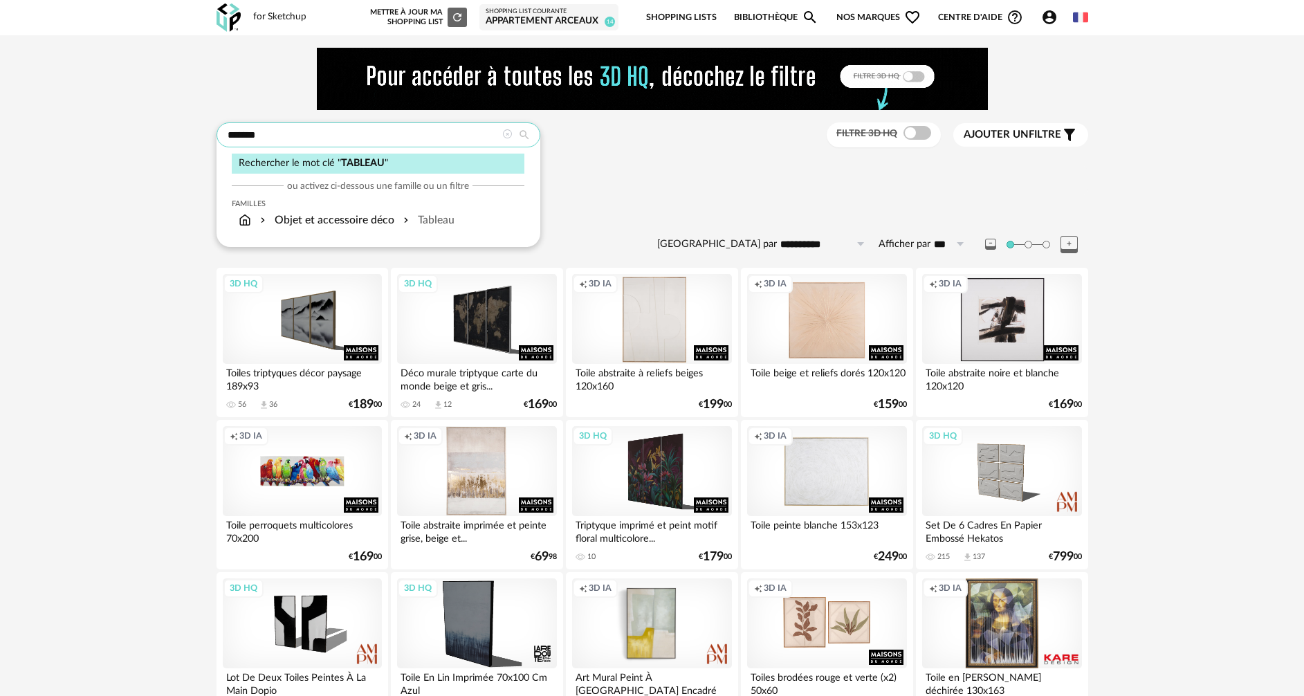
drag, startPoint x: 288, startPoint y: 128, endPoint x: 178, endPoint y: 129, distance: 110.7
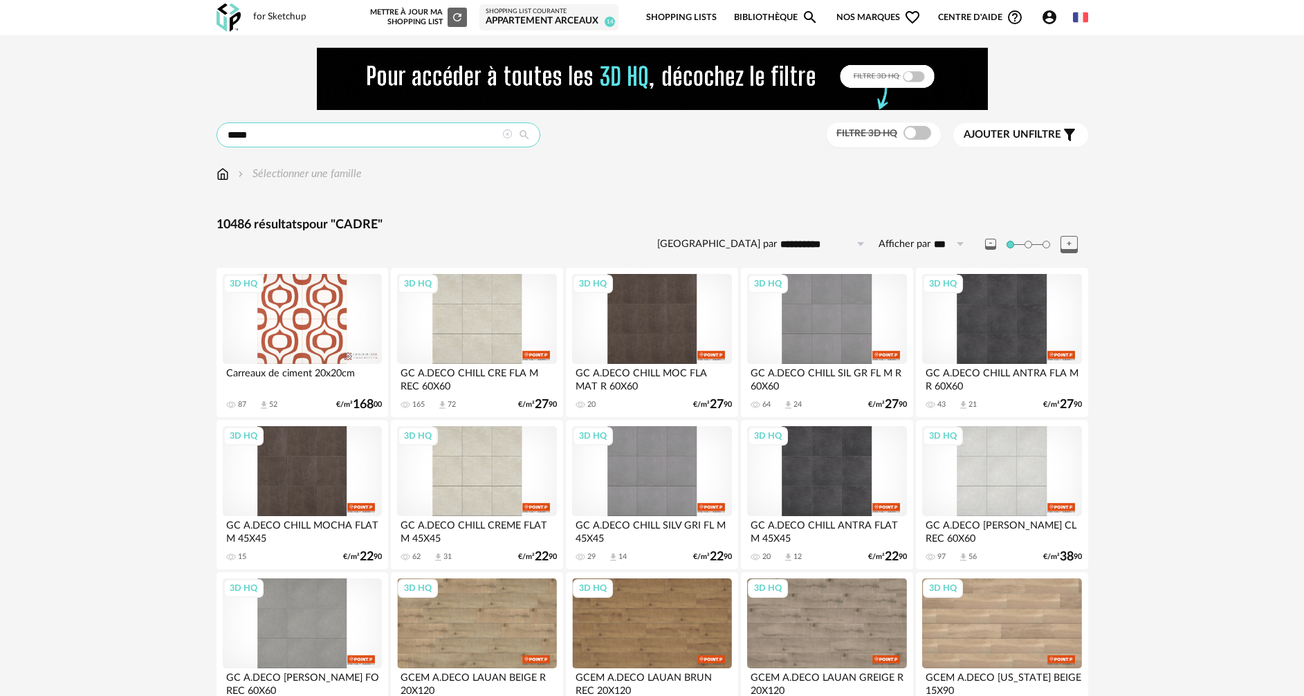
drag, startPoint x: 270, startPoint y: 142, endPoint x: 212, endPoint y: 141, distance: 57.4
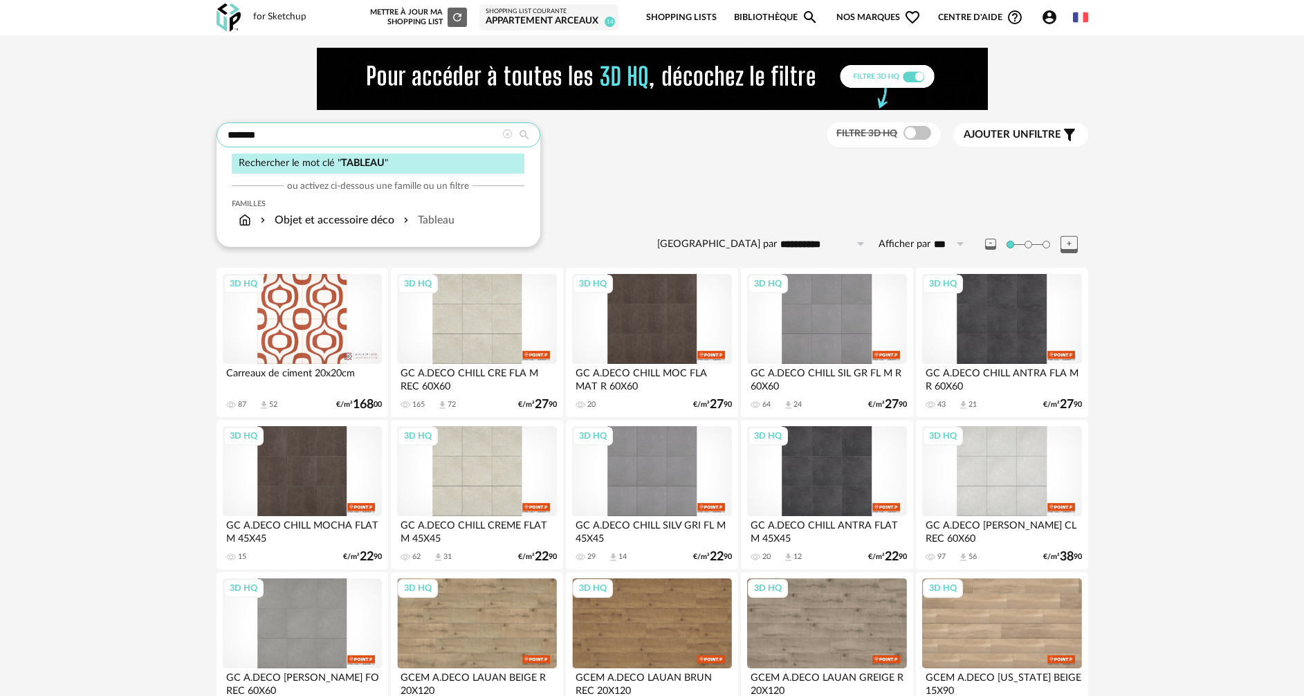
type input "*******"
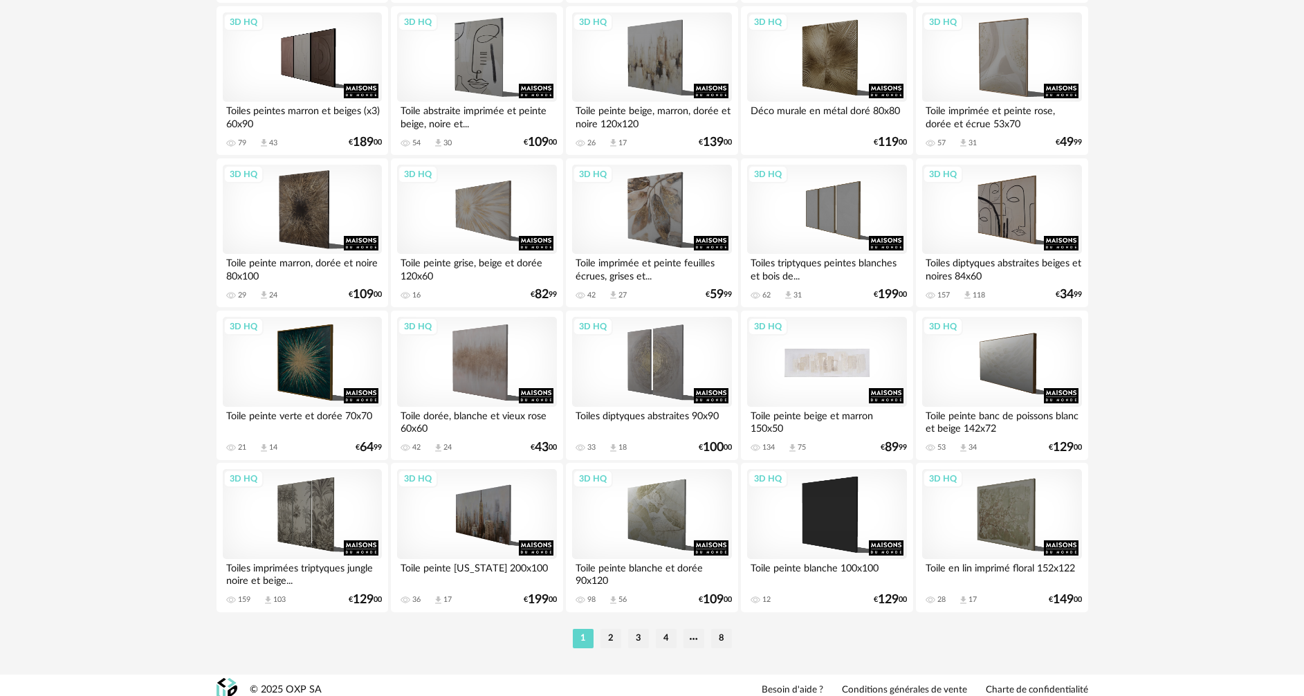
scroll to position [2708, 0]
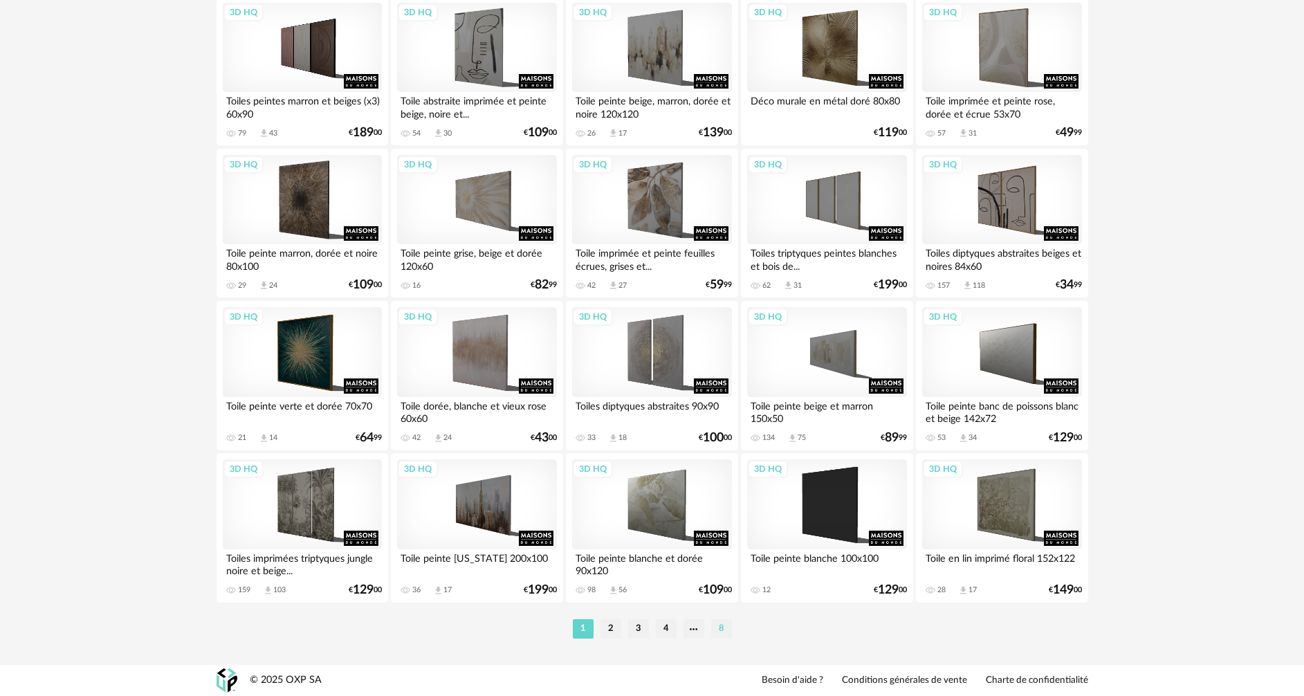
click at [720, 627] on li "8" at bounding box center [721, 628] width 21 height 19
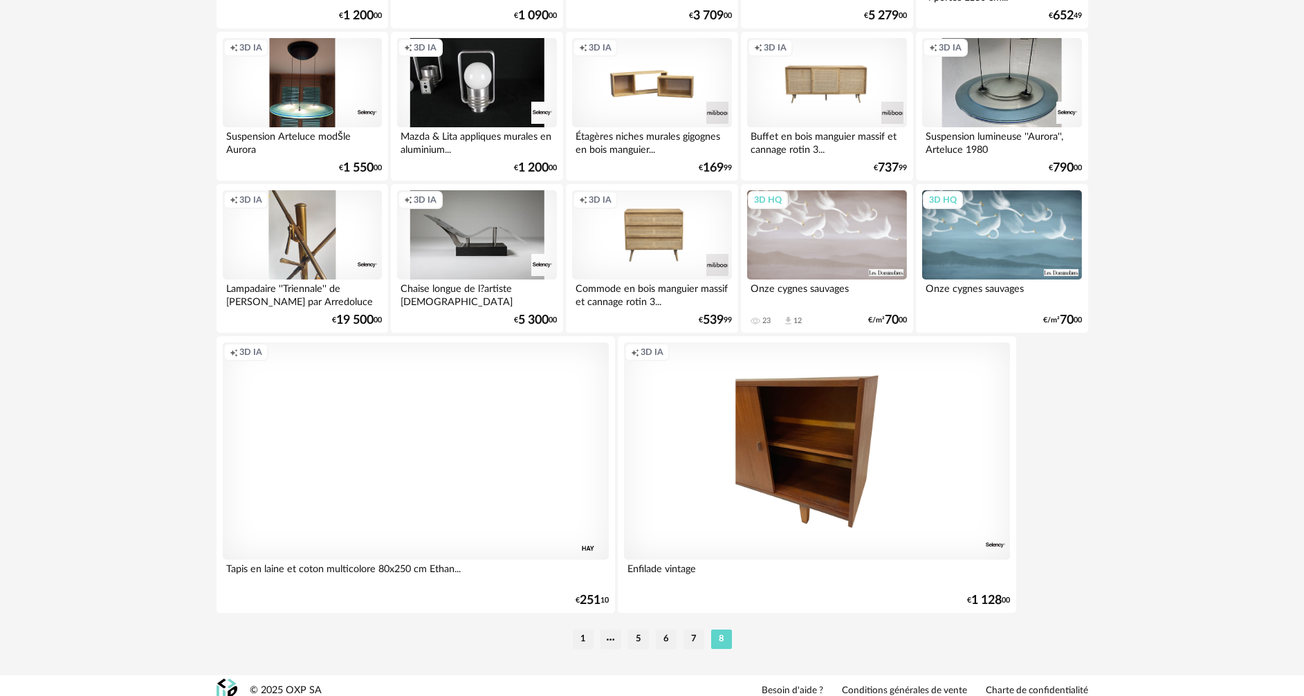
scroll to position [2378, 0]
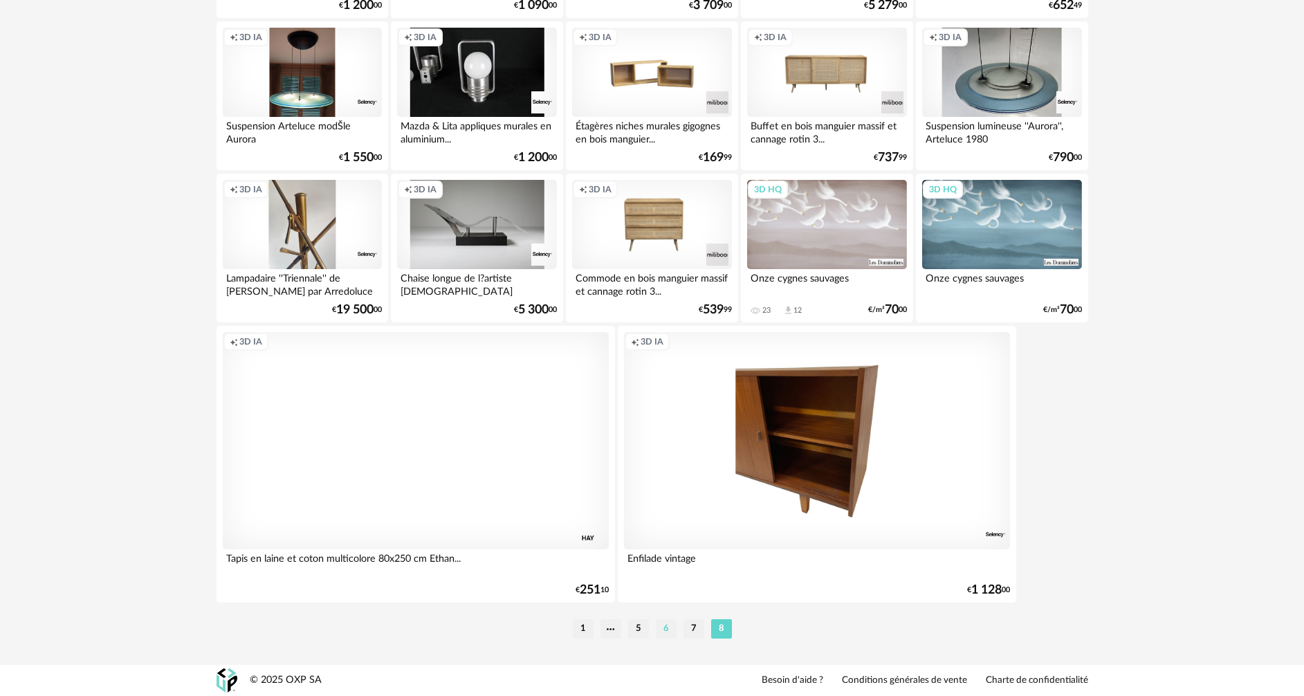
click at [666, 632] on li "6" at bounding box center [666, 628] width 21 height 19
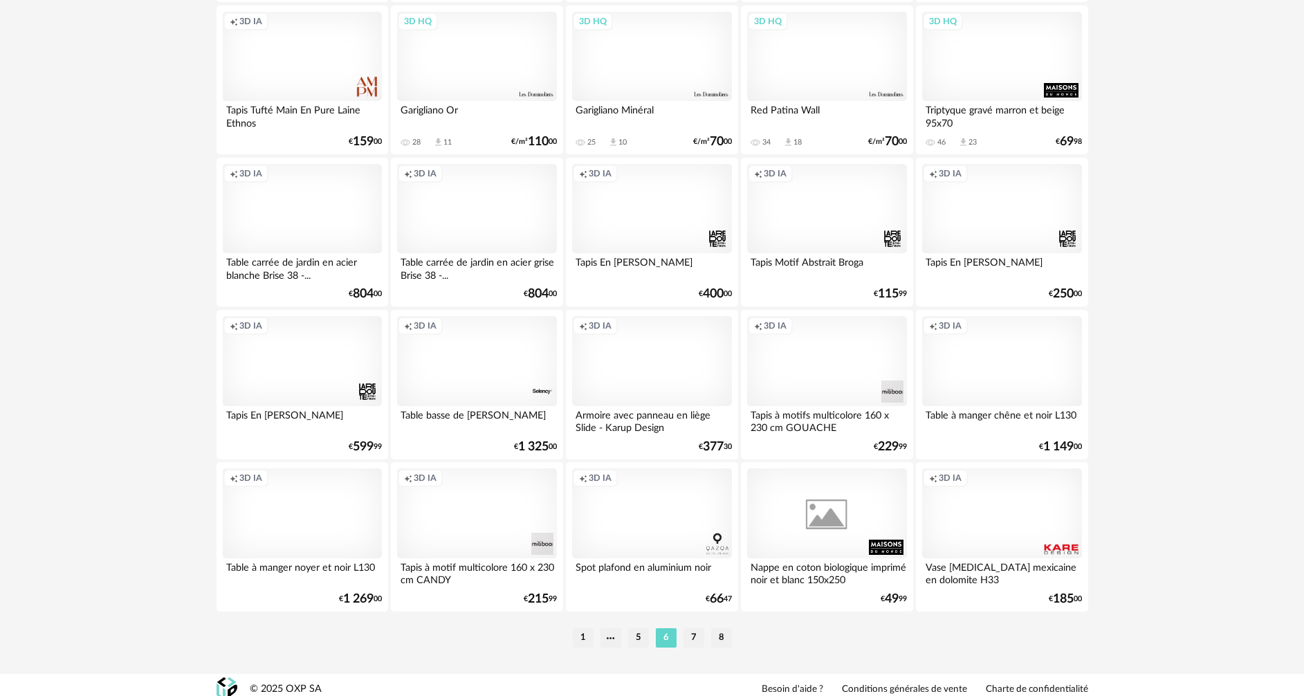
scroll to position [2708, 0]
